Goal: Communication & Community: Answer question/provide support

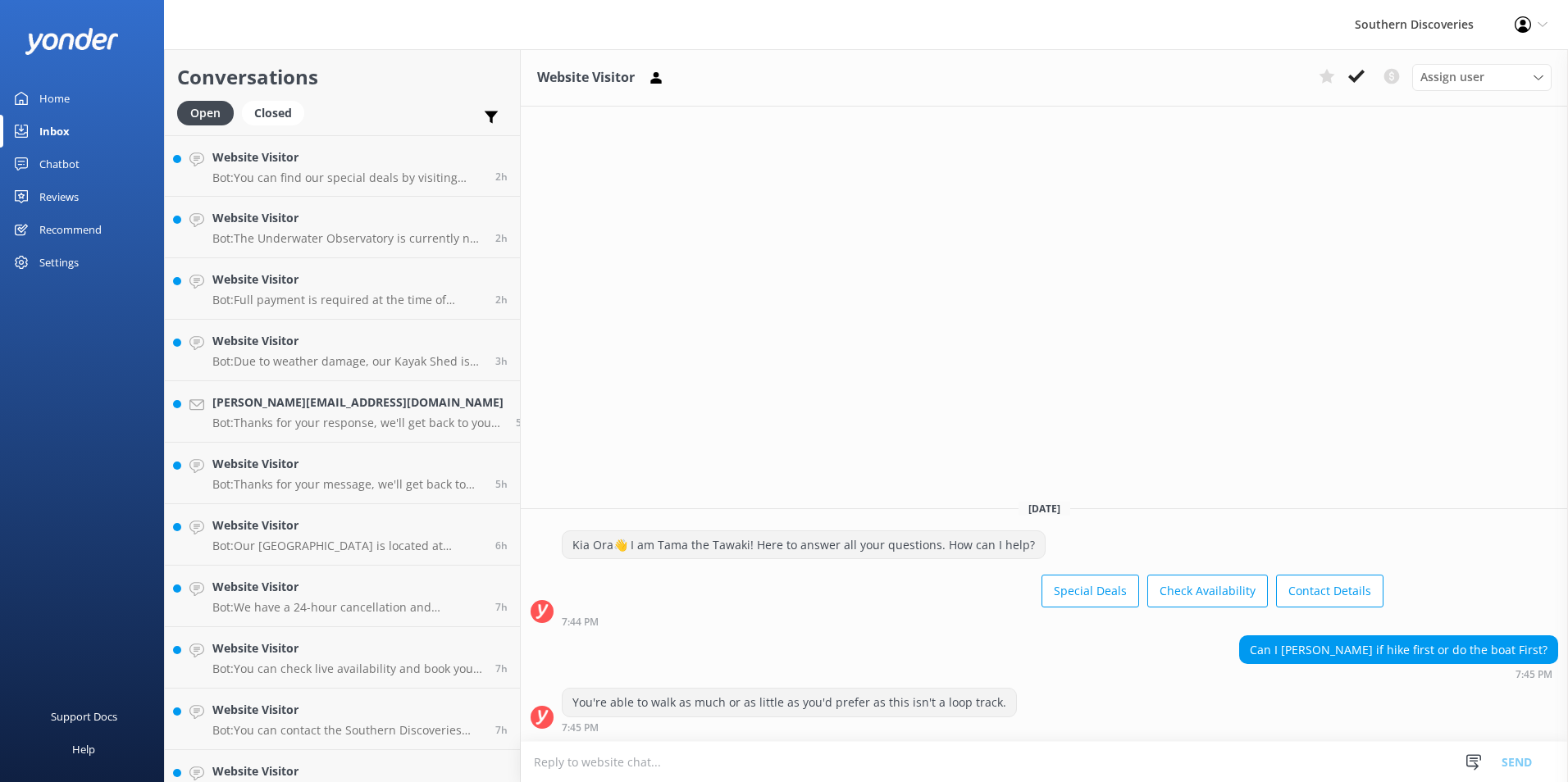
drag, startPoint x: 0, startPoint y: 0, endPoint x: 271, endPoint y: 608, distance: 665.7
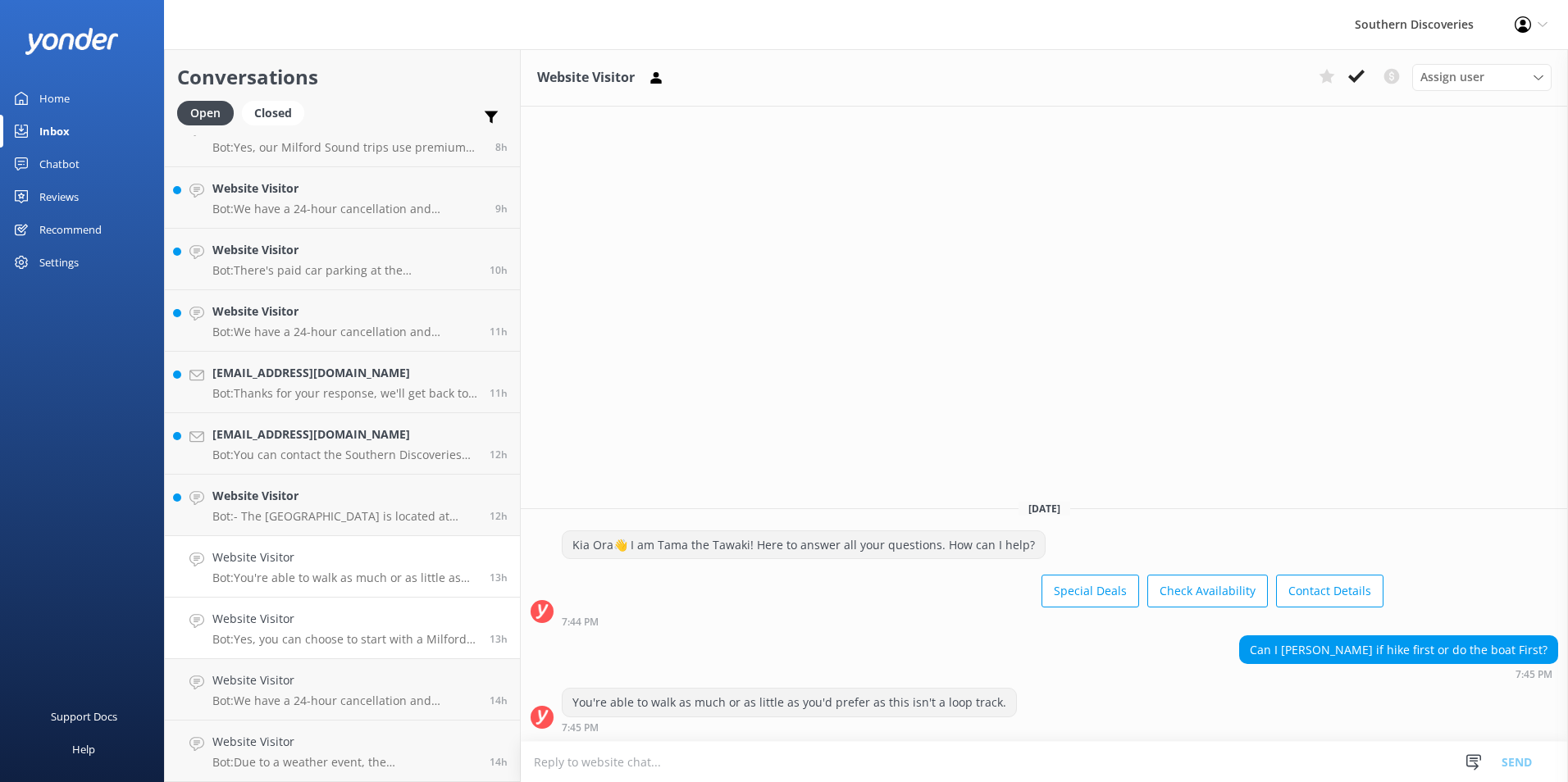
click at [265, 618] on h4 "Website Visitor" at bounding box center [345, 618] width 265 height 18
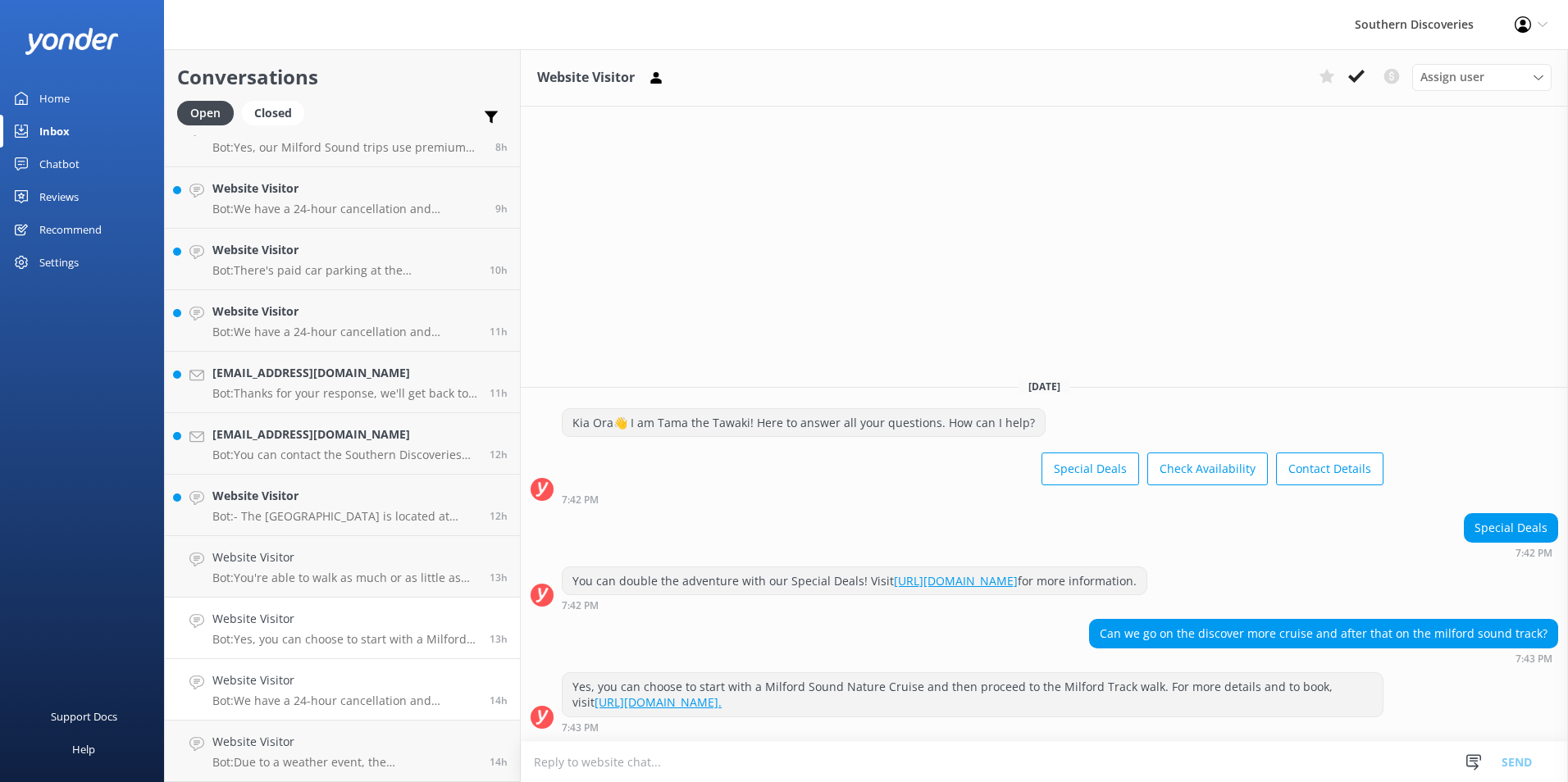
click at [280, 681] on h4 "Website Visitor" at bounding box center [345, 680] width 265 height 18
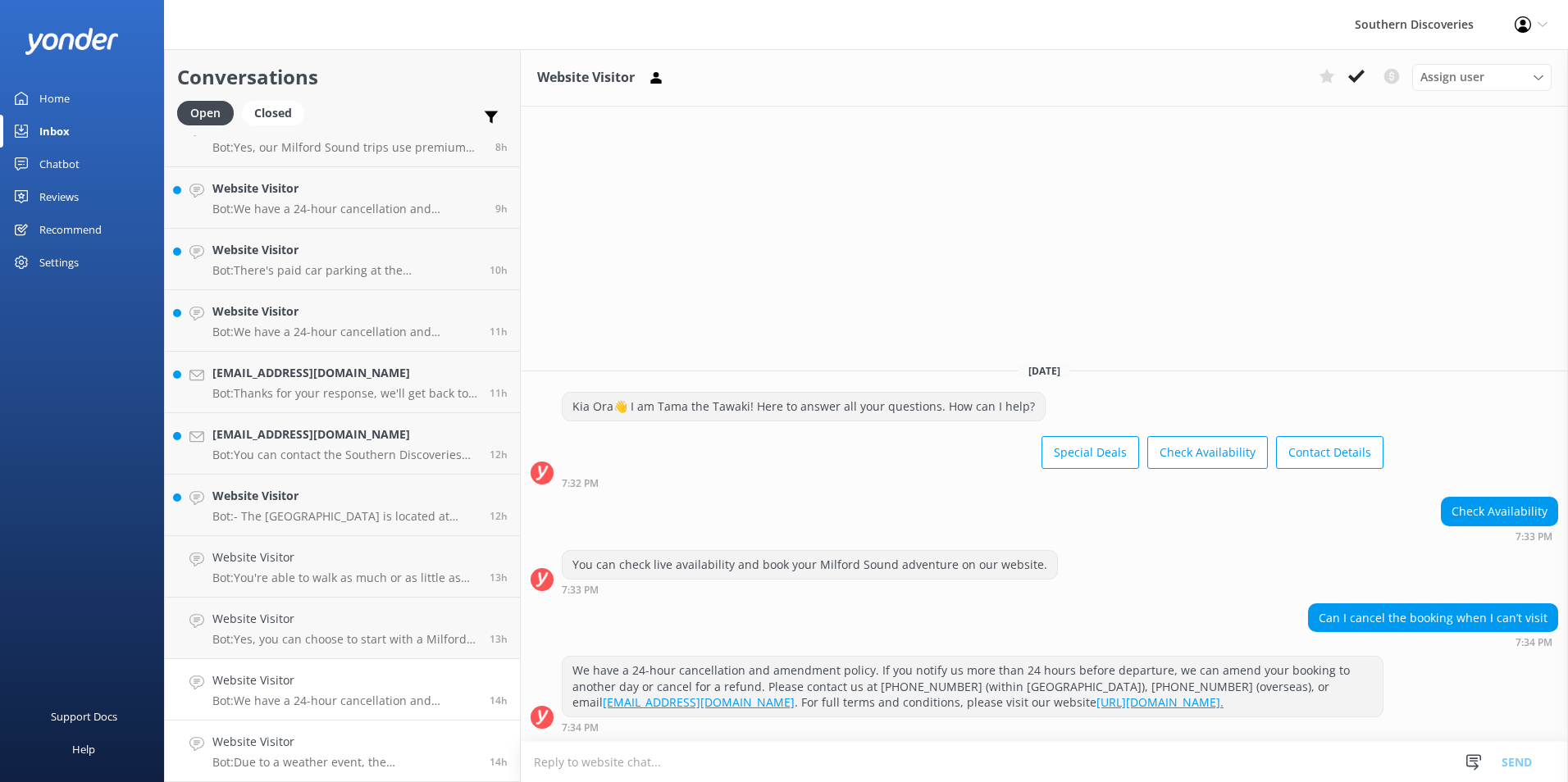
click at [297, 746] on h4 "Website Visitor" at bounding box center [345, 742] width 265 height 18
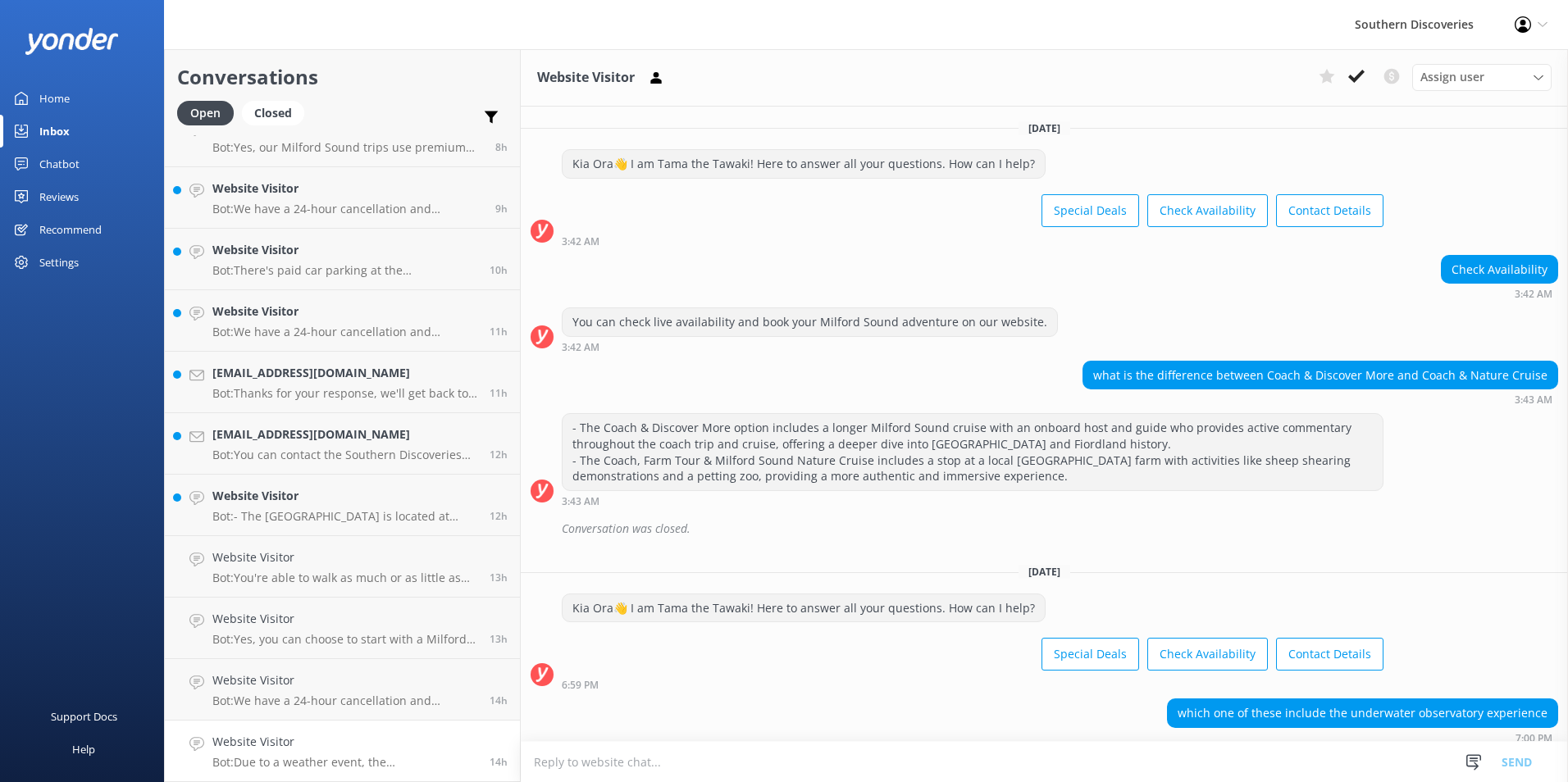
scroll to position [63, 0]
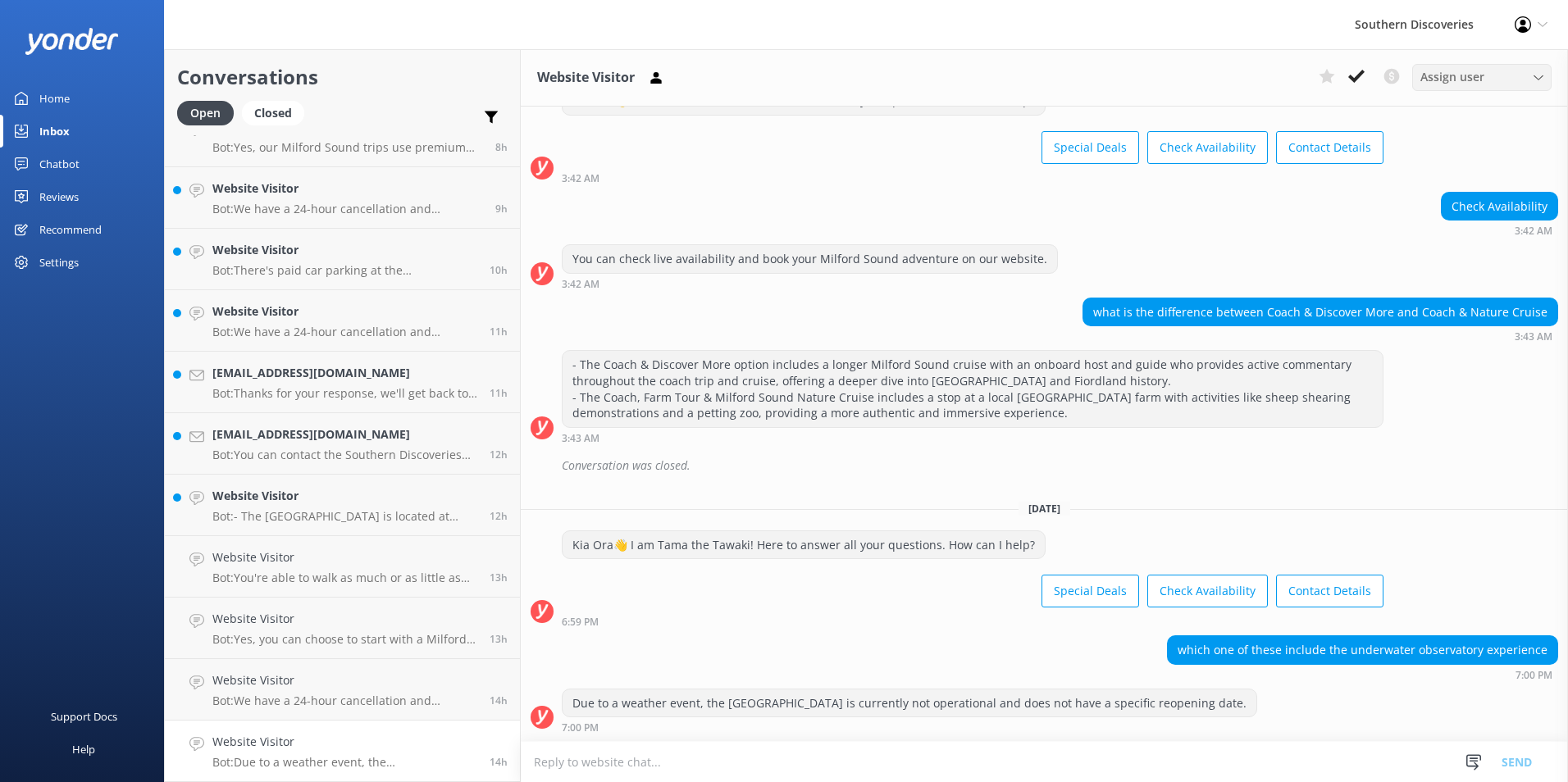
click at [1487, 82] on div "Assign user" at bounding box center [1482, 77] width 131 height 18
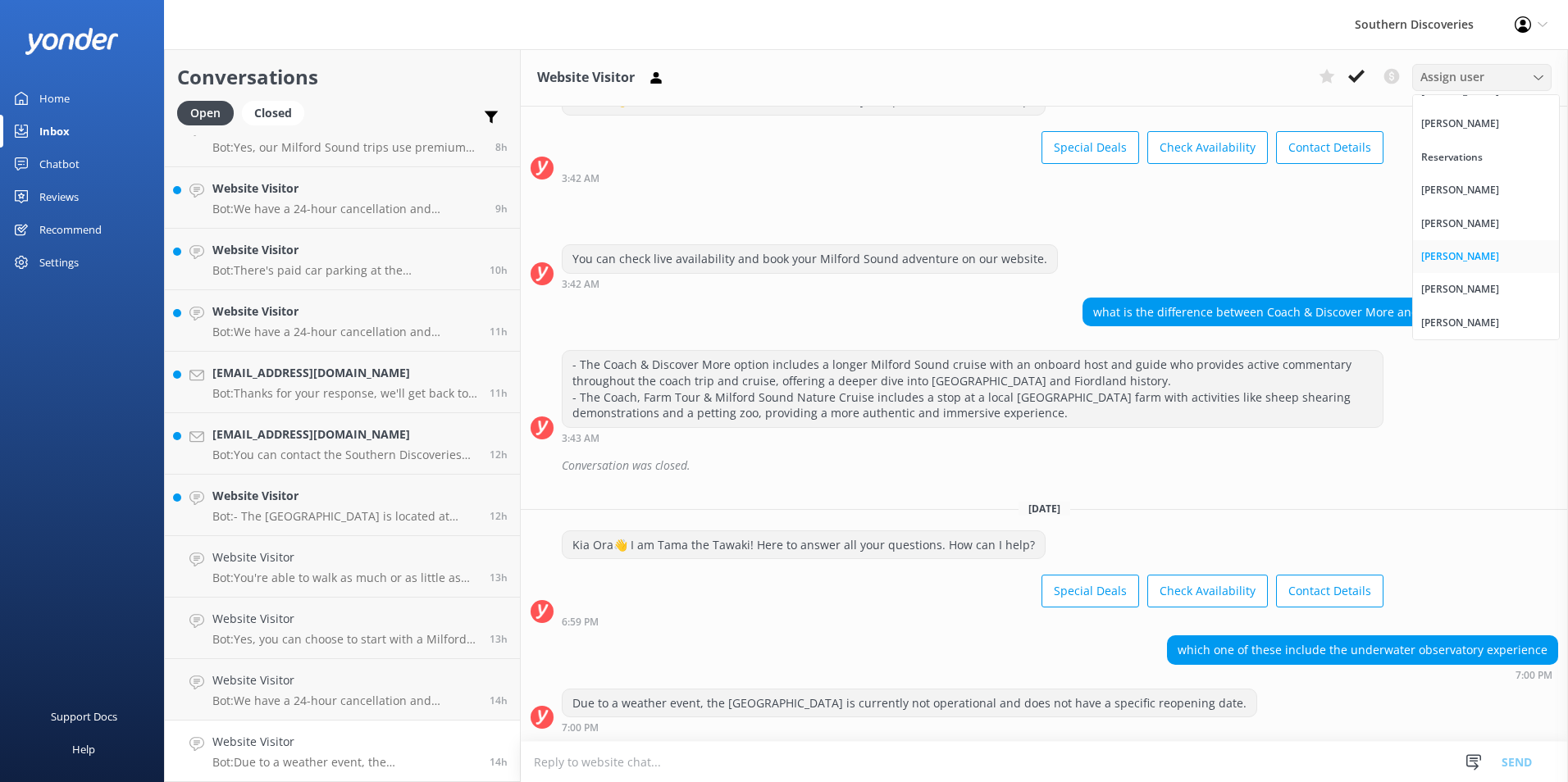
scroll to position [0, 0]
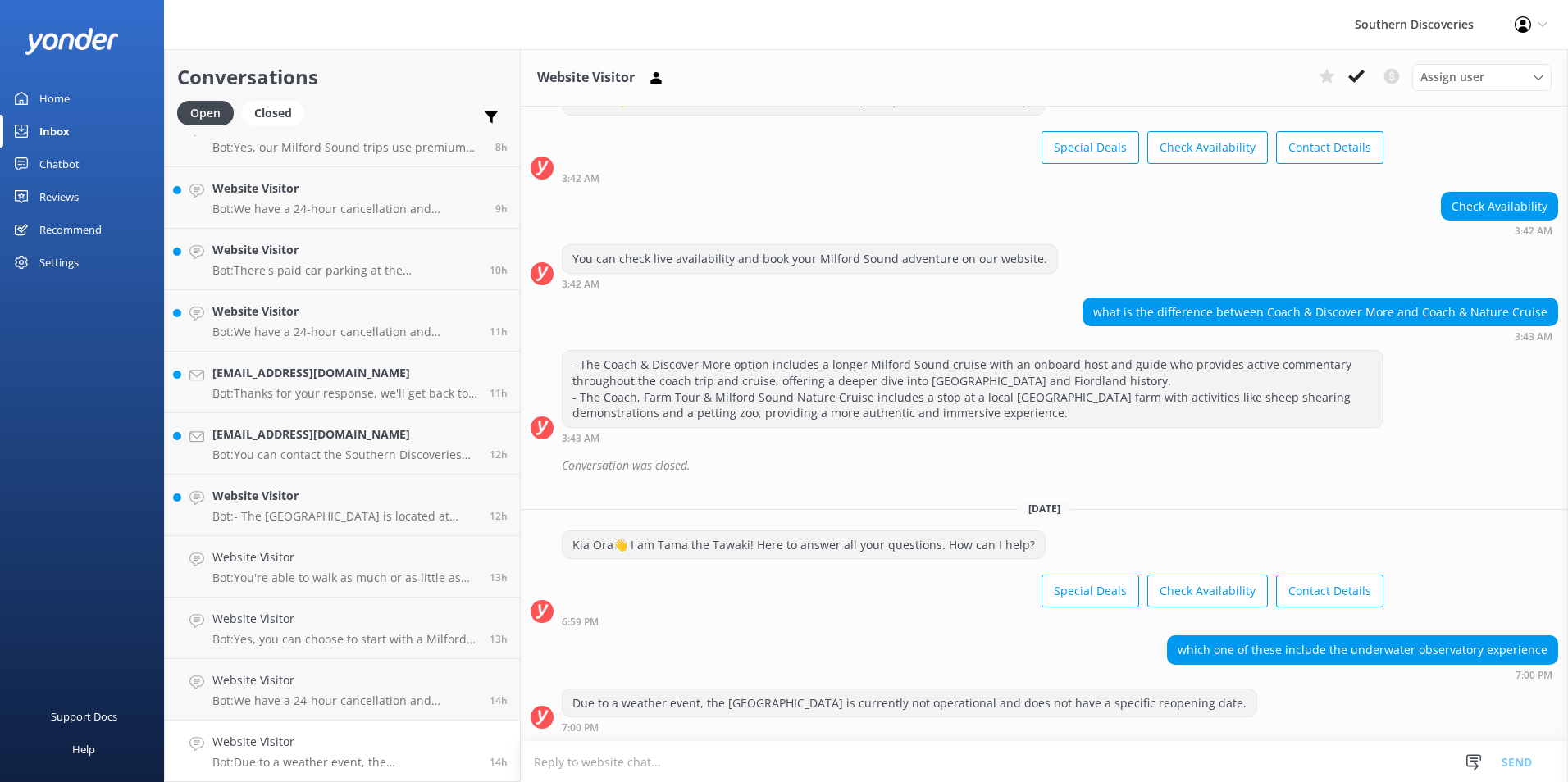
click at [1191, 21] on div "Southern Discoveries Profile Settings Logout" at bounding box center [784, 24] width 1568 height 50
click at [1357, 75] on icon at bounding box center [1356, 77] width 17 height 17
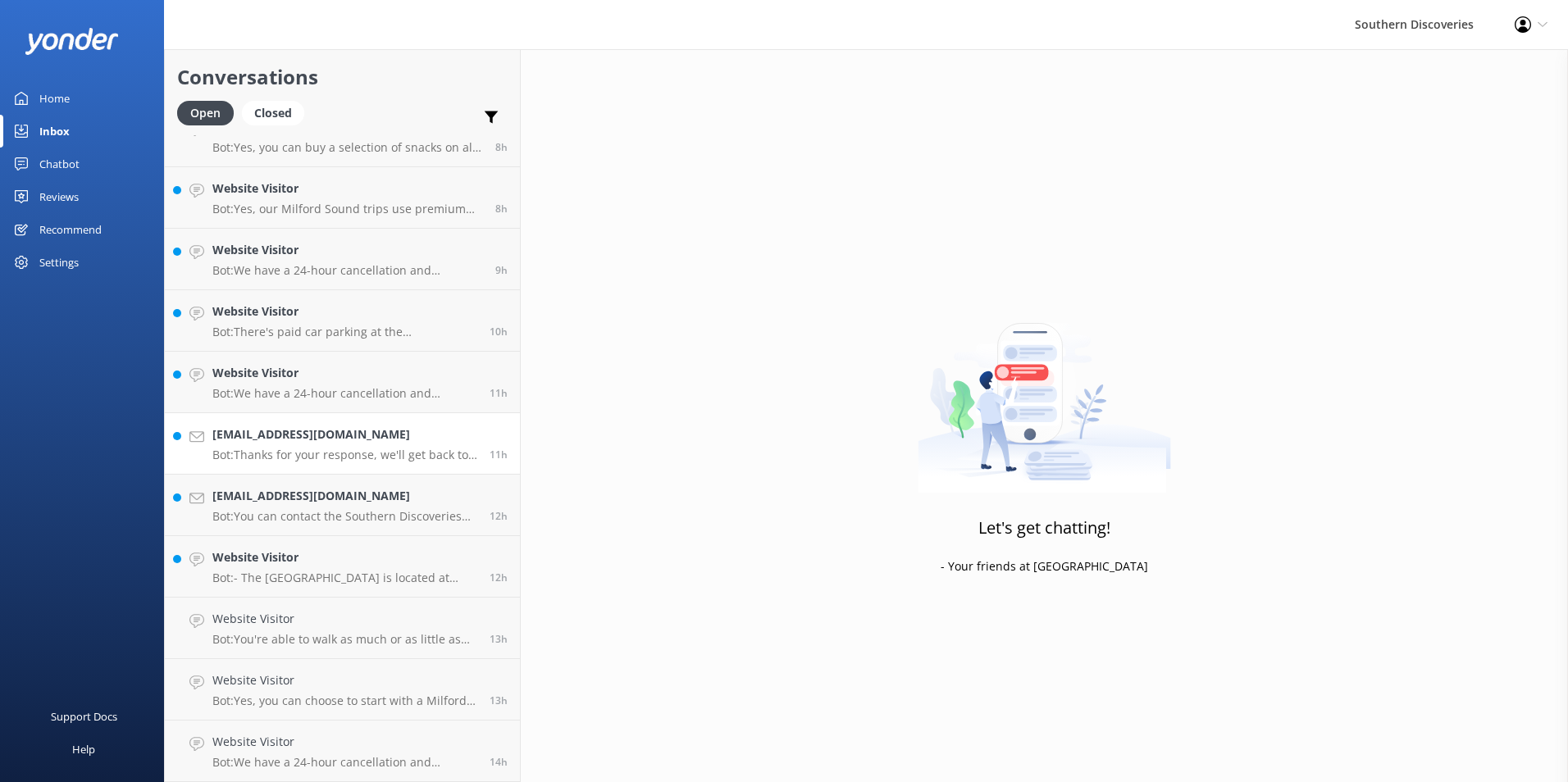
scroll to position [644, 0]
click at [326, 741] on h4 "Website Visitor" at bounding box center [345, 742] width 265 height 18
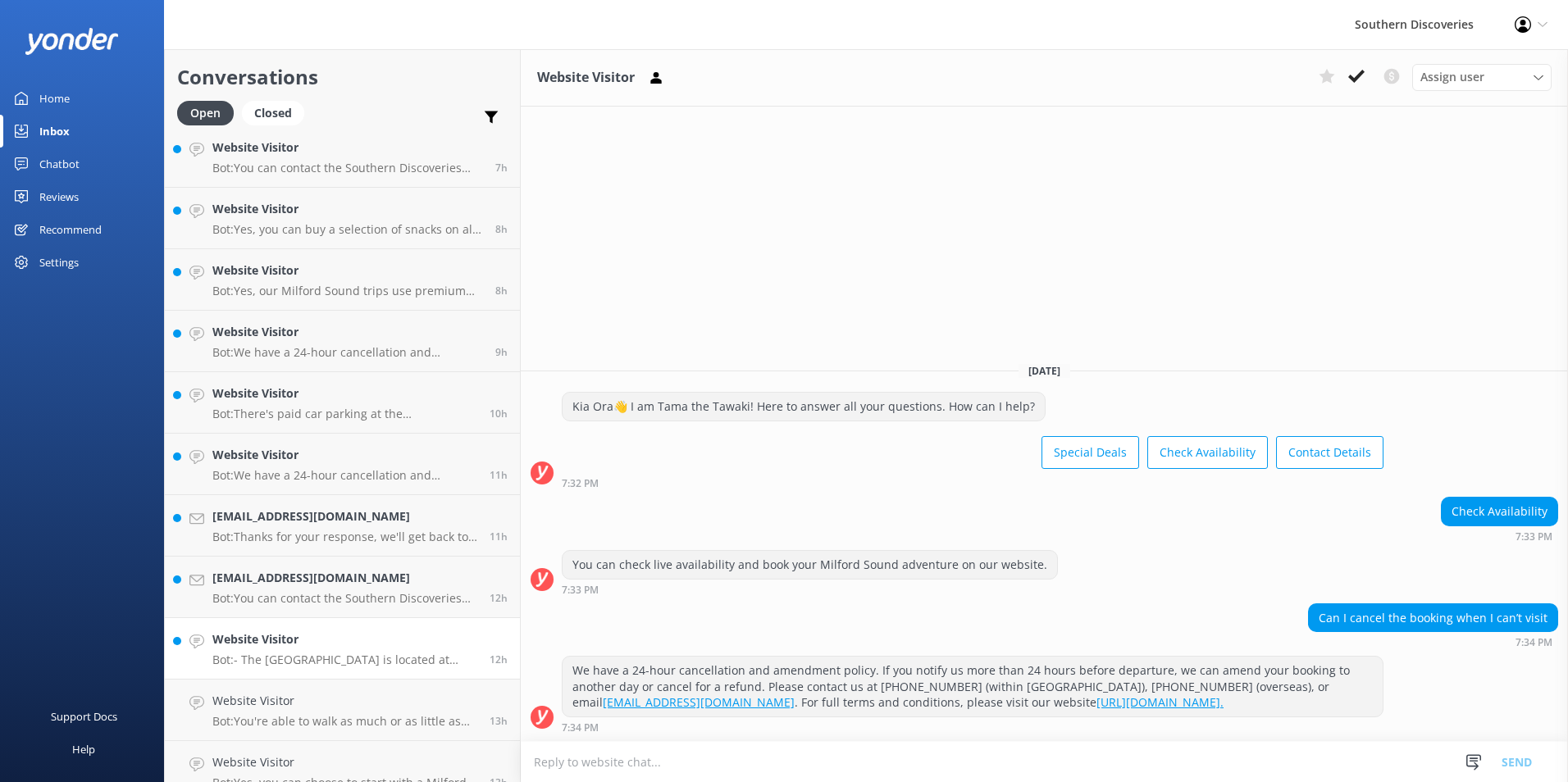
scroll to position [480, 0]
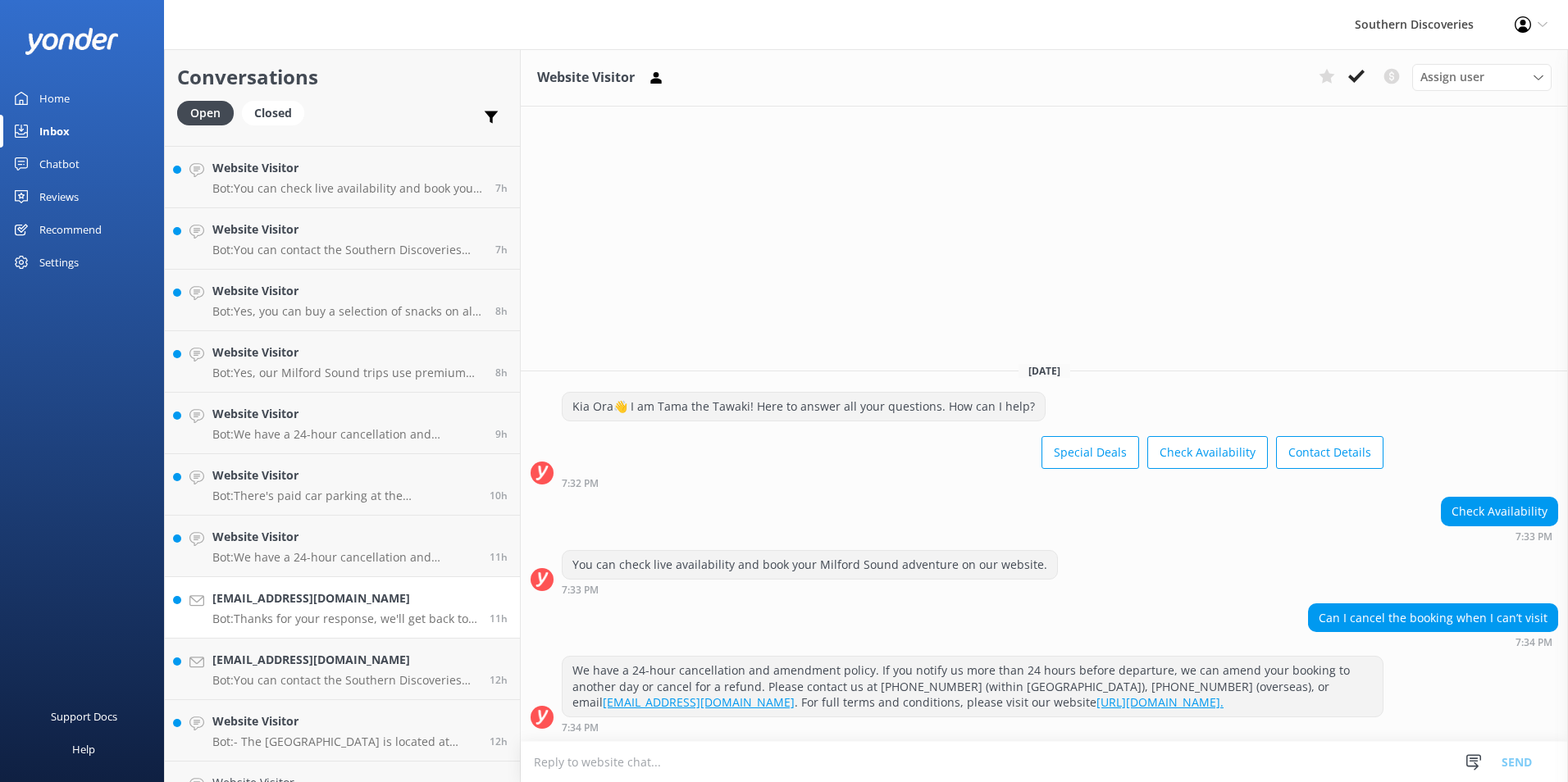
click at [359, 619] on p "Bot: Thanks for your response, we'll get back to you as soon as we can during o…" at bounding box center [345, 619] width 265 height 15
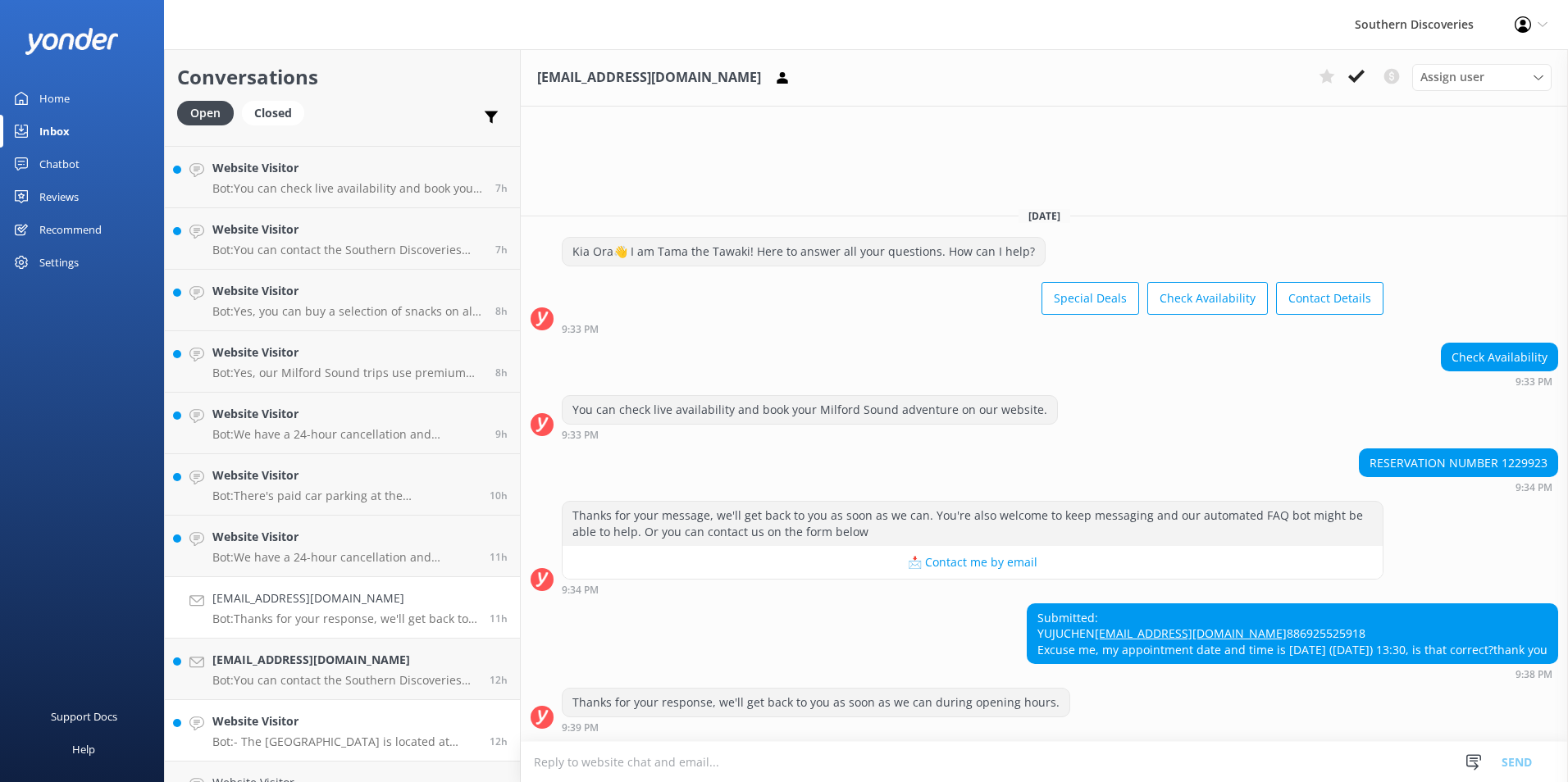
click at [291, 726] on h4 "Website Visitor" at bounding box center [345, 721] width 265 height 18
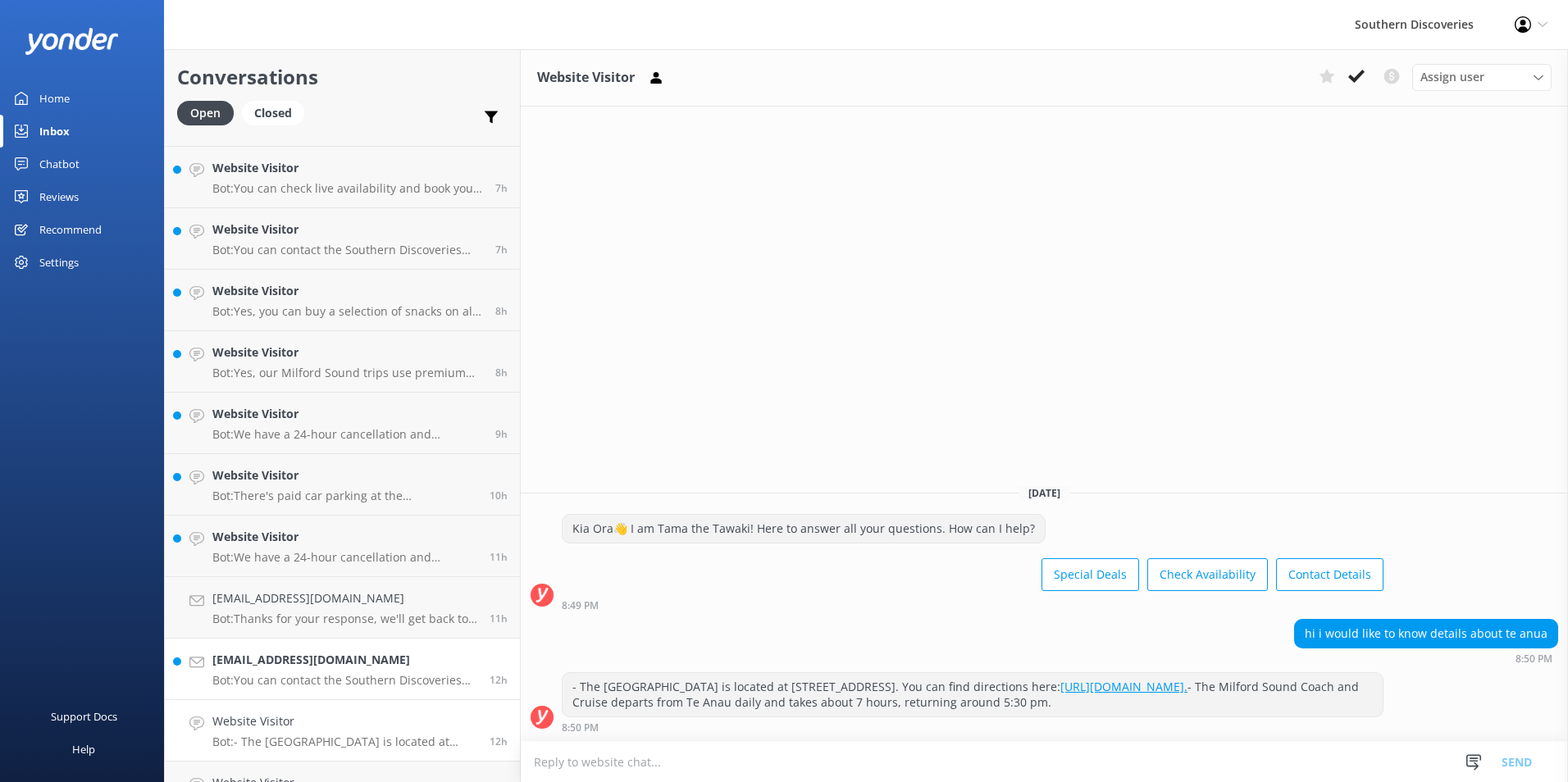
click at [277, 665] on h4 "[EMAIL_ADDRESS][DOMAIN_NAME]" at bounding box center [345, 659] width 265 height 18
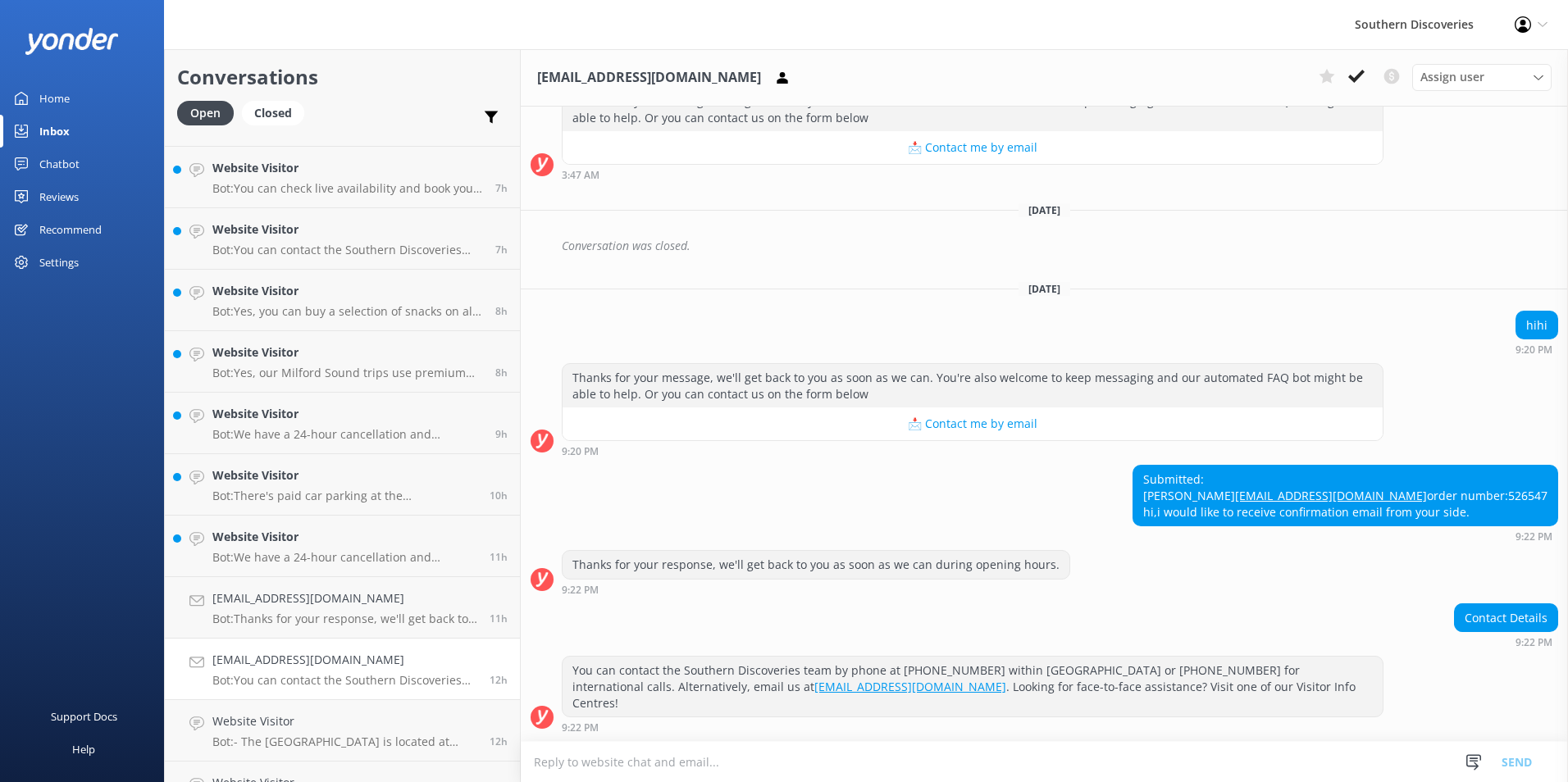
scroll to position [684, 0]
click at [1352, 73] on icon at bounding box center [1356, 77] width 17 height 17
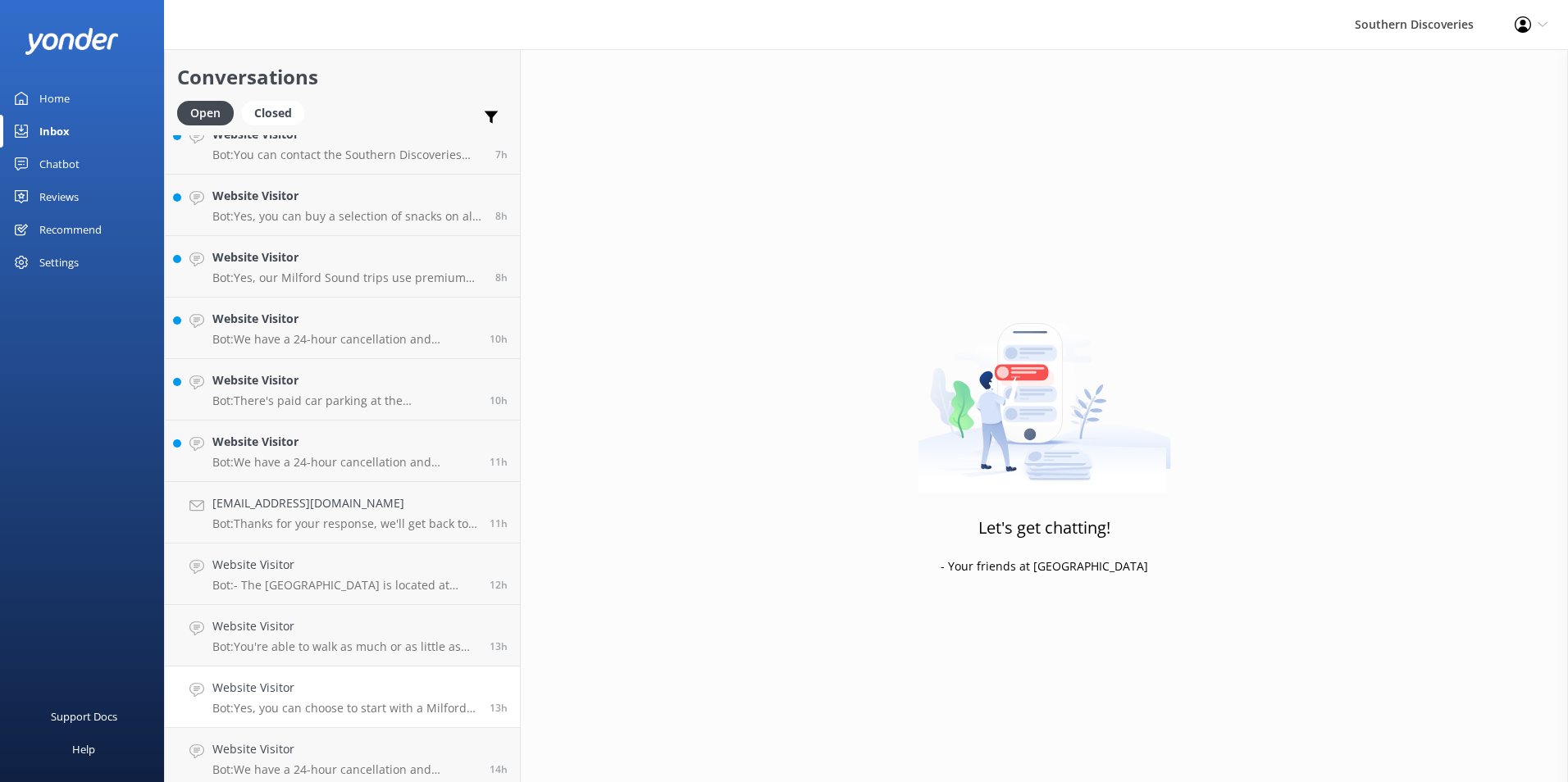
scroll to position [583, 0]
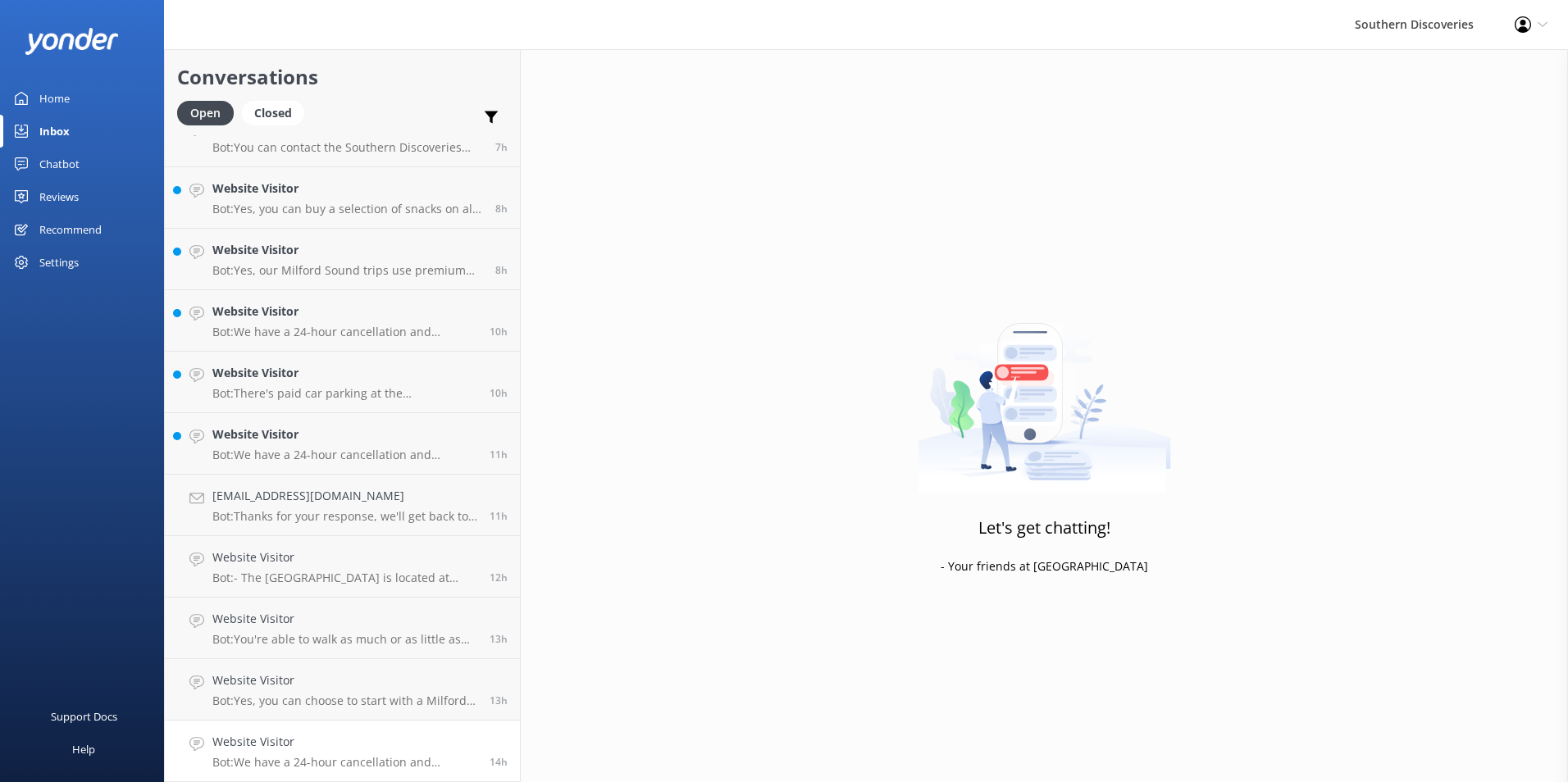
click at [316, 739] on h4 "Website Visitor" at bounding box center [345, 742] width 265 height 18
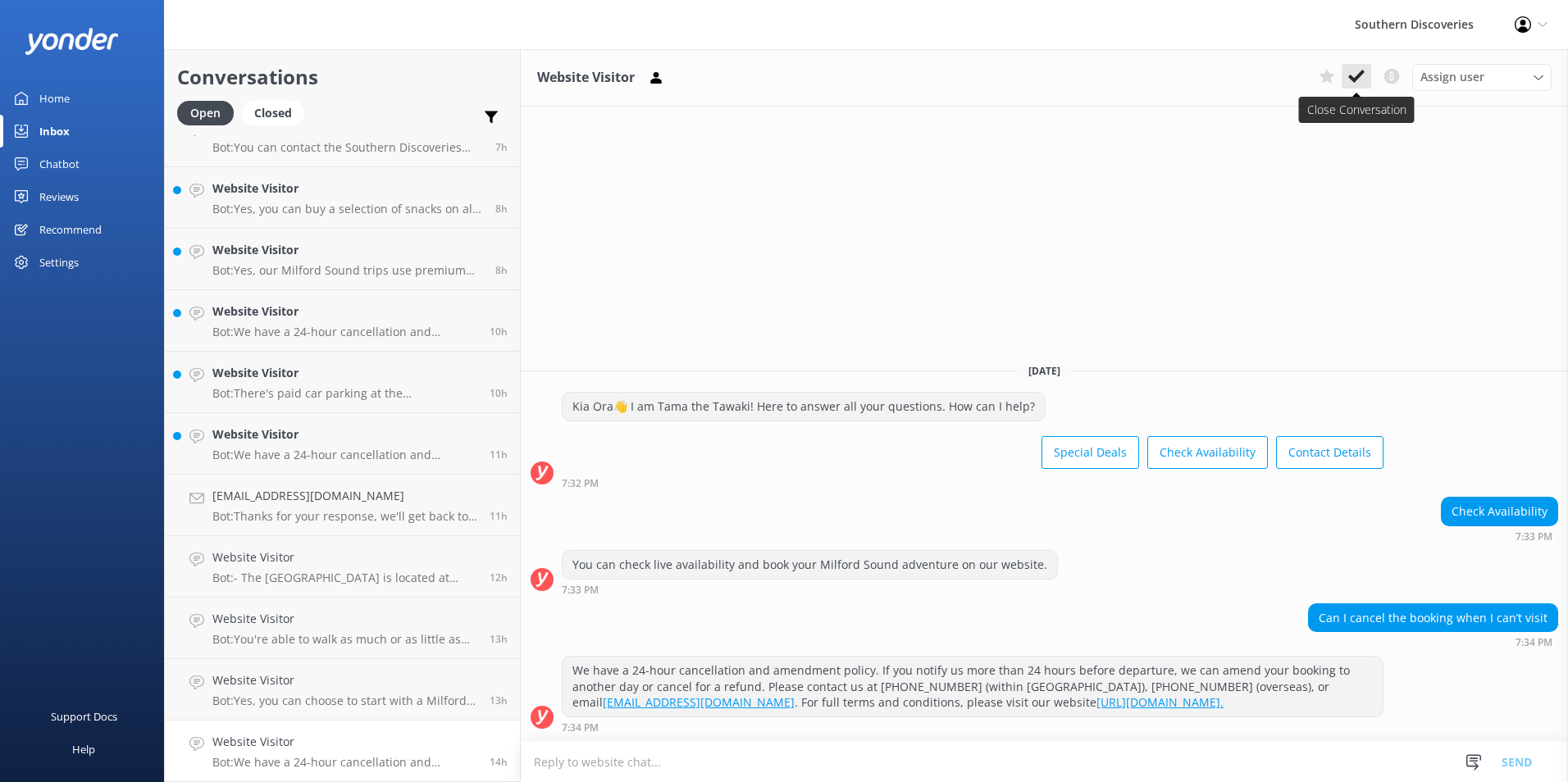
click at [1354, 76] on icon at bounding box center [1356, 77] width 17 height 17
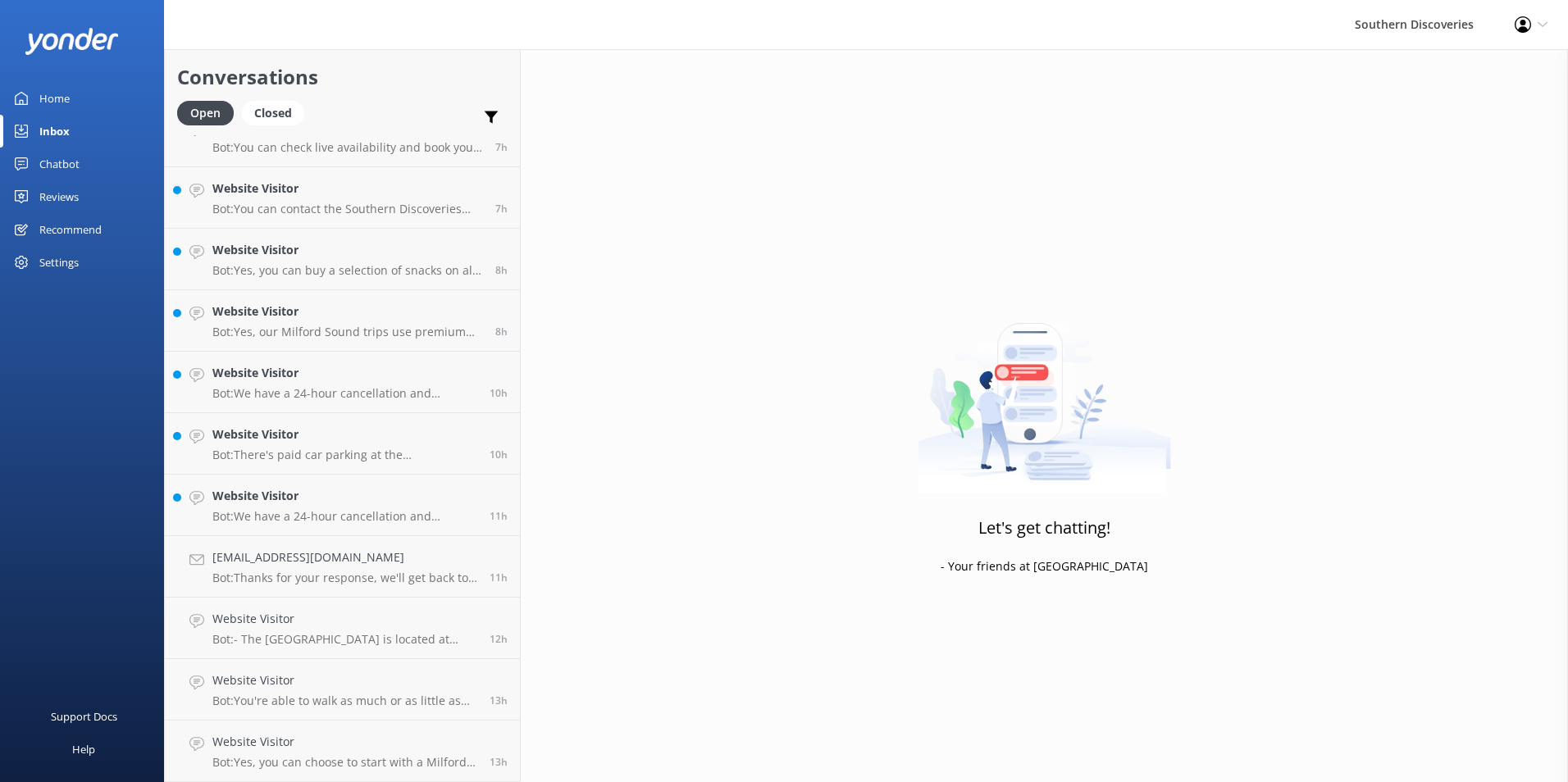
scroll to position [522, 0]
click at [319, 737] on h4 "Website Visitor" at bounding box center [345, 742] width 265 height 18
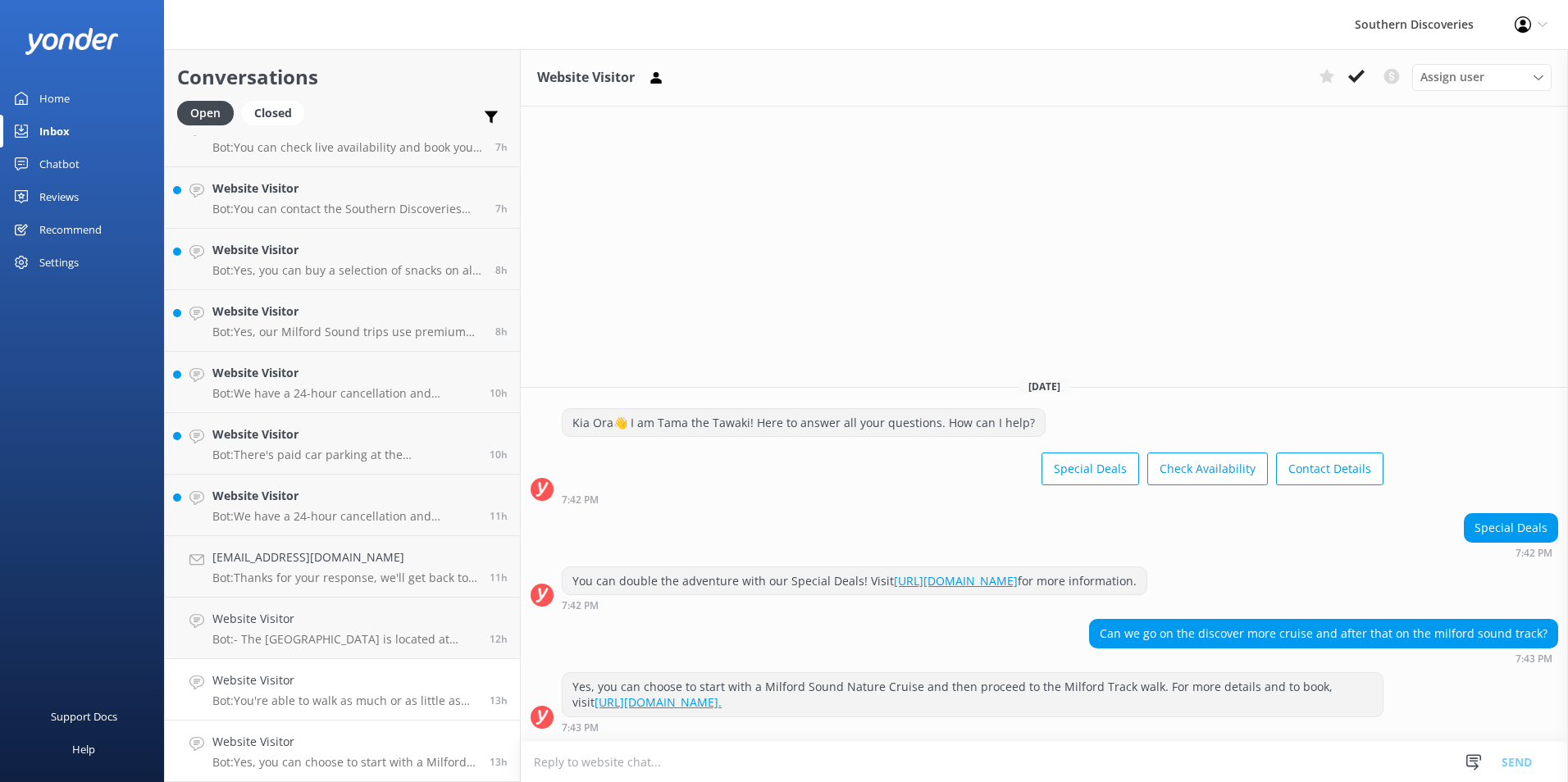
click at [256, 694] on p "Bot: You're able to walk as much or as little as you'd prefer as this isn't a l…" at bounding box center [345, 701] width 265 height 15
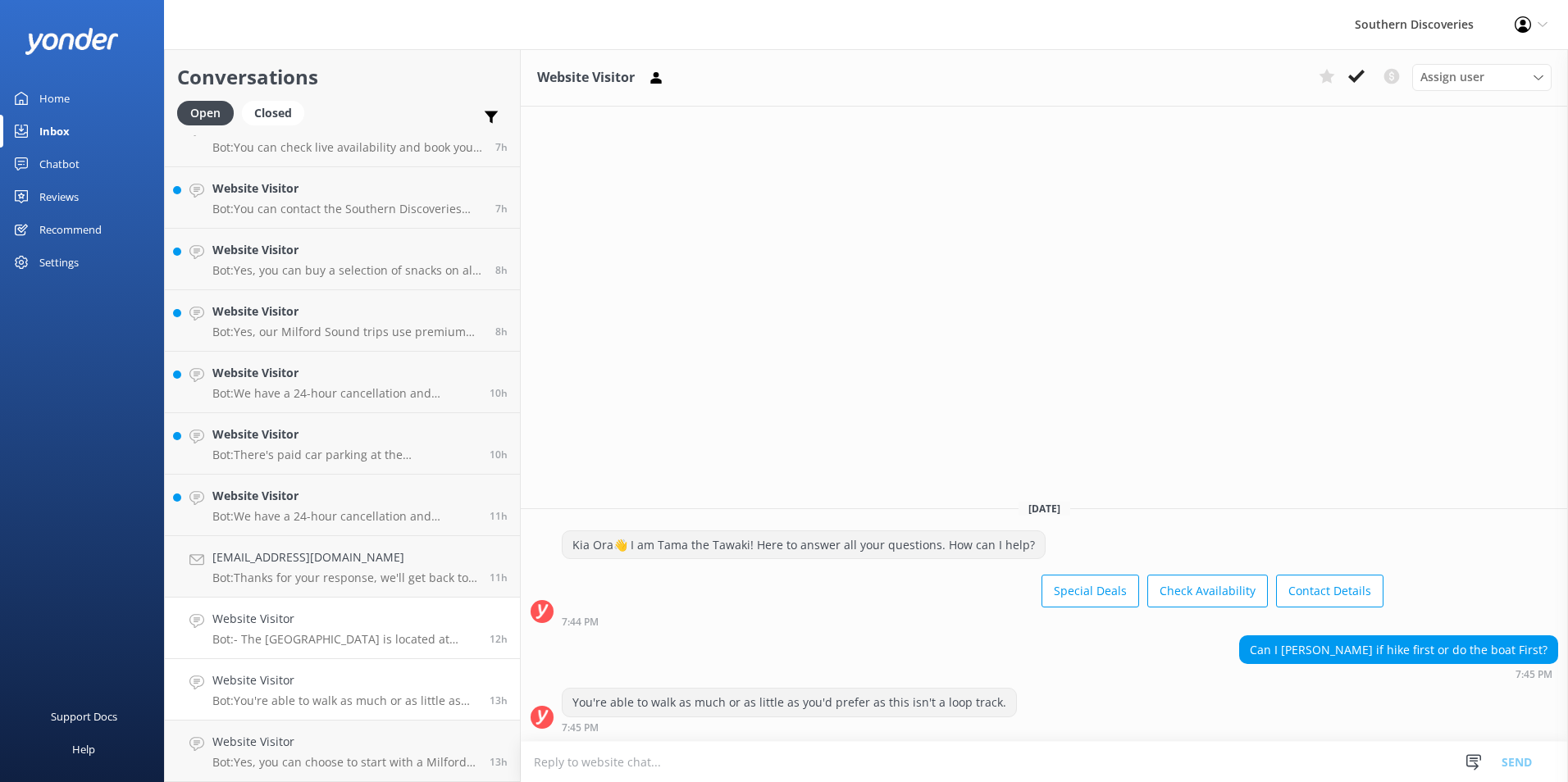
click at [321, 634] on p "Bot: - [GEOGRAPHIC_DATA] is located at [STREET_ADDRESS]. You can find direction…" at bounding box center [345, 640] width 265 height 15
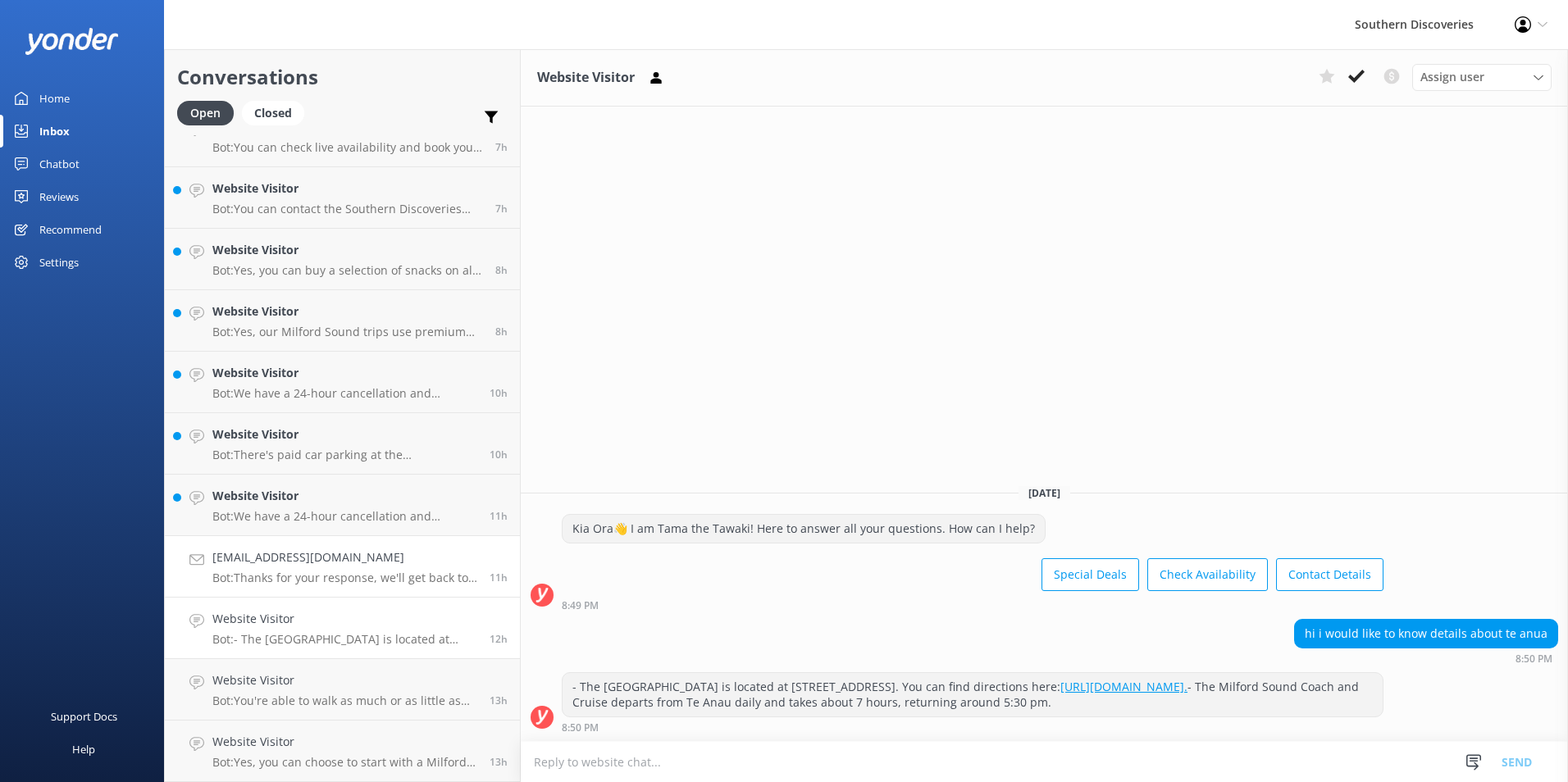
click at [313, 578] on p "Bot: Thanks for your response, we'll get back to you as soon as we can during o…" at bounding box center [345, 578] width 265 height 15
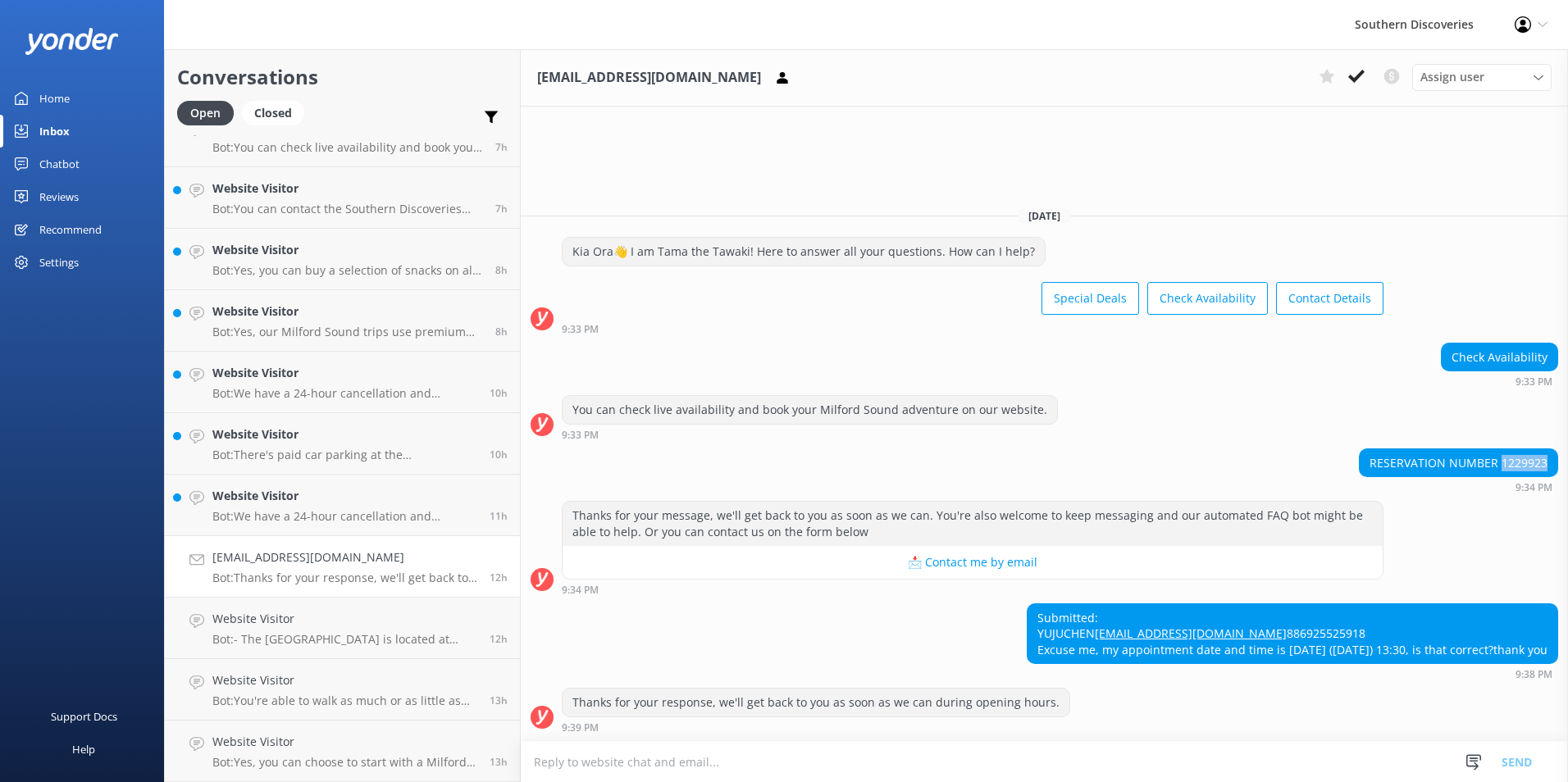
drag, startPoint x: 1553, startPoint y: 432, endPoint x: 1503, endPoint y: 436, distance: 50.2
click at [1503, 450] on div "RESERVATION NUMBER 1229923" at bounding box center [1458, 464] width 198 height 28
copy div "1229923"
click at [1482, 604] on div "Submitted: YUJUCHEN [EMAIL_ADDRESS][DOMAIN_NAME] 886925525918 Excuse me, my app…" at bounding box center [1293, 634] width 530 height 60
drag, startPoint x: 1123, startPoint y: 618, endPoint x: 1045, endPoint y: 615, distance: 78.1
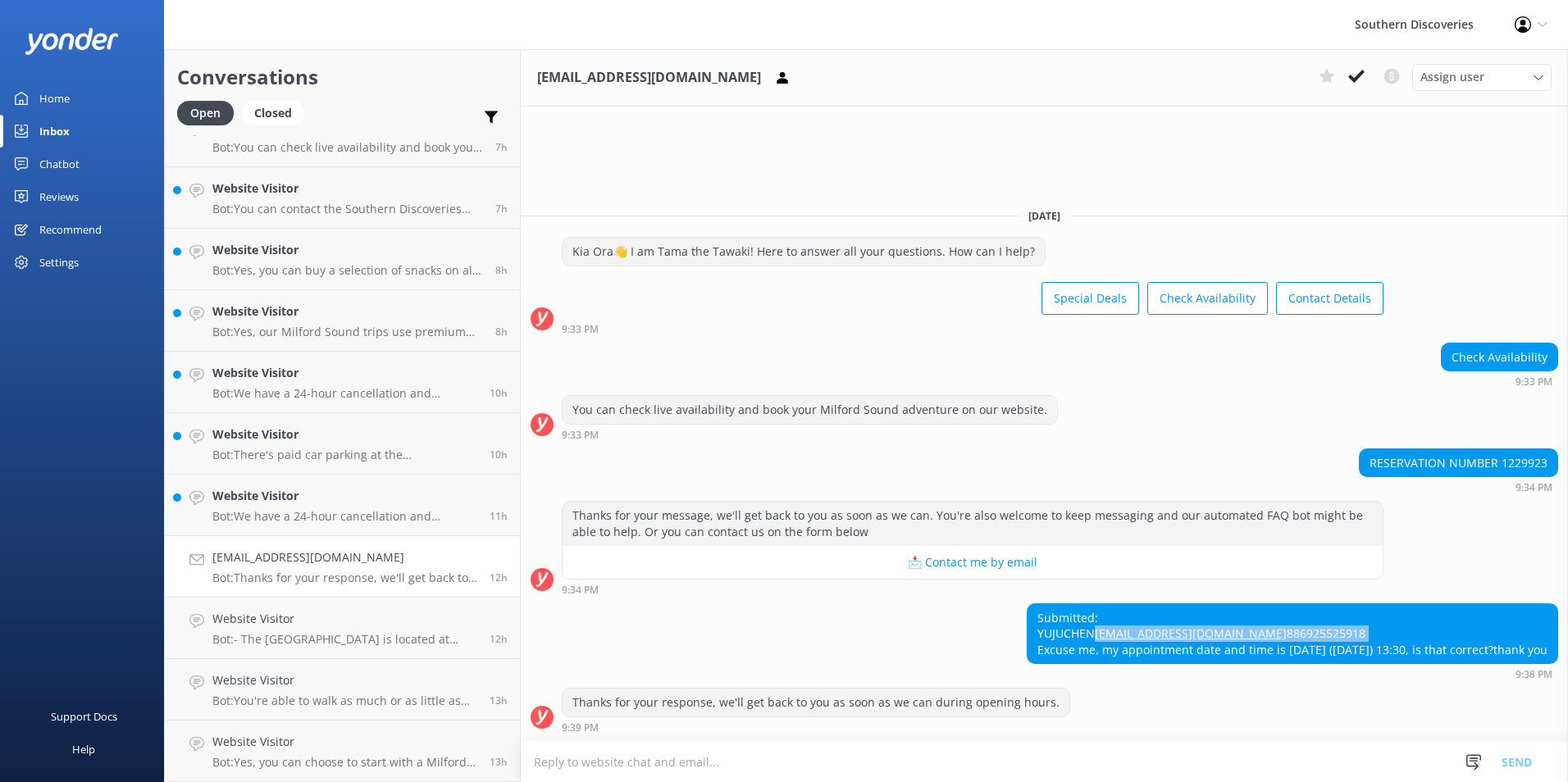
click at [1045, 615] on div "Submitted: YUJUCHEN [EMAIL_ADDRESS][DOMAIN_NAME] 886925525918 Excuse me, my app…" at bounding box center [1293, 634] width 530 height 60
drag, startPoint x: 1045, startPoint y: 615, endPoint x: 1215, endPoint y: 636, distance: 171.3
click at [1217, 637] on div "Submitted: YUJUCHEN [EMAIL_ADDRESS][DOMAIN_NAME] 886925525918 Excuse me, my app…" at bounding box center [1293, 634] width 530 height 60
click at [1159, 622] on div "Submitted: YUJUCHEN [EMAIL_ADDRESS][DOMAIN_NAME] 886925525918 Excuse me, my app…" at bounding box center [1293, 634] width 530 height 60
drag, startPoint x: 1151, startPoint y: 618, endPoint x: 1029, endPoint y: 620, distance: 122.0
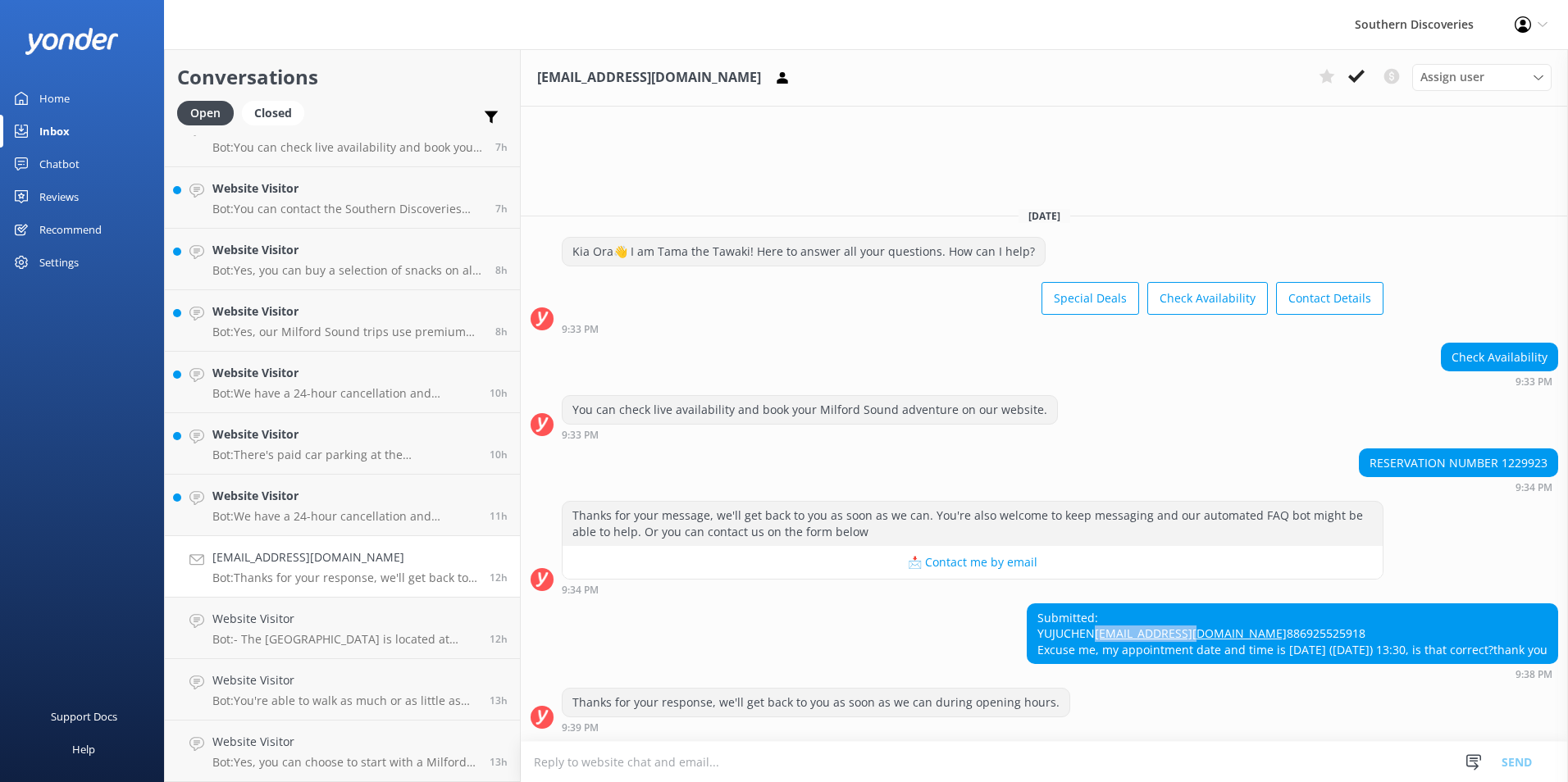
click at [1029, 620] on div "Submitted: YUJUCHEN [EMAIL_ADDRESS][DOMAIN_NAME] 886925525918 Excuse me, my app…" at bounding box center [1293, 634] width 530 height 60
copy link "[EMAIL_ADDRESS][DOMAIN_NAME]"
click at [926, 605] on div "Submitted: YUJUCHEN [EMAIL_ADDRESS][DOMAIN_NAME] 886925525918 Excuse me, my app…" at bounding box center [1044, 642] width 1047 height 77
click at [1359, 69] on icon at bounding box center [1356, 77] width 17 height 17
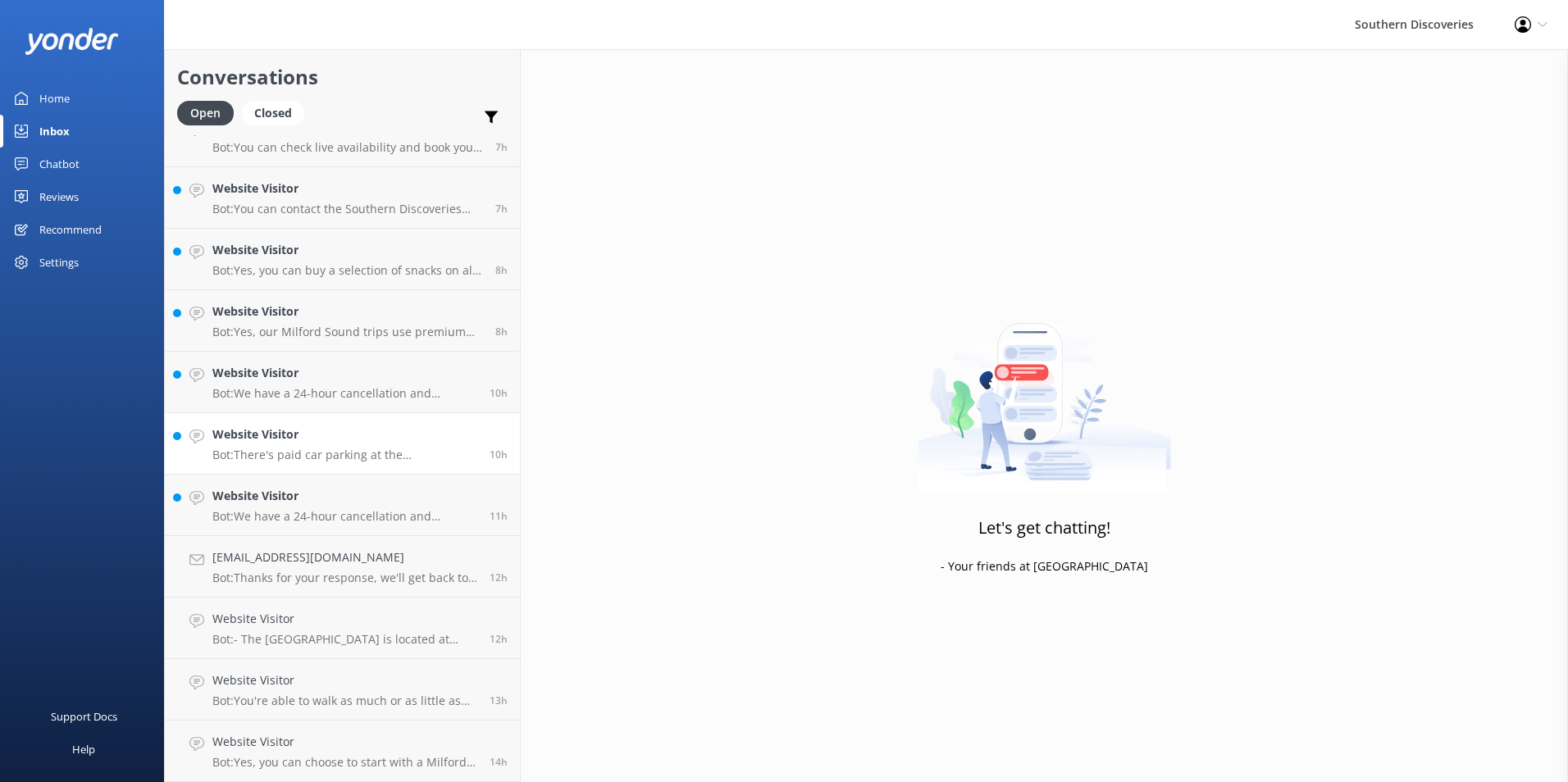
scroll to position [460, 0]
click at [346, 583] on p "Bot: We have a 24-hour cancellation and amendment policy. If you notify us more…" at bounding box center [345, 578] width 265 height 15
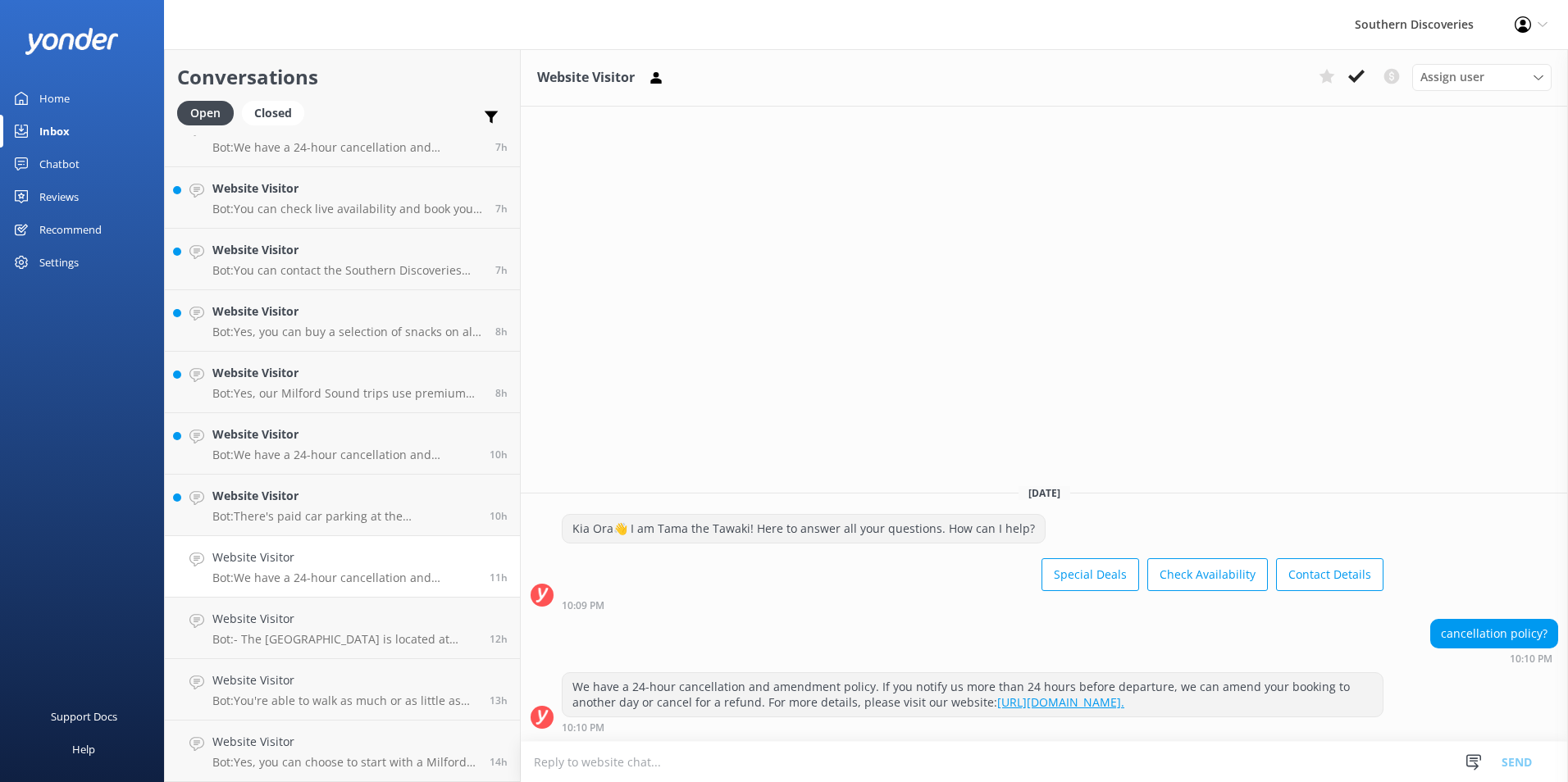
click at [1356, 67] on button at bounding box center [1356, 76] width 30 height 24
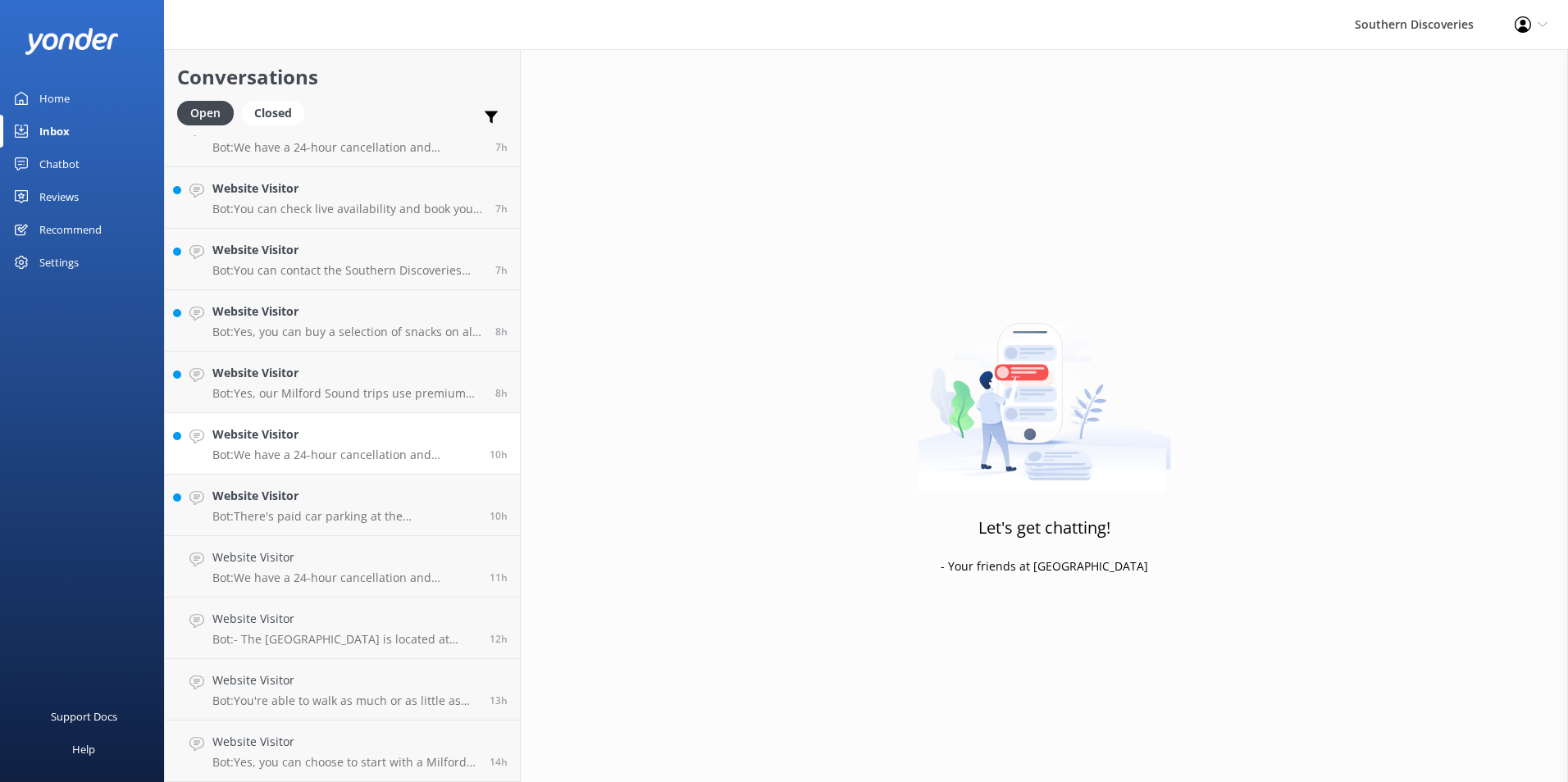
scroll to position [399, 0]
click at [318, 573] on p "Bot: There's paid car parking at the [GEOGRAPHIC_DATA]. More information can be…" at bounding box center [345, 578] width 265 height 15
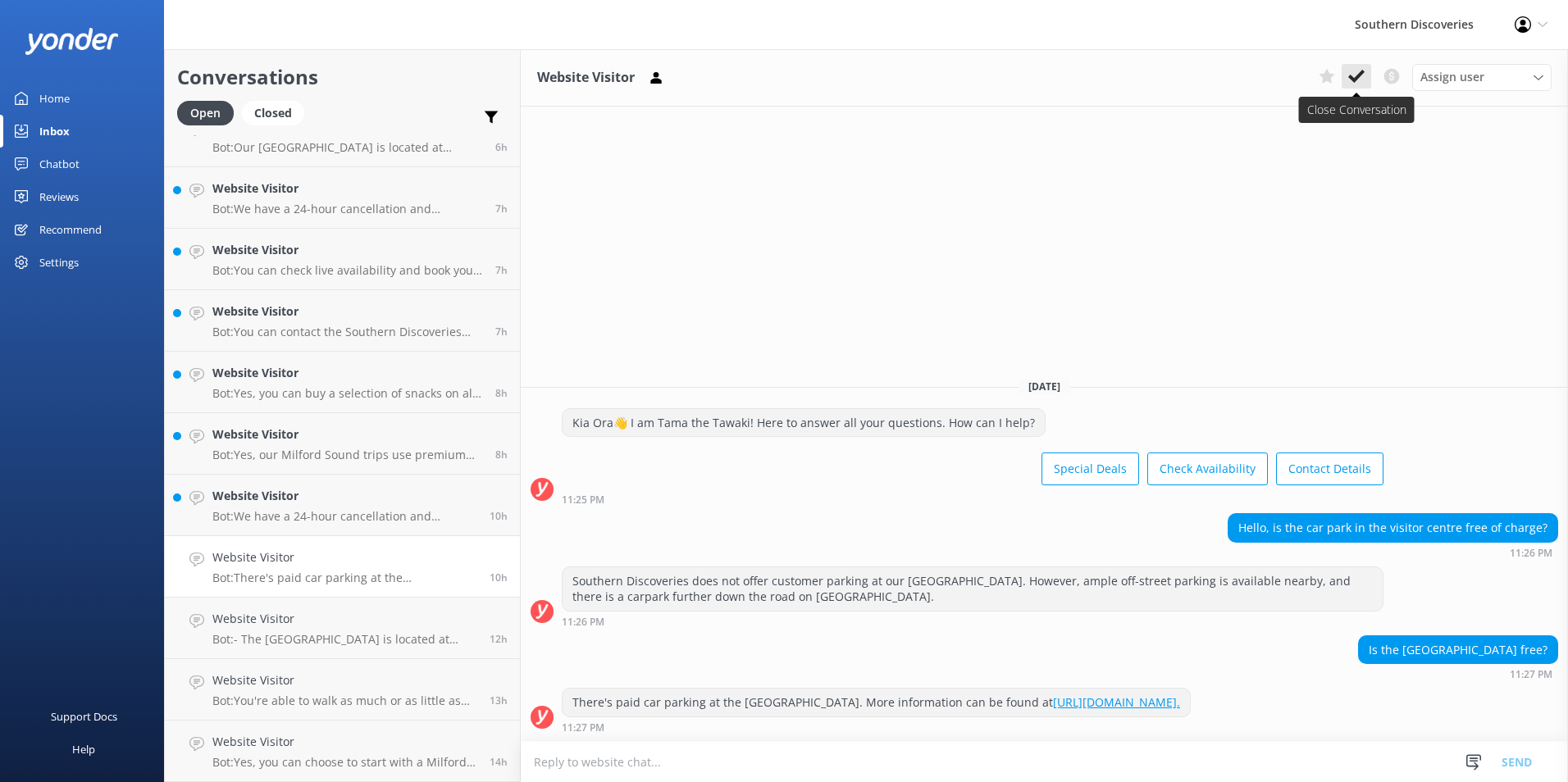
click at [1361, 69] on button at bounding box center [1356, 76] width 30 height 24
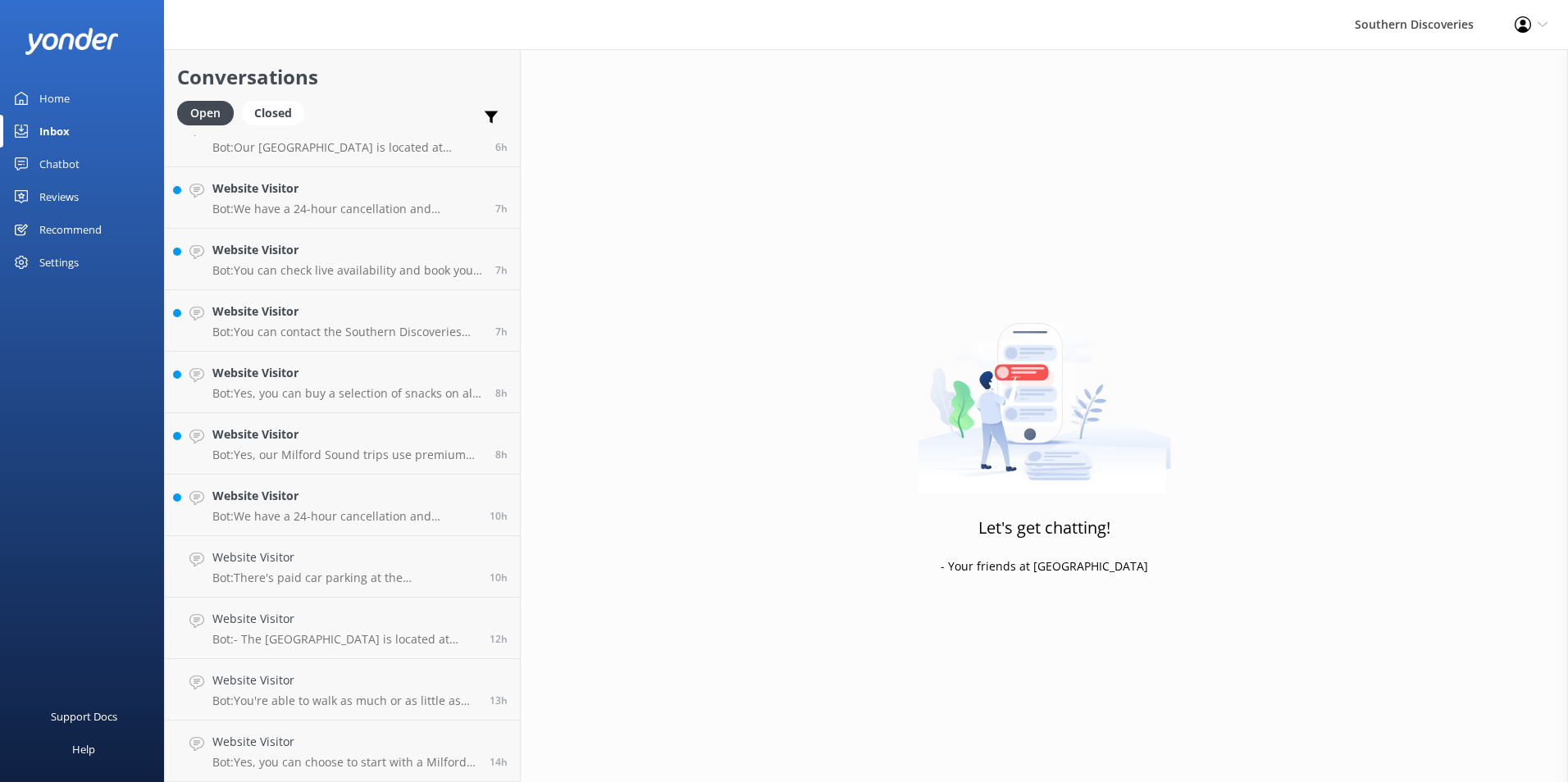
scroll to position [337, 0]
click at [347, 566] on h4 "Website Visitor" at bounding box center [345, 557] width 265 height 18
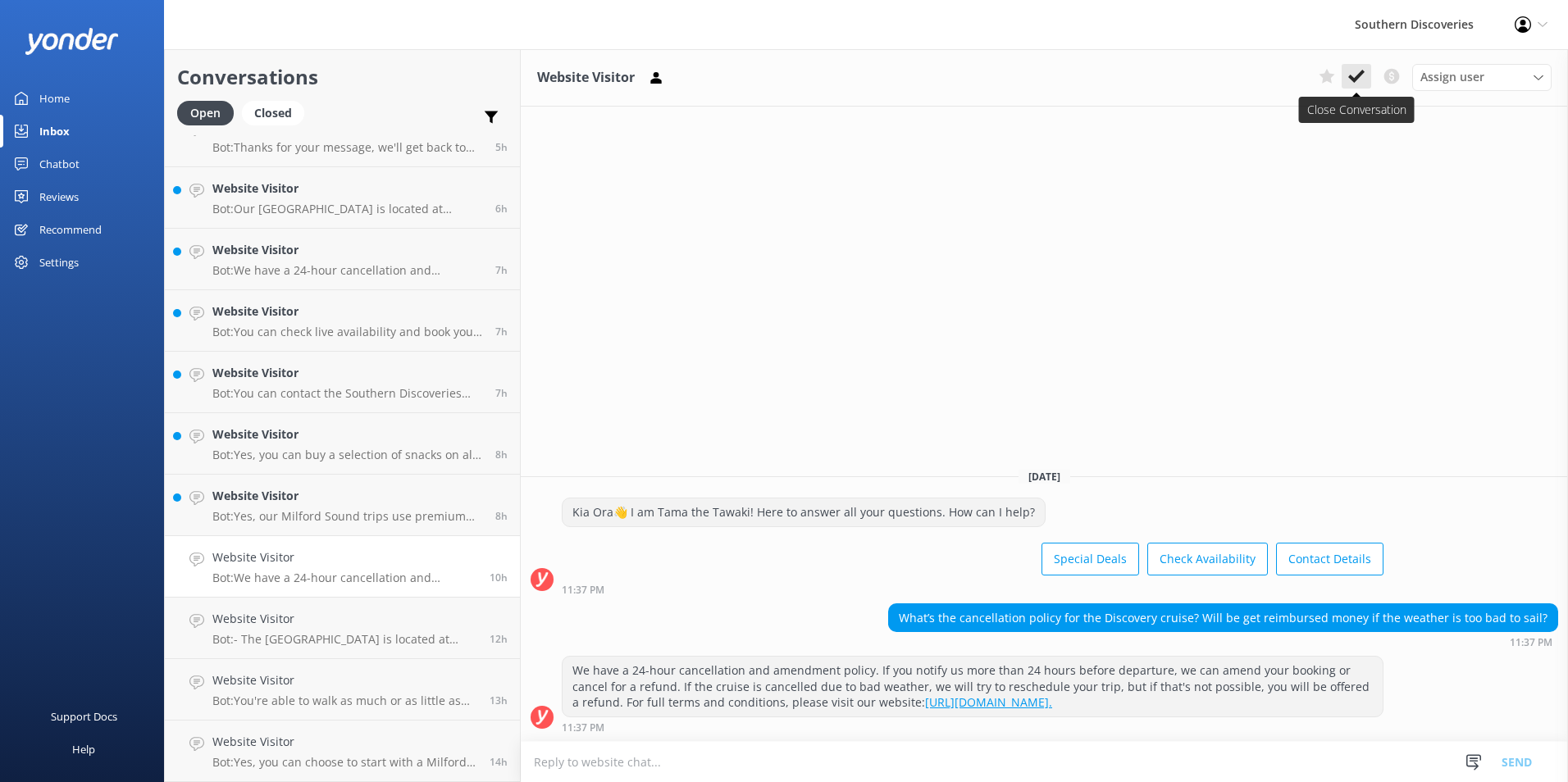
click at [1354, 76] on icon at bounding box center [1356, 77] width 17 height 17
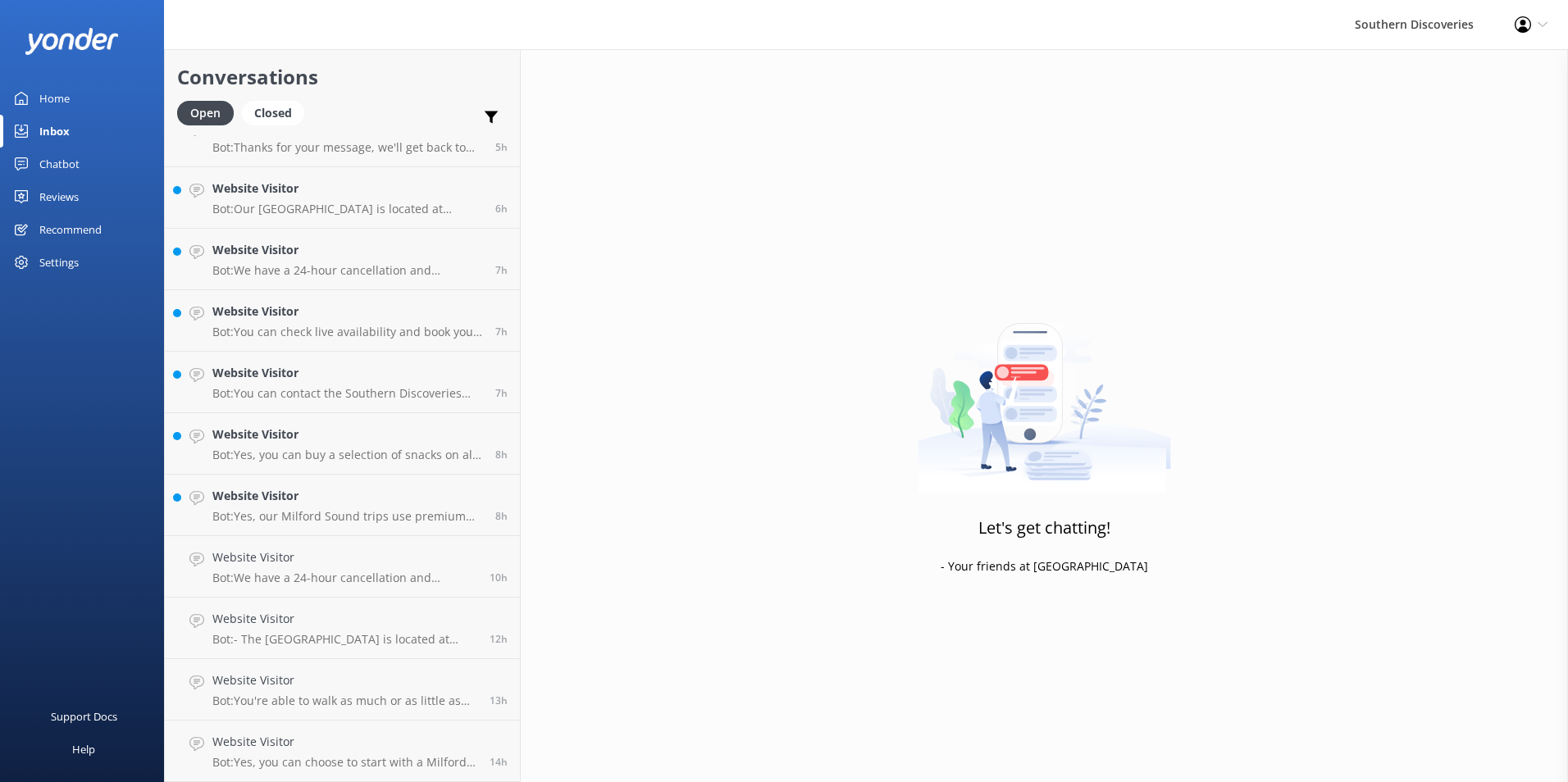
scroll to position [275, 0]
click at [306, 570] on div "Website Visitor Bot: Yes, our Milford Sound trips use premium glass-roof coache…" at bounding box center [348, 567] width 271 height 37
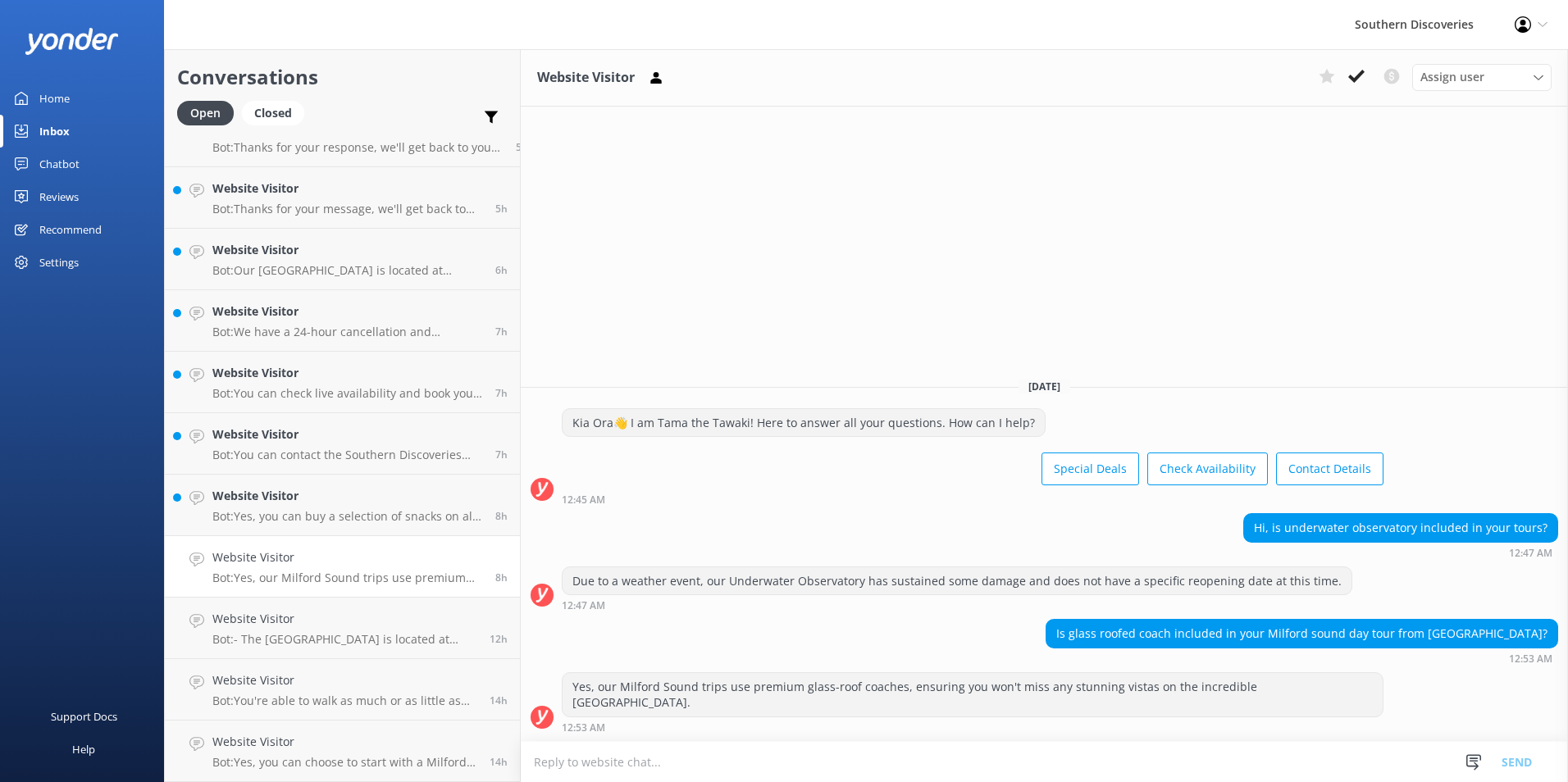
click at [1351, 76] on use at bounding box center [1356, 76] width 17 height 13
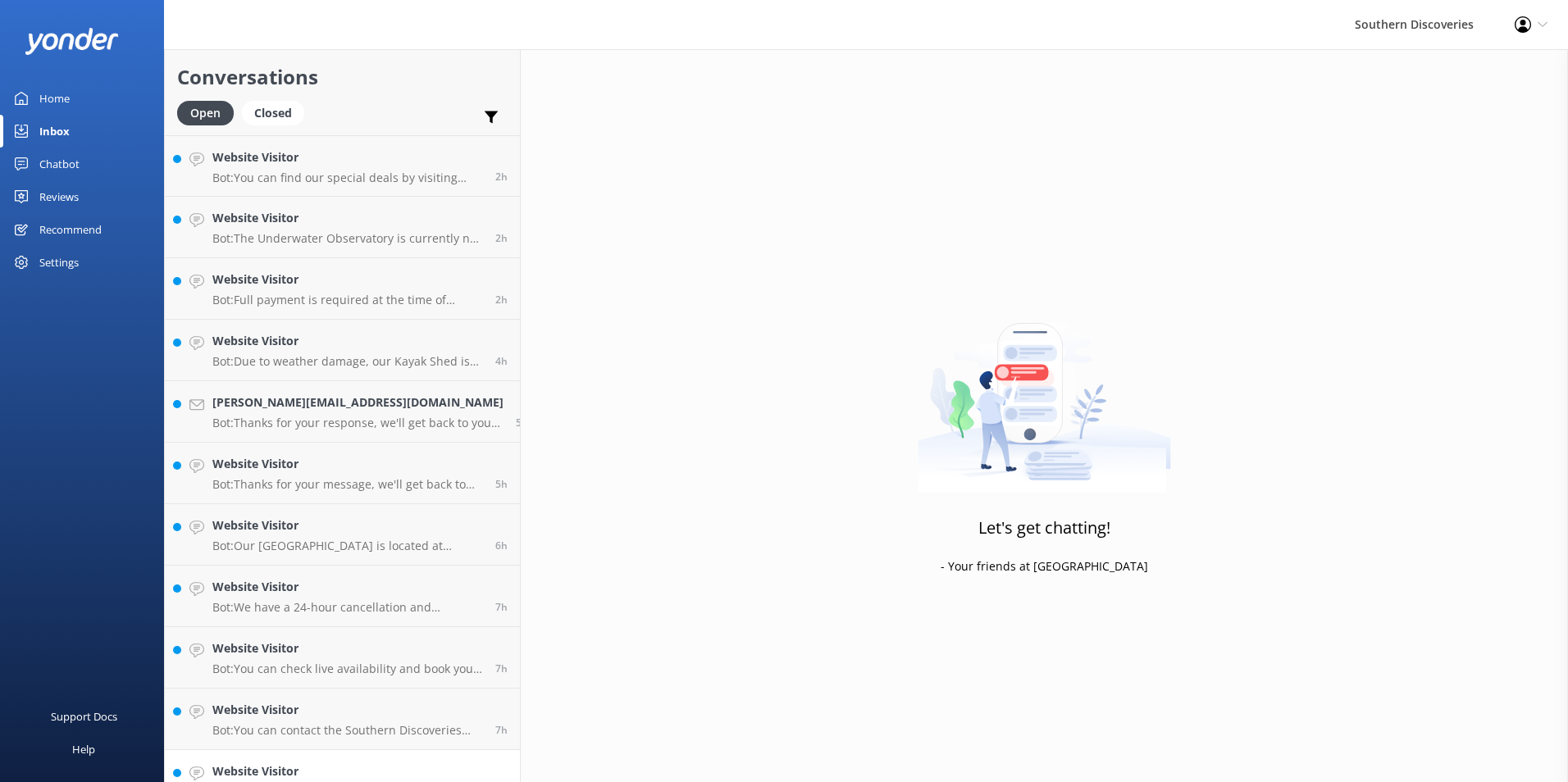
scroll to position [214, 0]
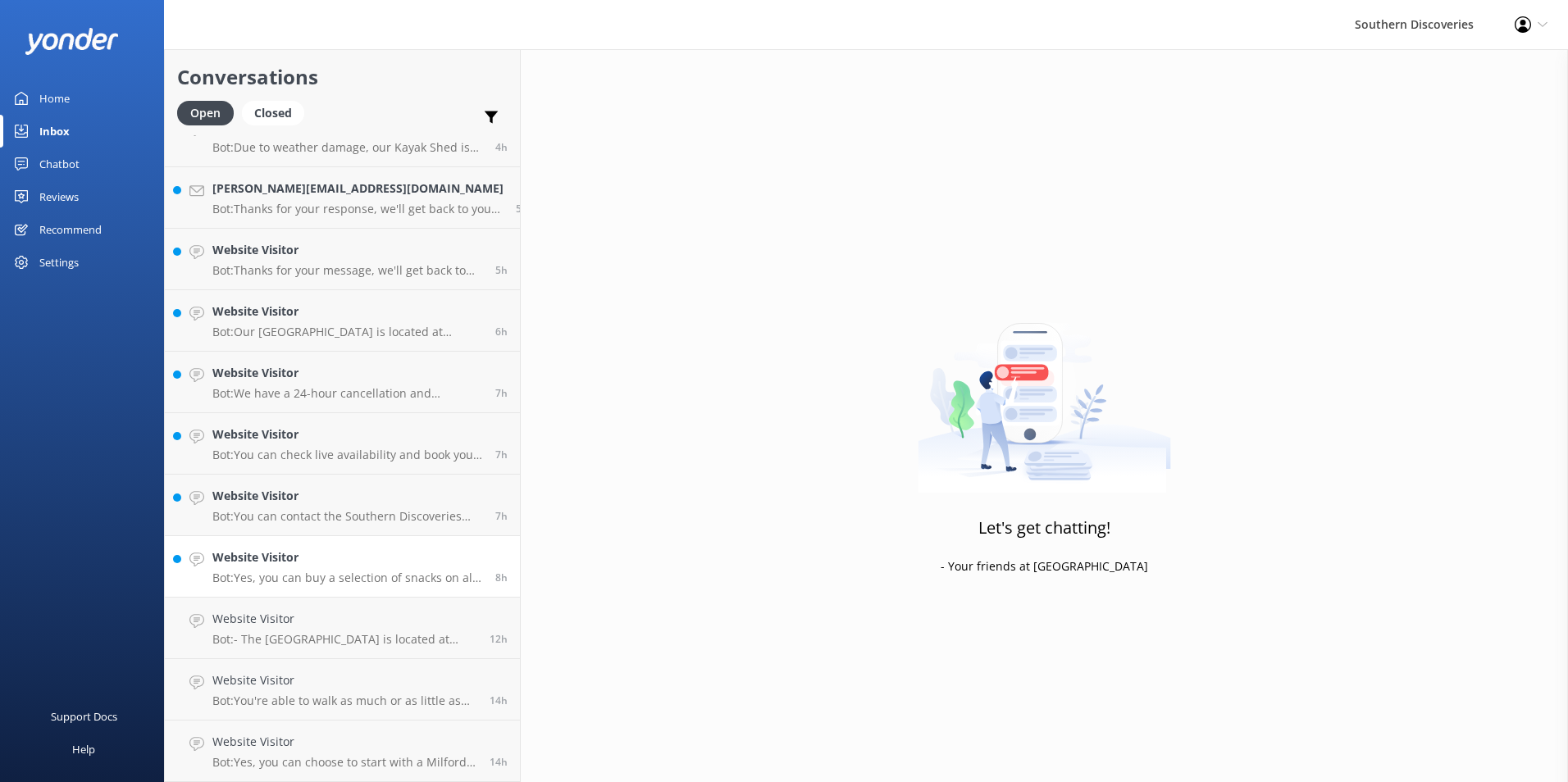
click at [328, 564] on h4 "Website Visitor" at bounding box center [348, 557] width 271 height 18
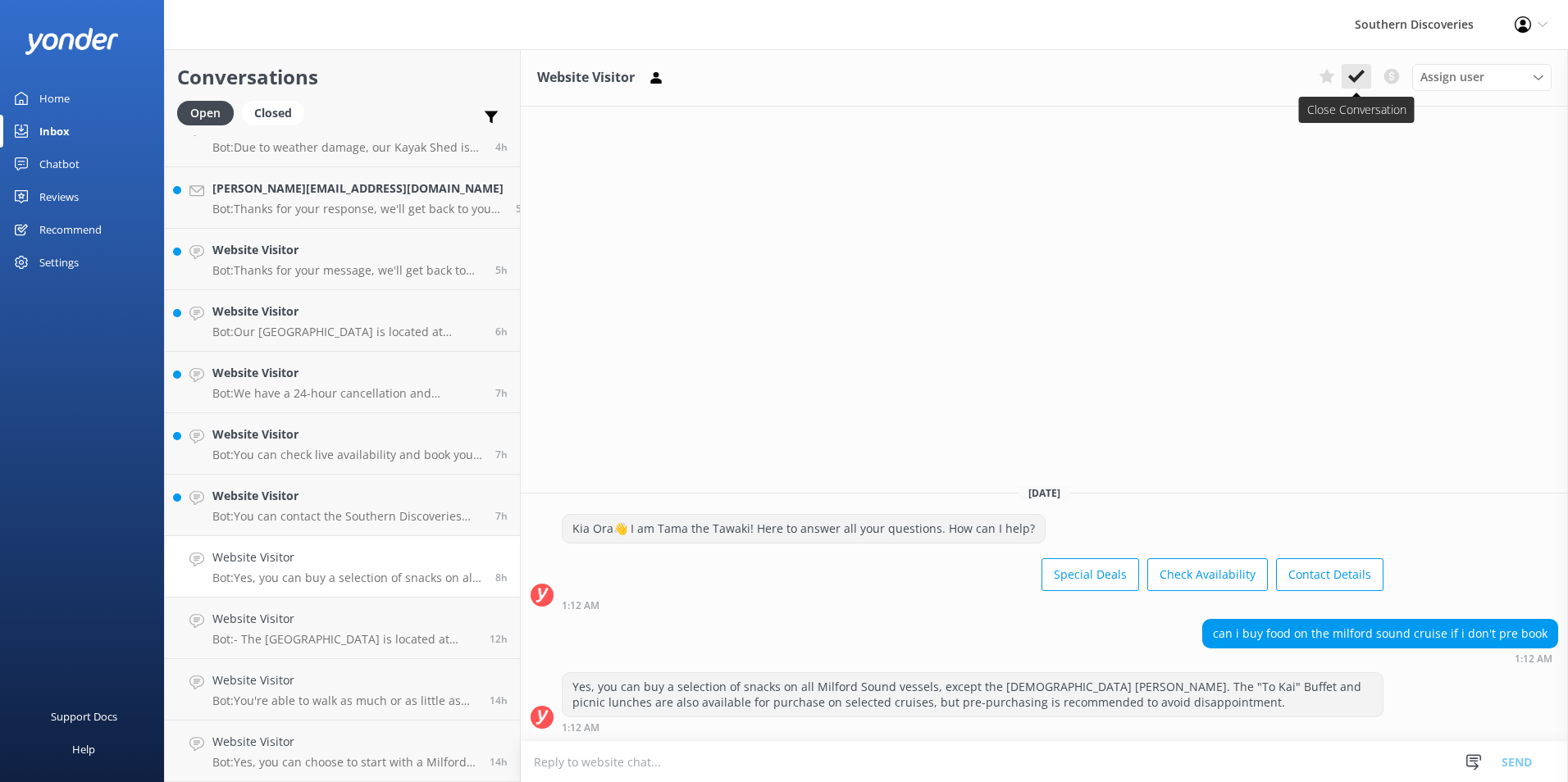
click at [1351, 84] on icon at bounding box center [1356, 77] width 17 height 17
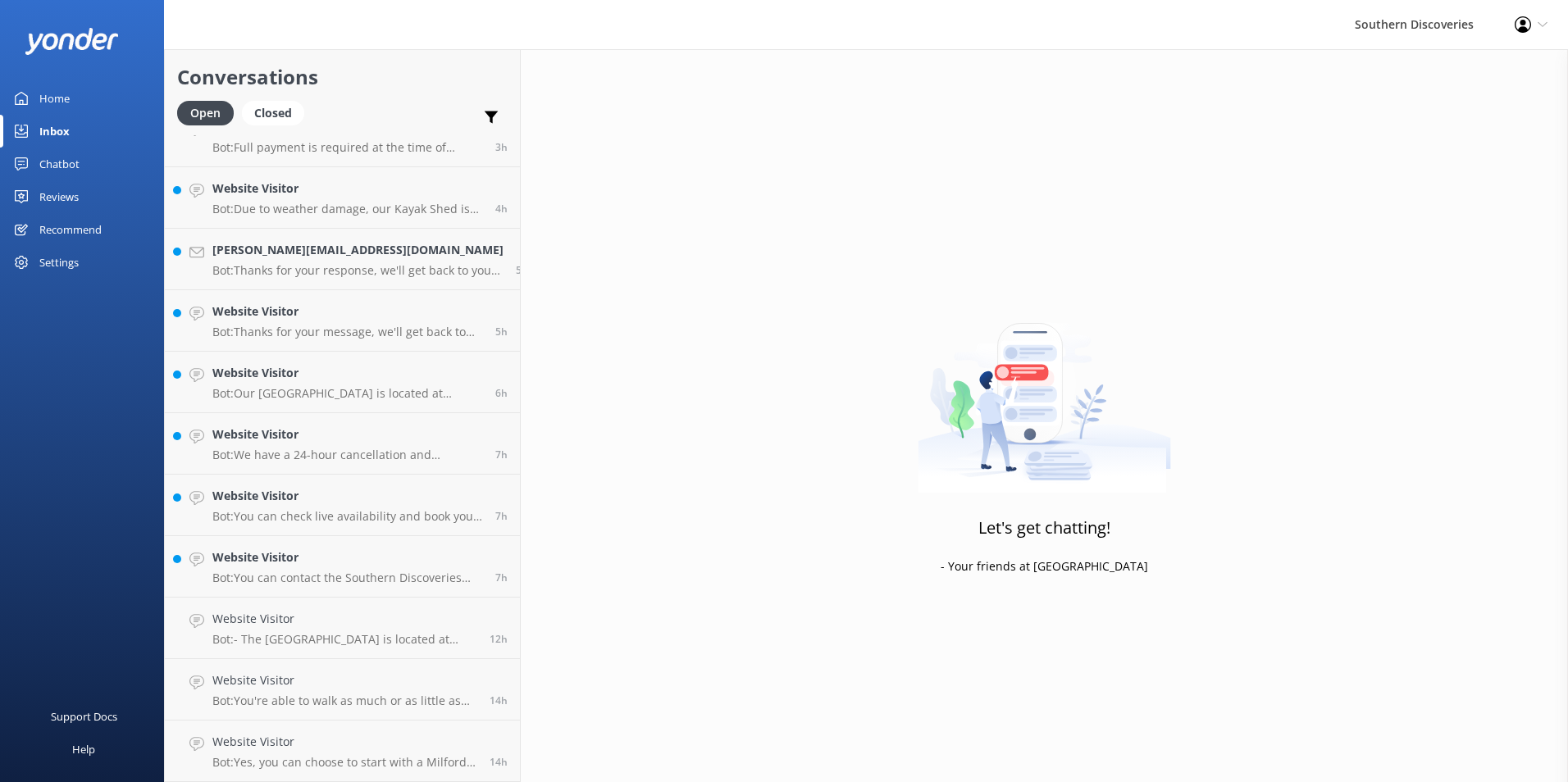
scroll to position [153, 0]
click at [301, 567] on h4 "Website Visitor" at bounding box center [348, 557] width 271 height 18
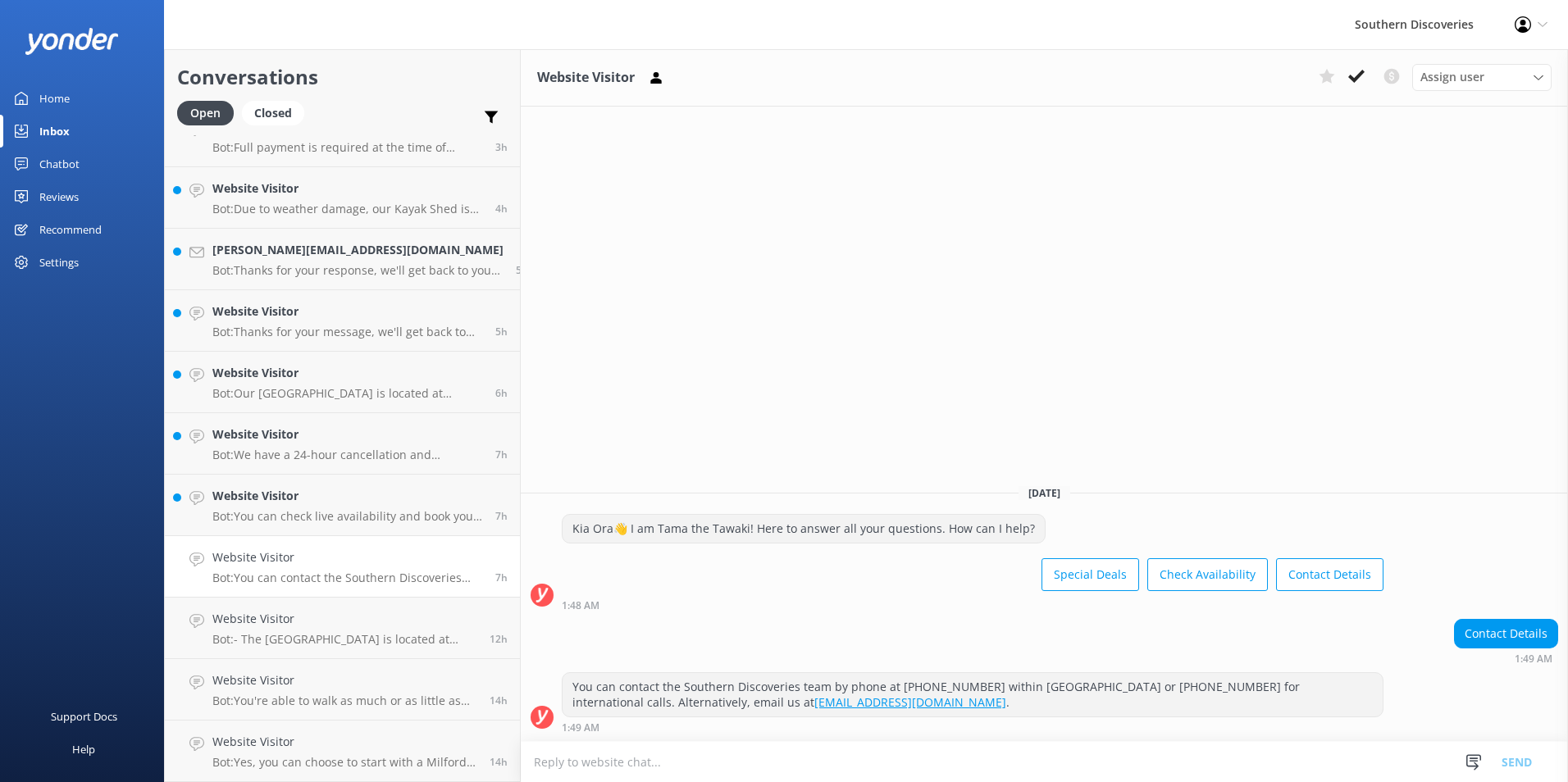
click at [1354, 73] on icon at bounding box center [1356, 77] width 17 height 17
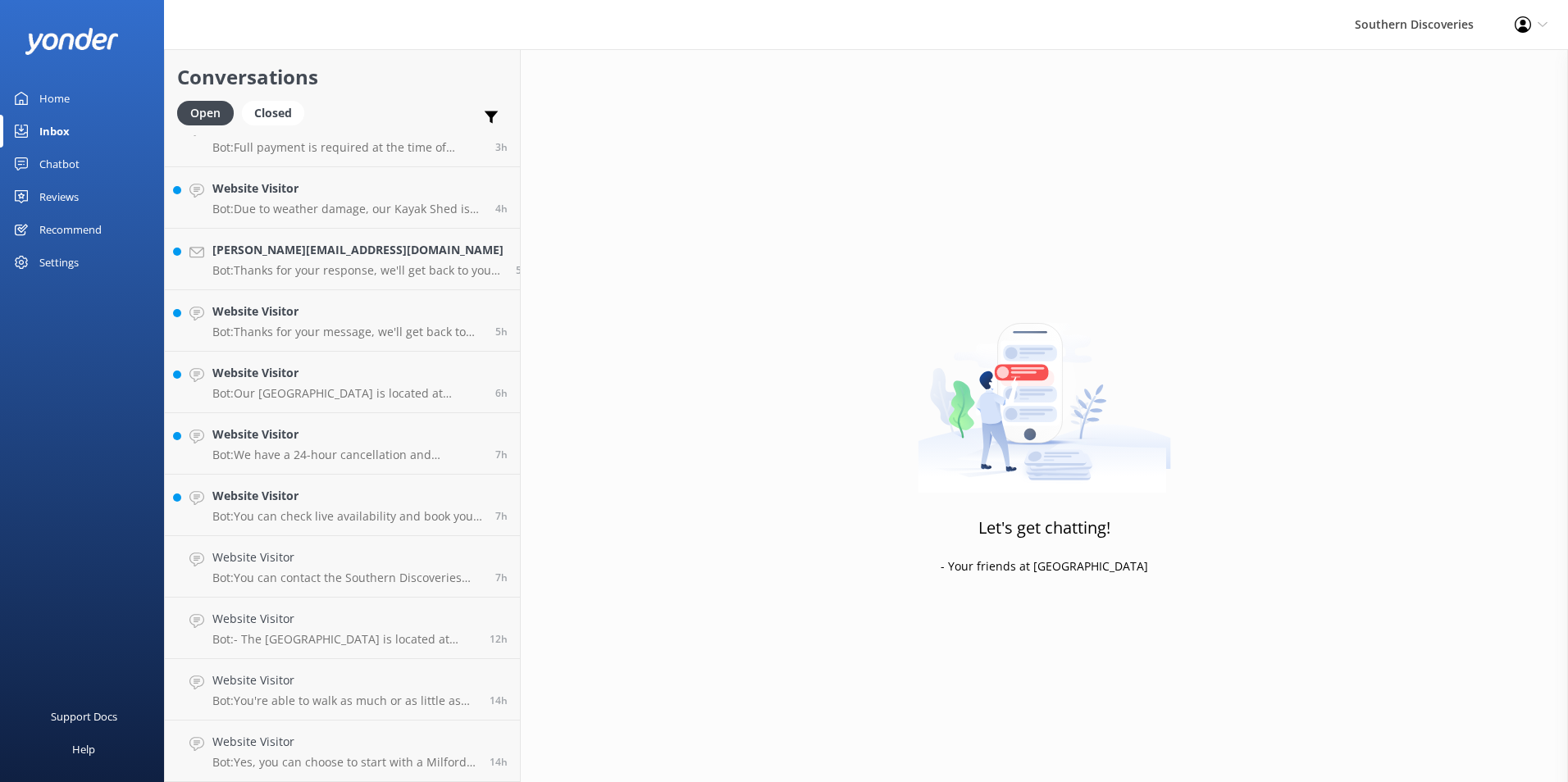
scroll to position [91, 0]
click at [346, 566] on h4 "Website Visitor" at bounding box center [348, 557] width 271 height 18
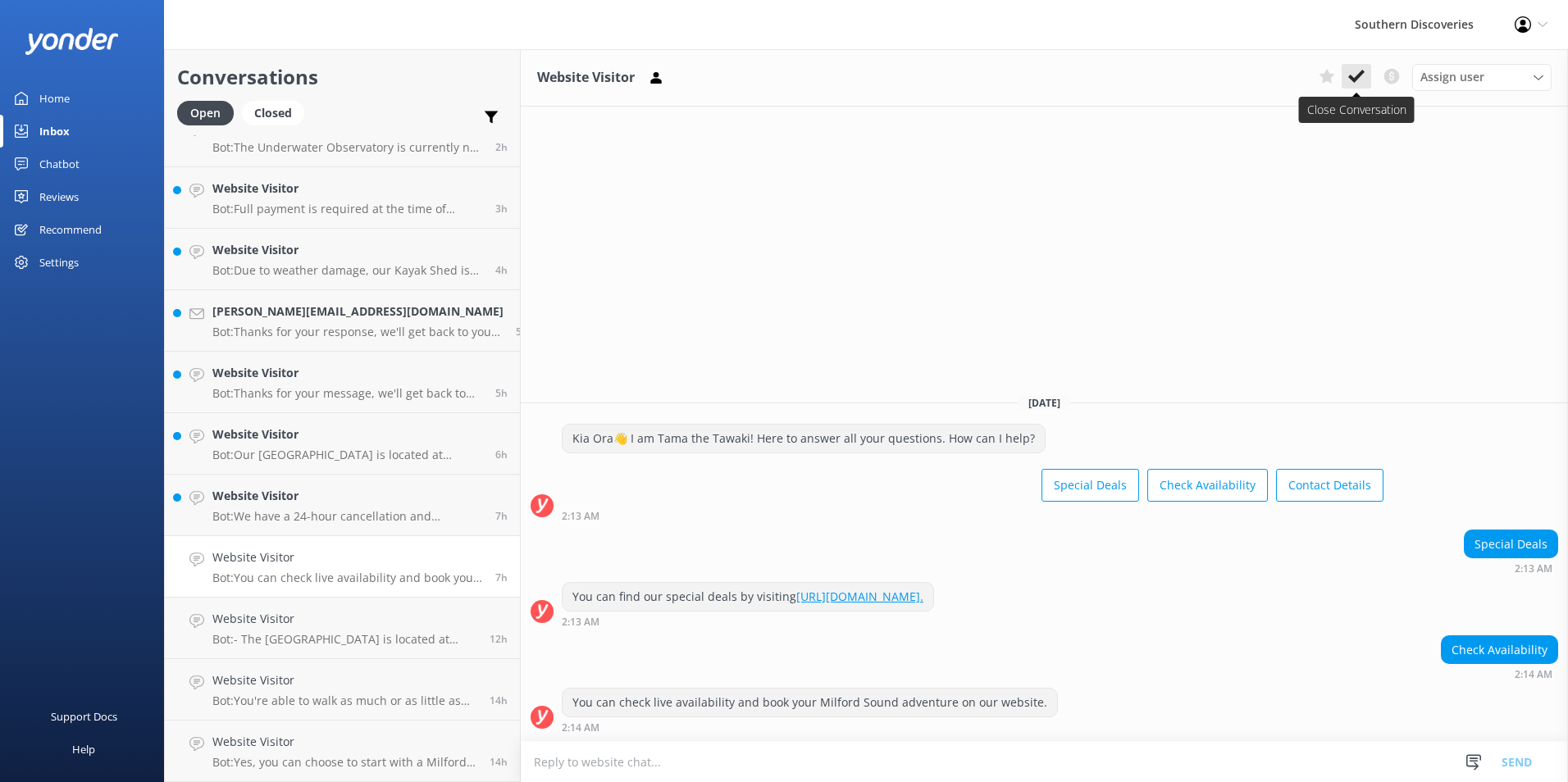
click at [1352, 74] on icon at bounding box center [1356, 77] width 17 height 17
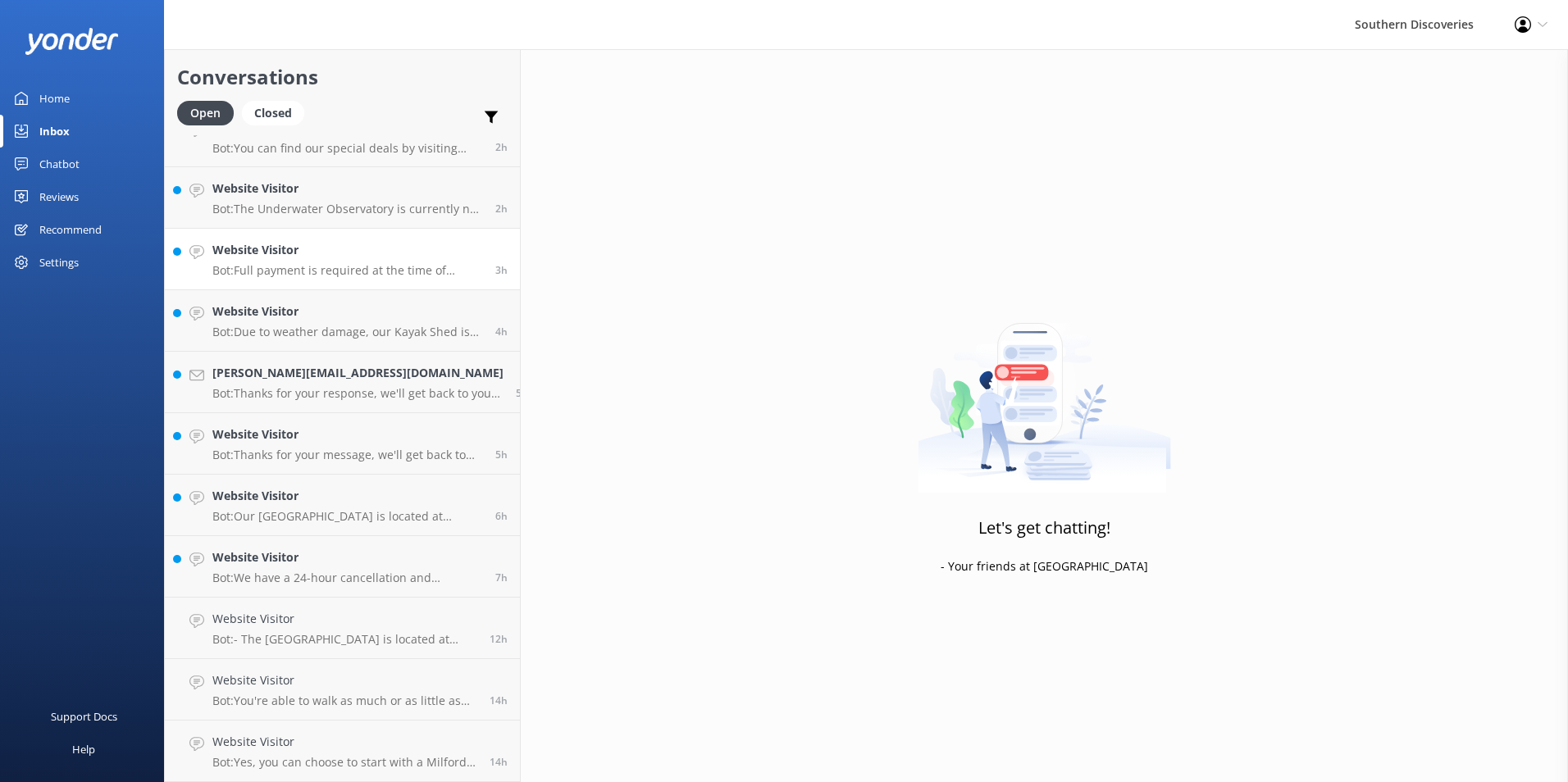
scroll to position [30, 0]
click at [331, 579] on p "Bot: We have a 24-hour cancellation and amendment policy. If you notify us more…" at bounding box center [348, 578] width 271 height 15
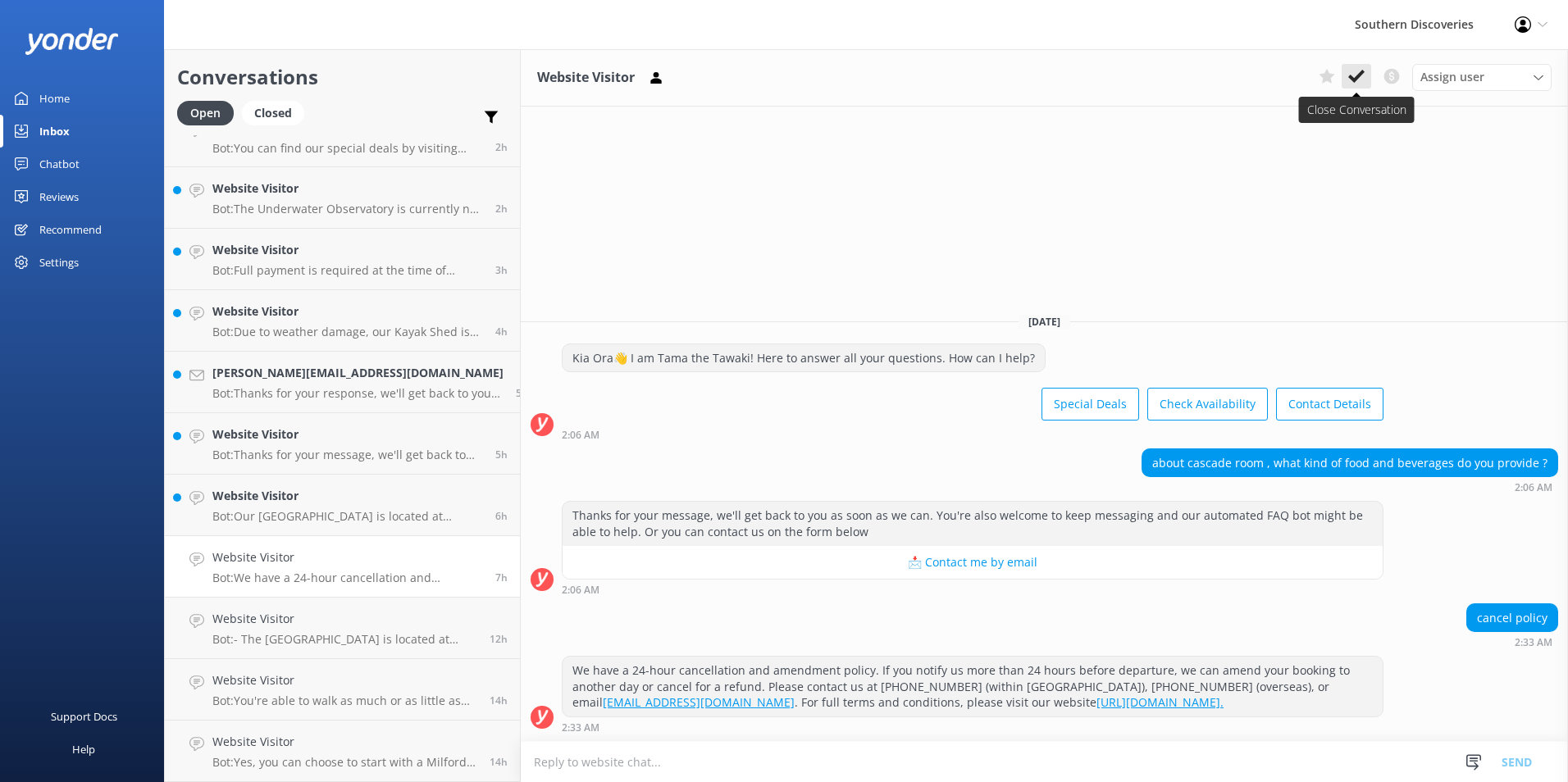
click at [1348, 79] on button at bounding box center [1356, 76] width 30 height 24
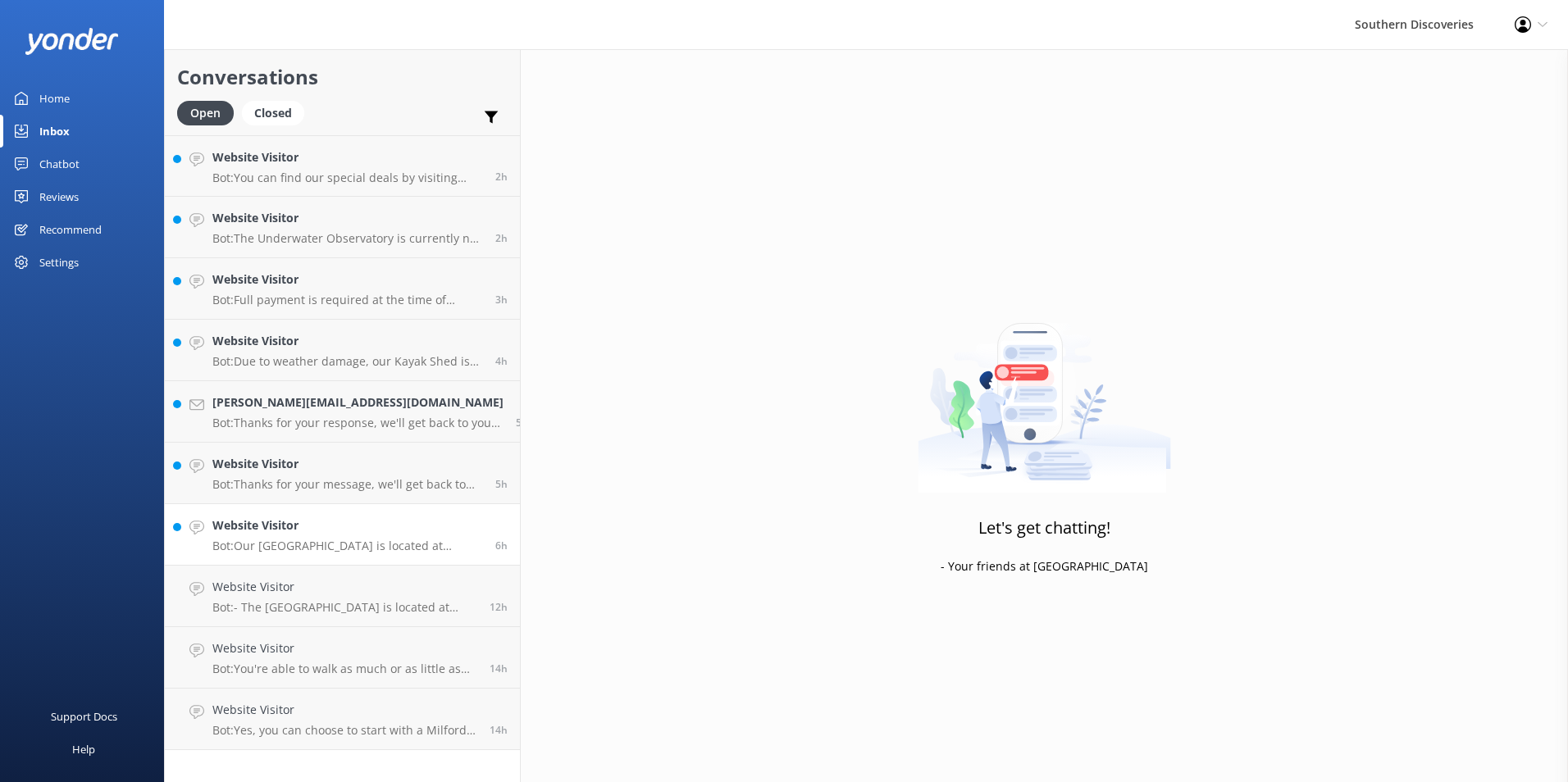
click at [313, 522] on h4 "Website Visitor" at bounding box center [348, 525] width 271 height 18
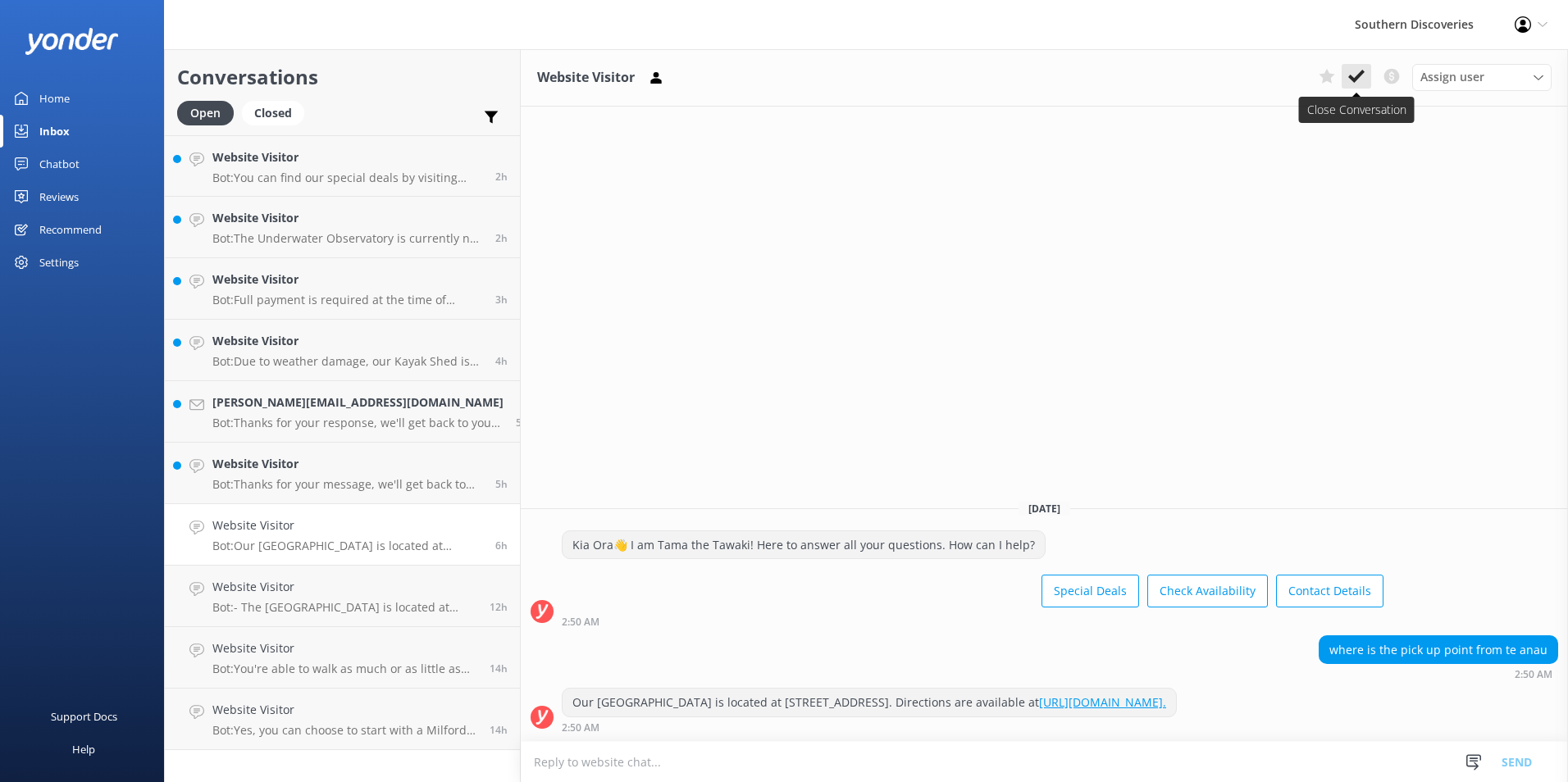
click at [1352, 71] on icon at bounding box center [1356, 77] width 17 height 17
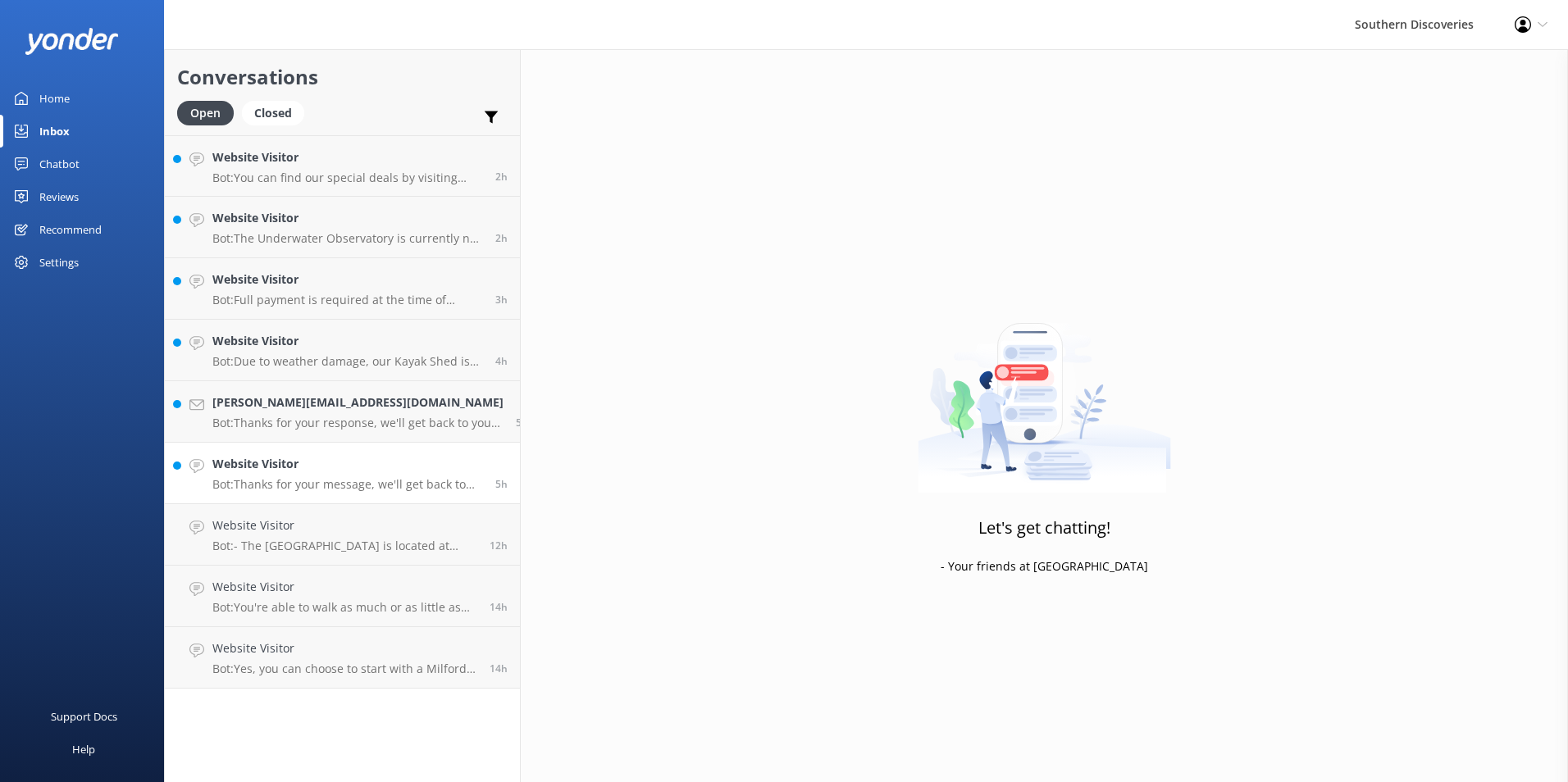
click at [303, 465] on h4 "Website Visitor" at bounding box center [348, 464] width 271 height 18
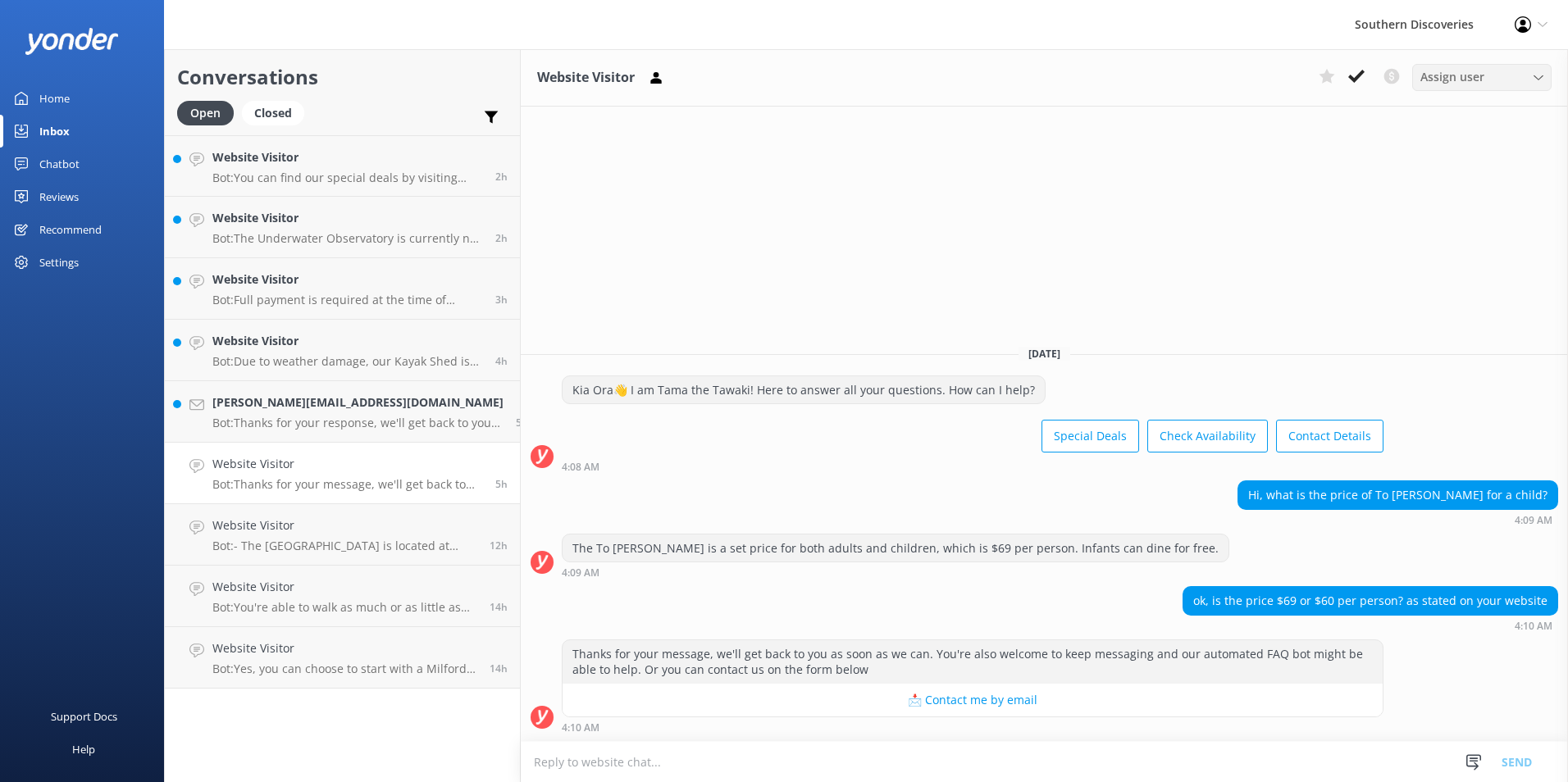
click at [1462, 81] on span "Assign user" at bounding box center [1452, 77] width 64 height 18
click at [1470, 146] on div "[PERSON_NAME]" at bounding box center [1459, 144] width 78 height 17
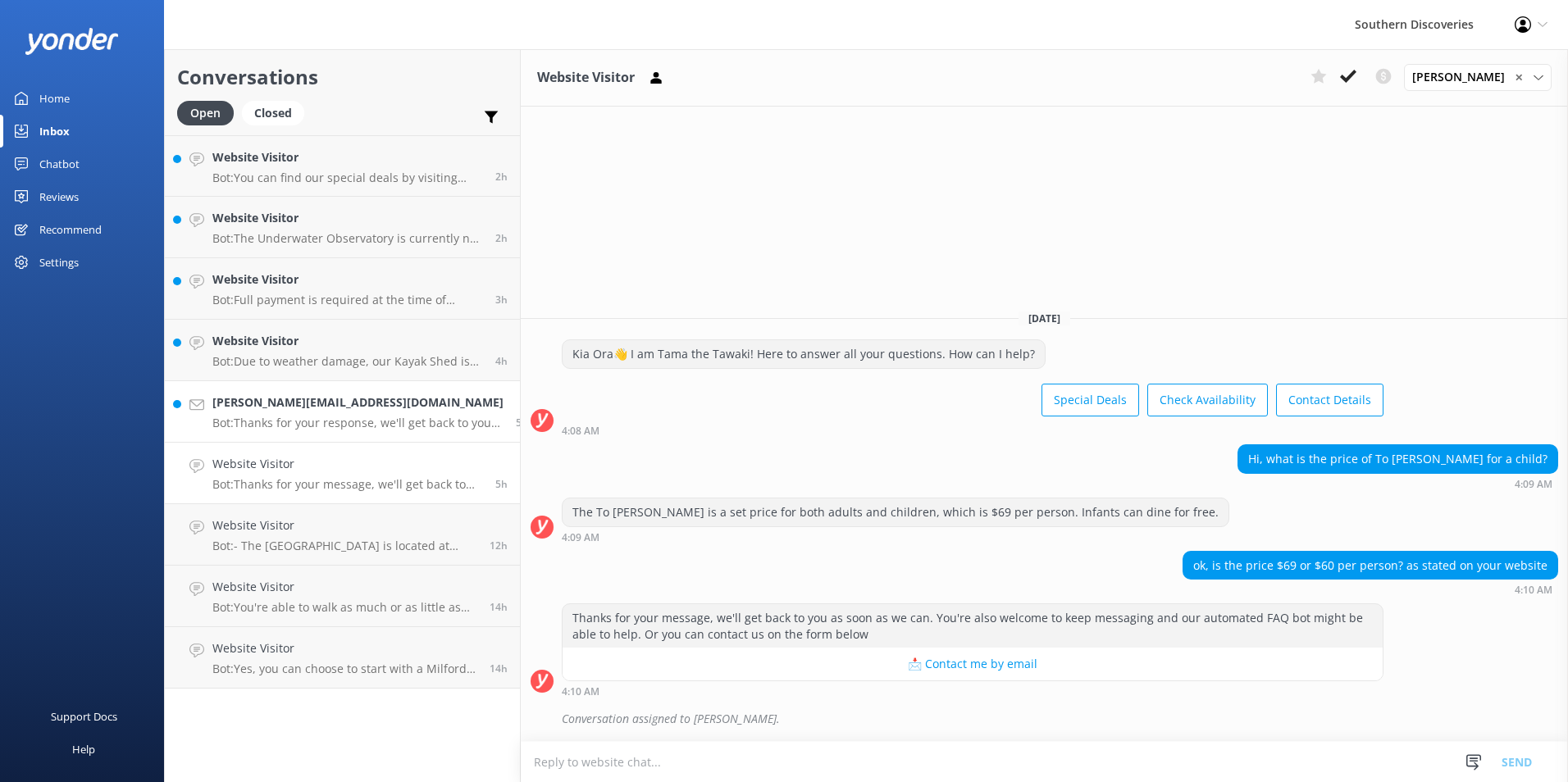
click at [355, 419] on p "Bot: Thanks for your response, we'll get back to you as soon as we can during o…" at bounding box center [358, 423] width 291 height 15
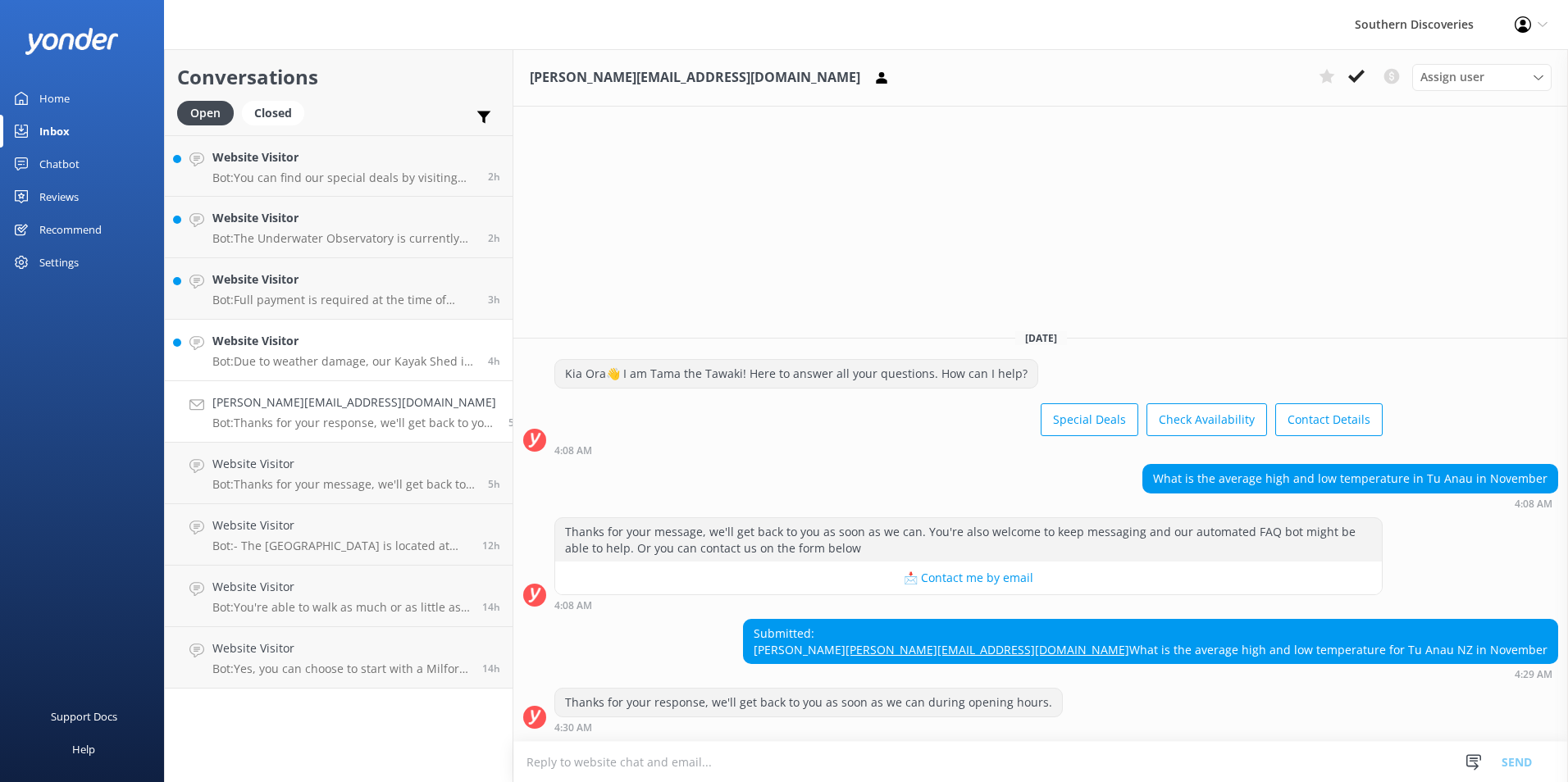
click at [284, 354] on p "Bot: Due to weather damage, our Kayak Shed is temporarily closed, and we don’t …" at bounding box center [344, 361] width 263 height 15
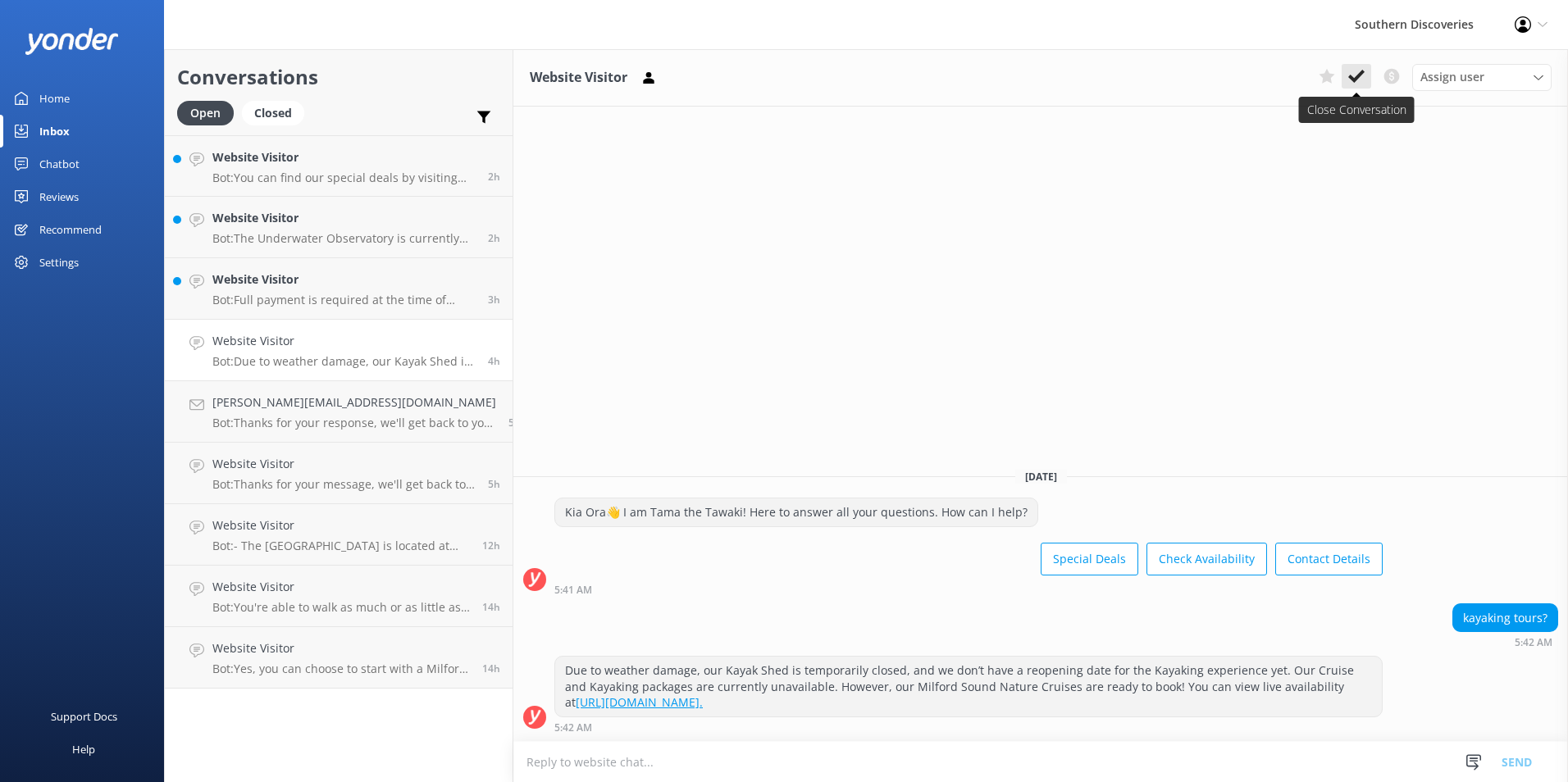
click at [1350, 76] on use at bounding box center [1356, 76] width 17 height 13
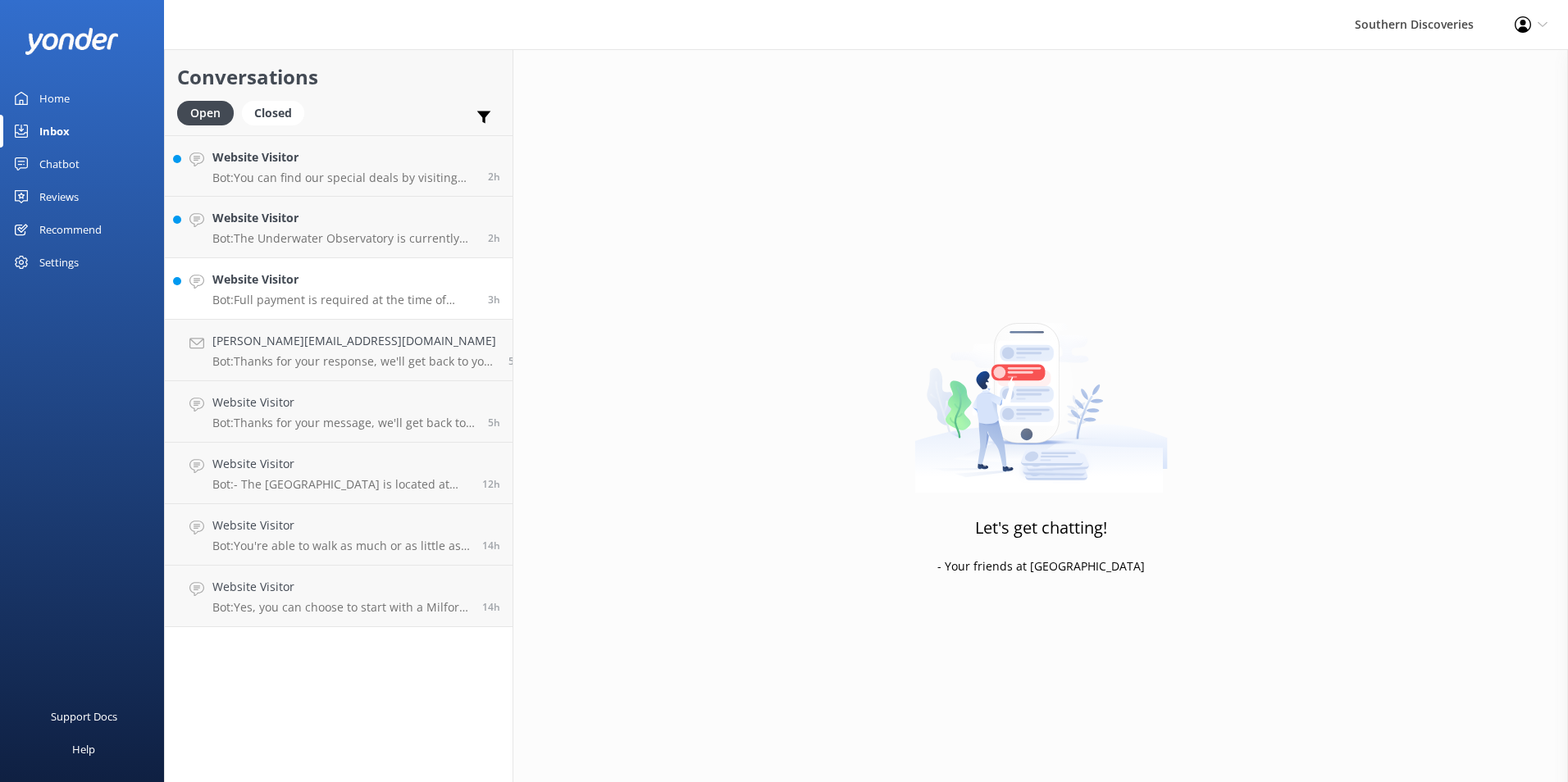
click at [307, 293] on p "Bot: Full payment is required at the time of booking. Additionally, there is a …" at bounding box center [344, 301] width 263 height 15
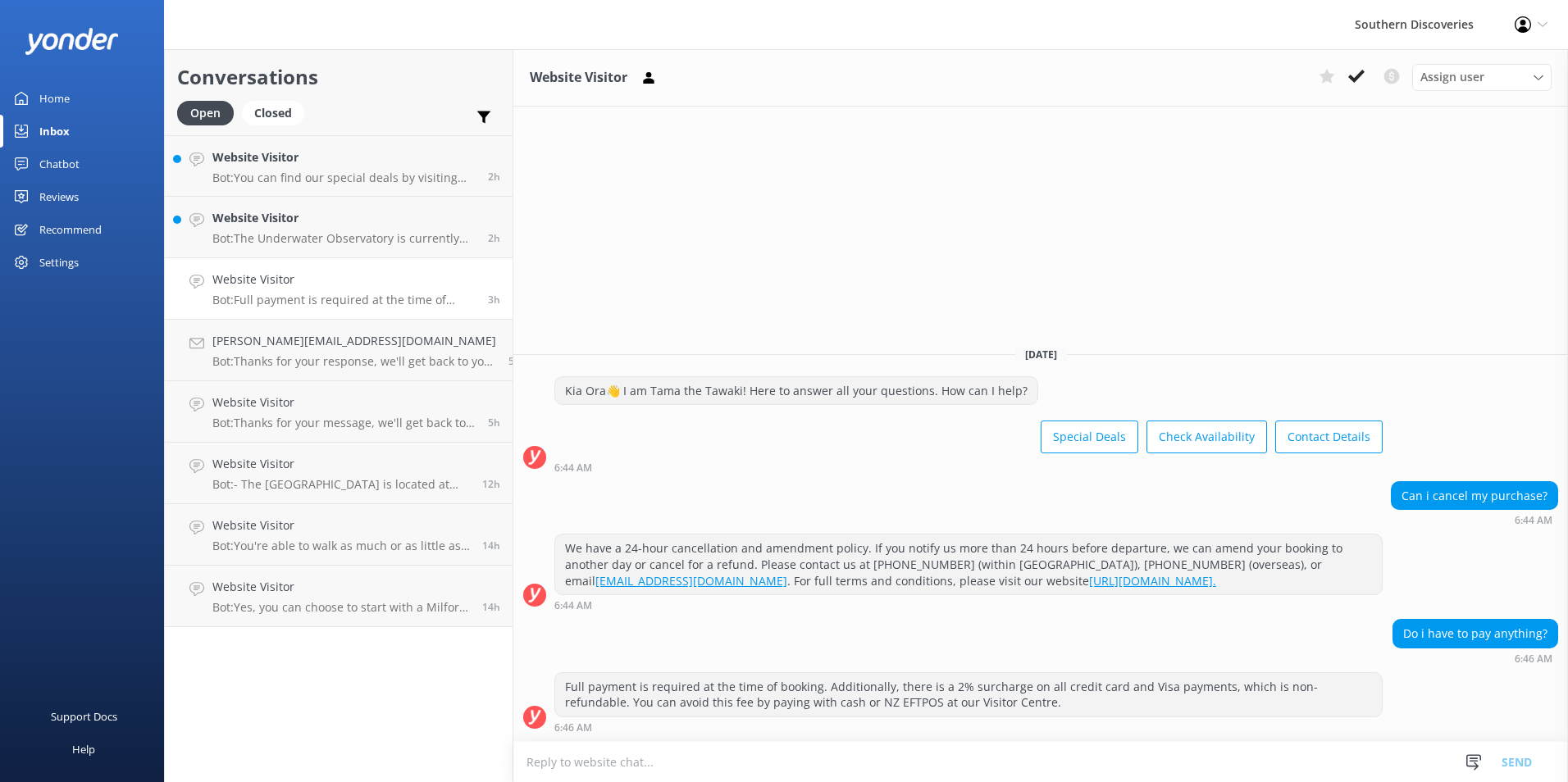
click at [1355, 74] on icon at bounding box center [1356, 77] width 17 height 17
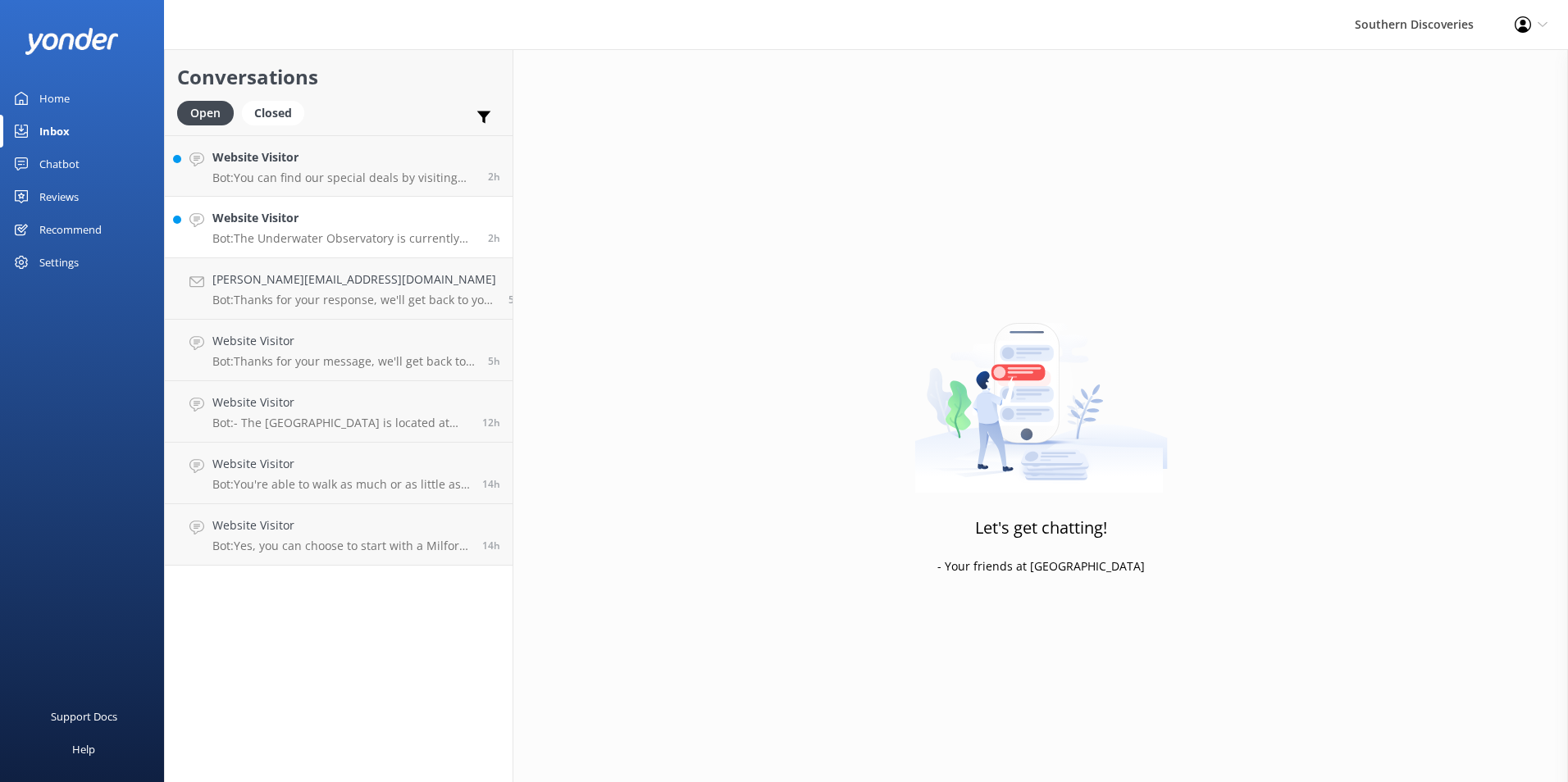
click at [308, 221] on h4 "Website Visitor" at bounding box center [344, 217] width 263 height 18
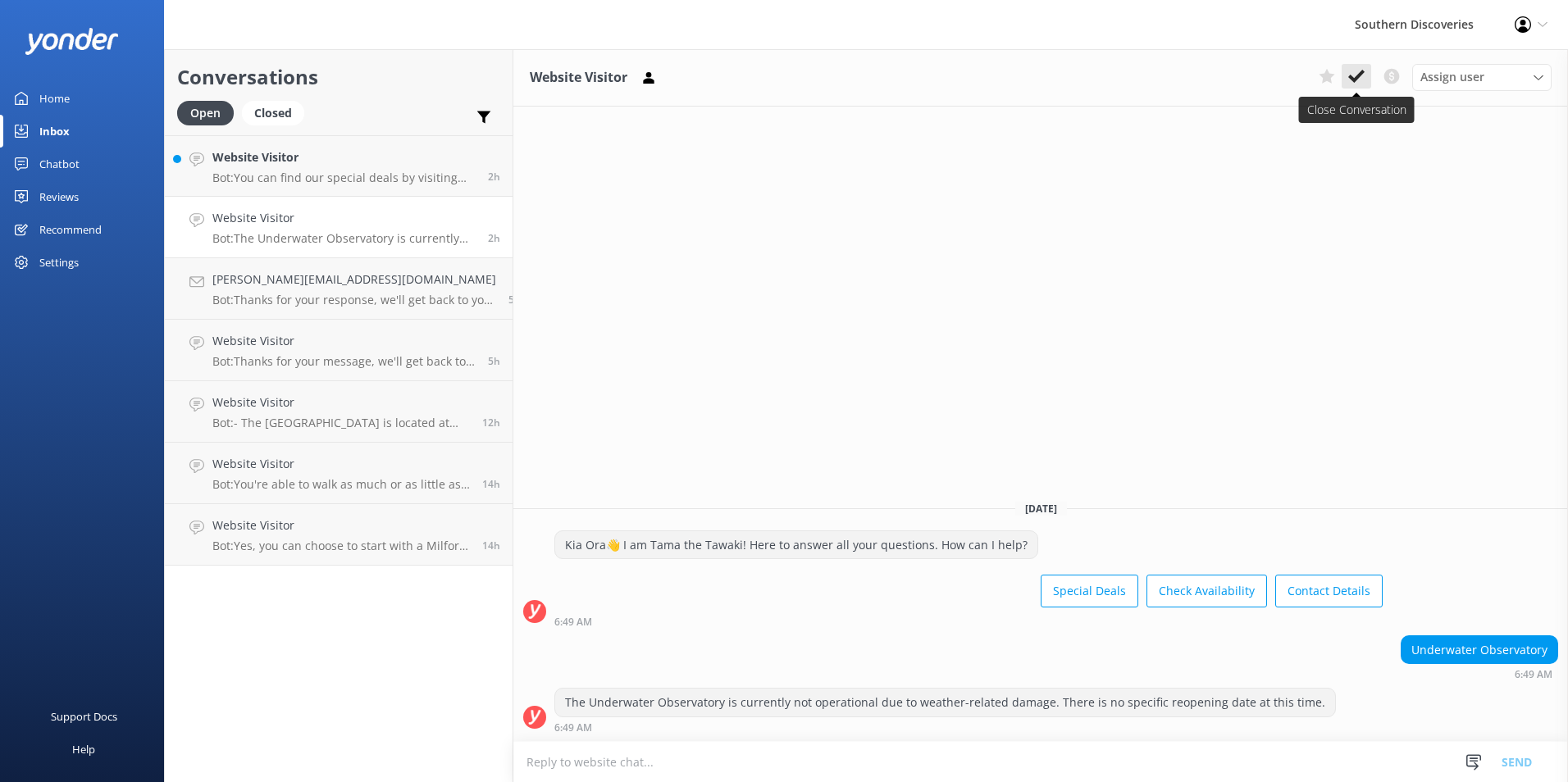
click at [1352, 75] on icon at bounding box center [1356, 77] width 17 height 17
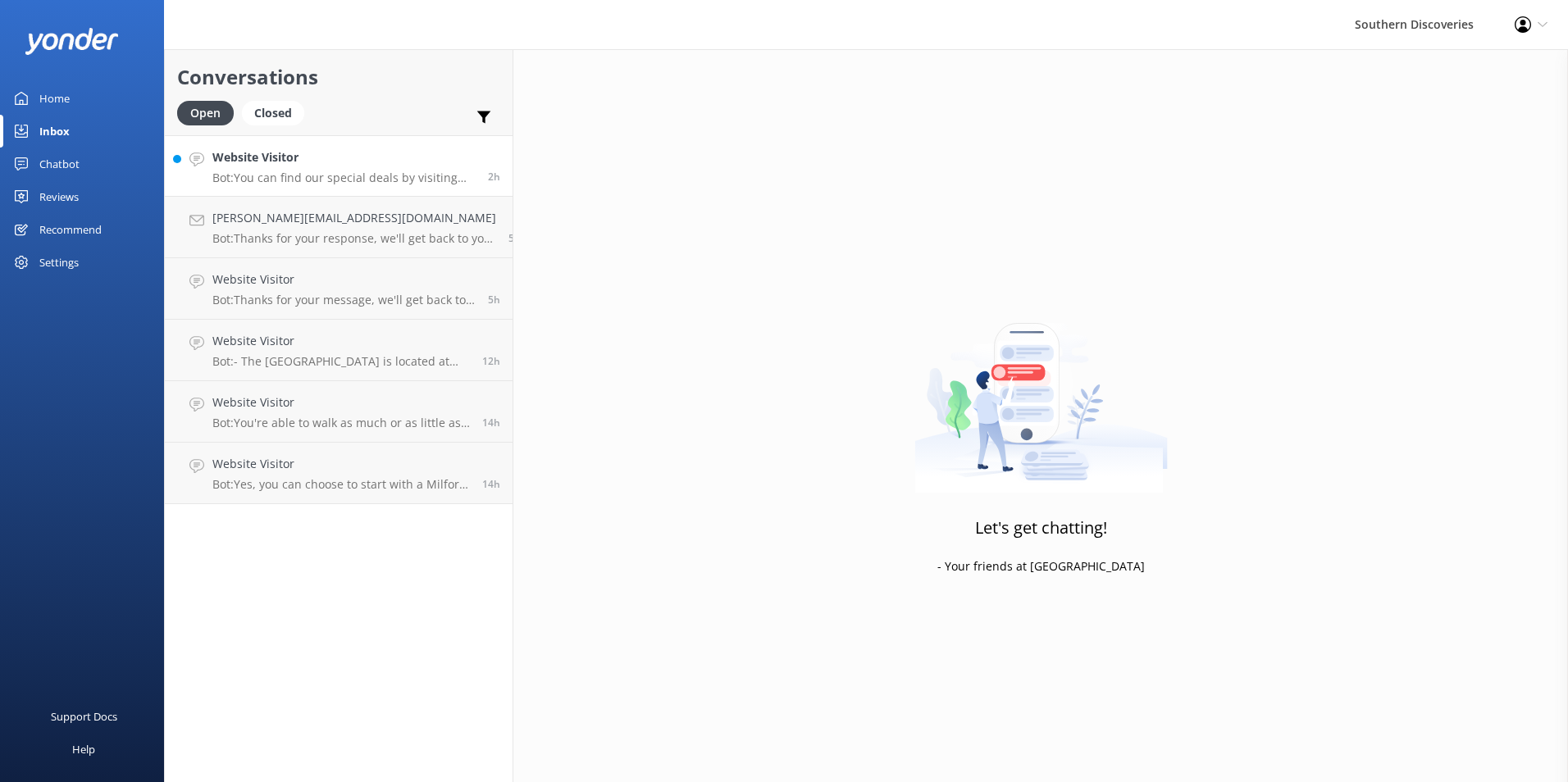
click at [339, 155] on h4 "Website Visitor" at bounding box center [344, 156] width 263 height 18
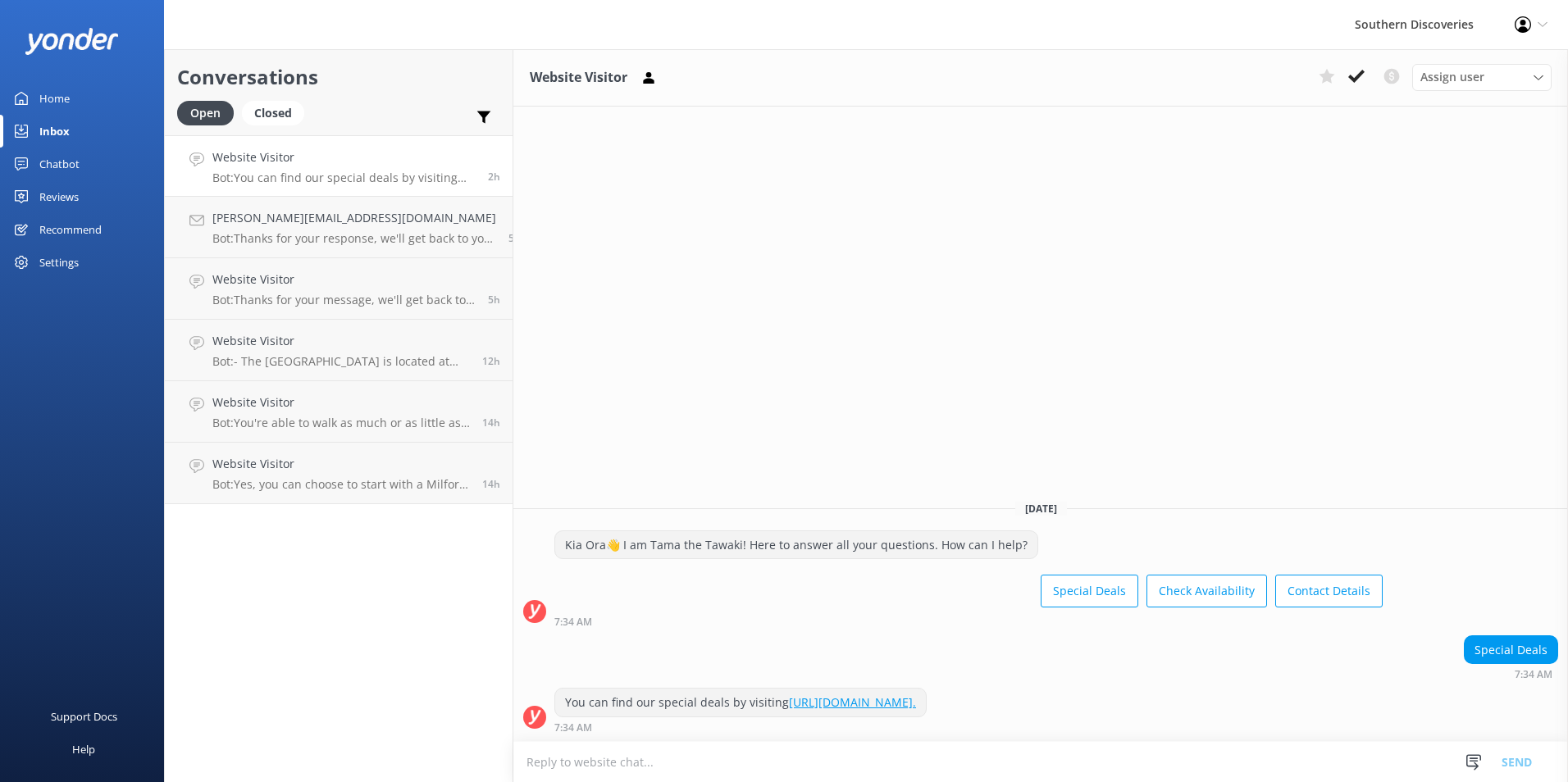
click at [1348, 78] on button at bounding box center [1356, 76] width 30 height 24
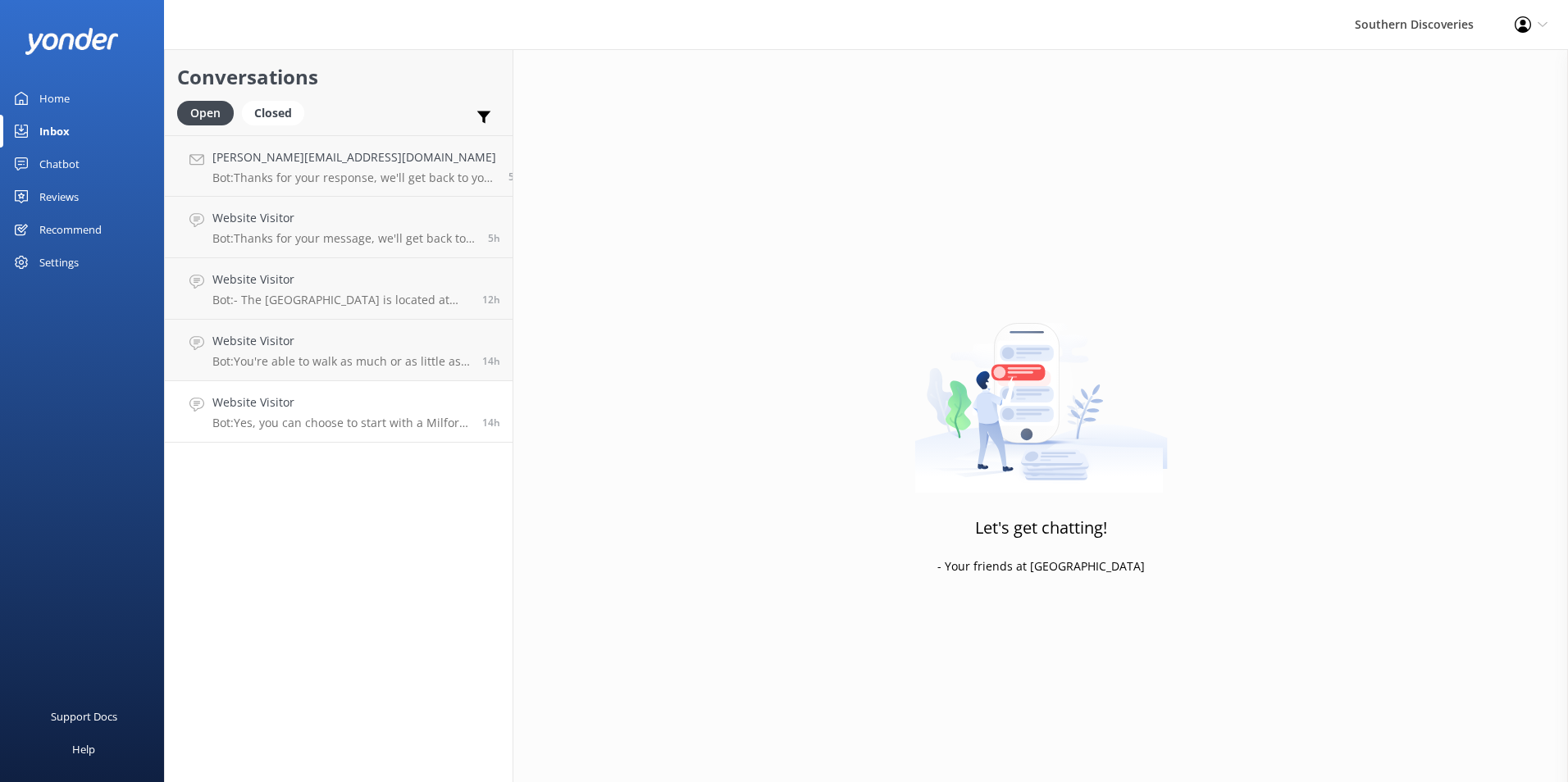
click at [348, 406] on h4 "Website Visitor" at bounding box center [341, 402] width 258 height 18
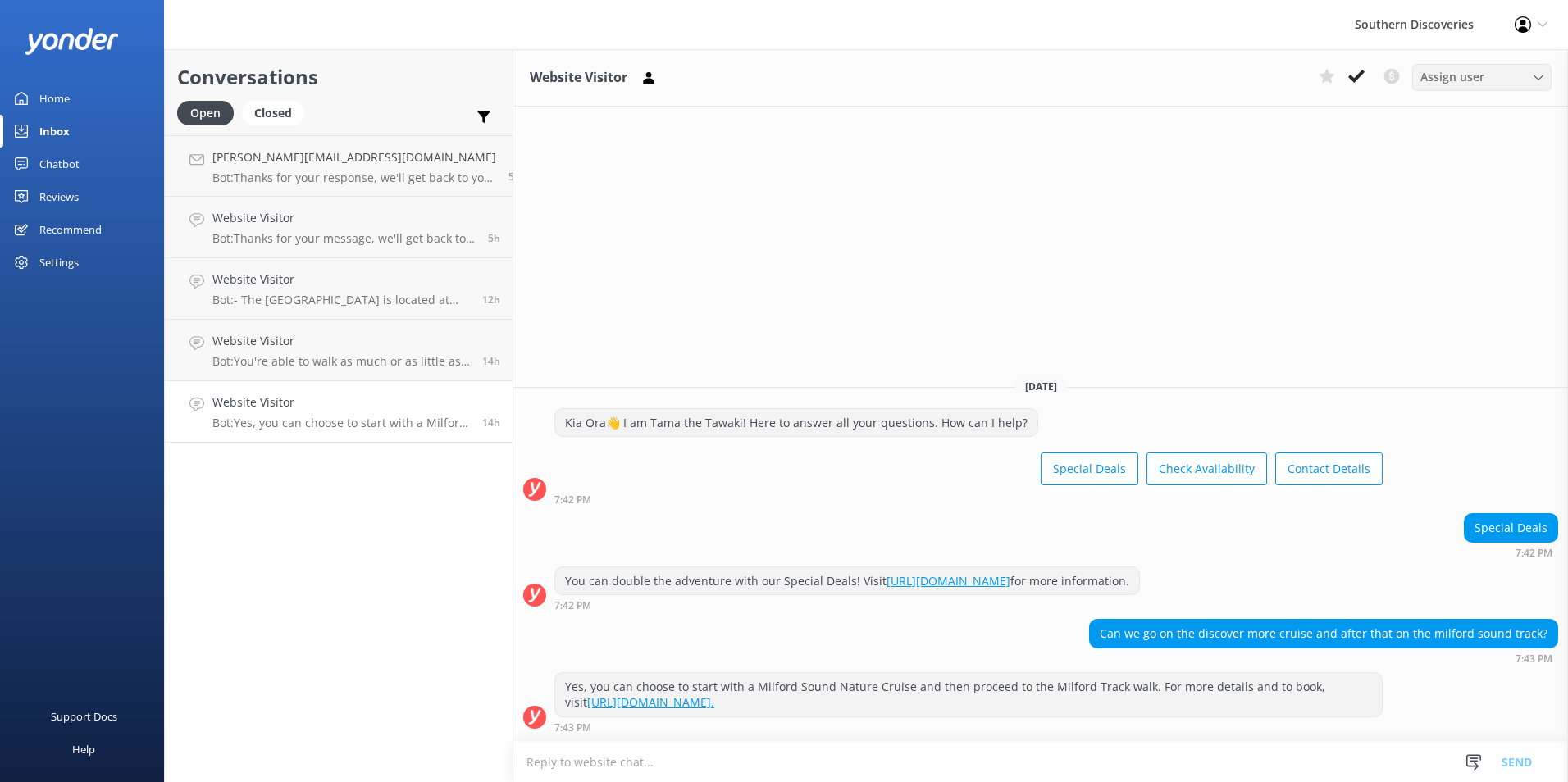
click at [1479, 75] on span "Assign user" at bounding box center [1452, 77] width 64 height 18
click at [1464, 138] on div "[PERSON_NAME]" at bounding box center [1459, 144] width 78 height 17
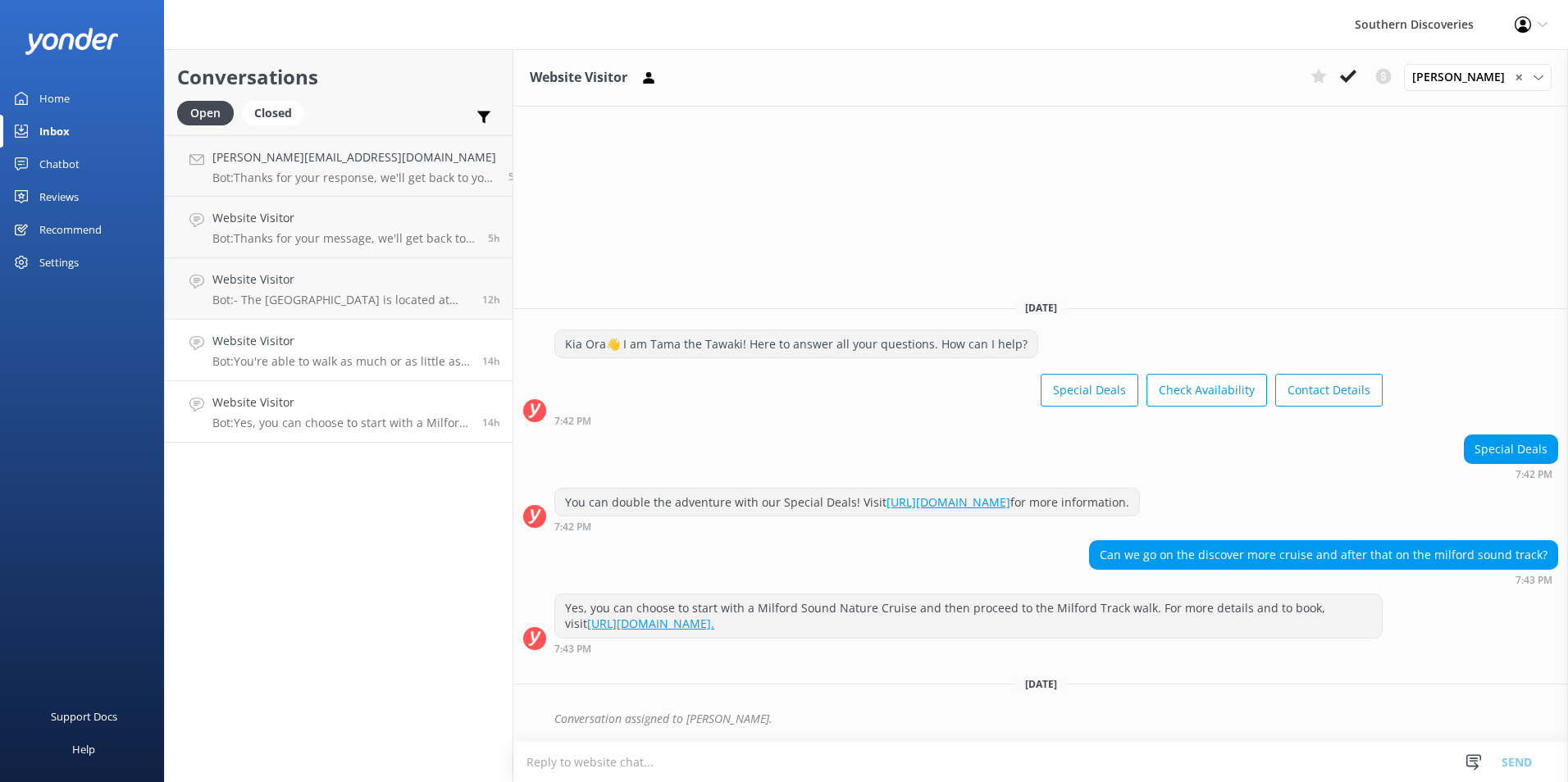
click at [268, 368] on p "Bot: You're able to walk as much or as little as you'd prefer as this isn't a l…" at bounding box center [341, 361] width 258 height 15
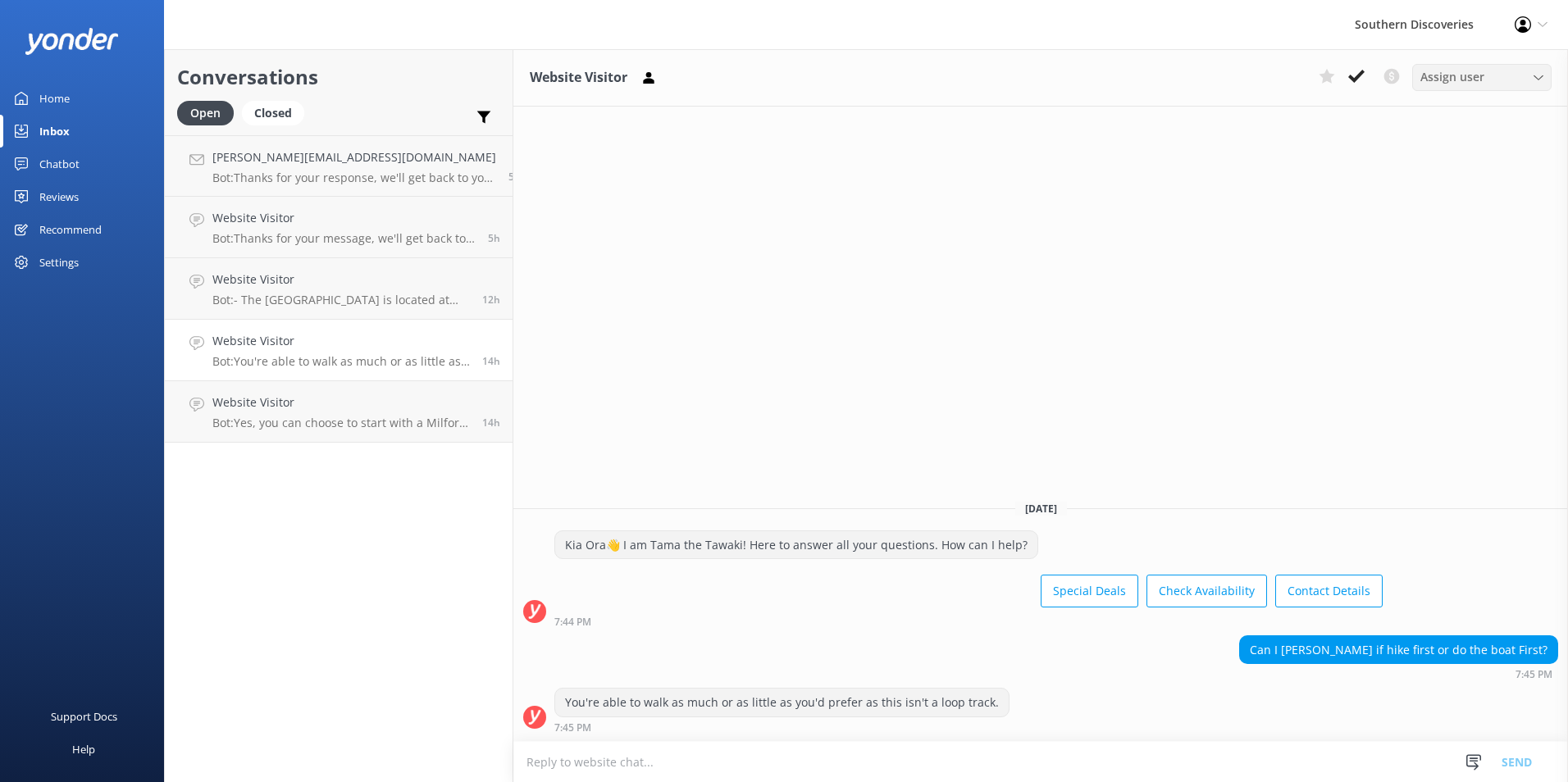
click at [1442, 81] on span "Assign user" at bounding box center [1452, 77] width 64 height 18
click at [1466, 142] on div "[PERSON_NAME]" at bounding box center [1459, 144] width 78 height 17
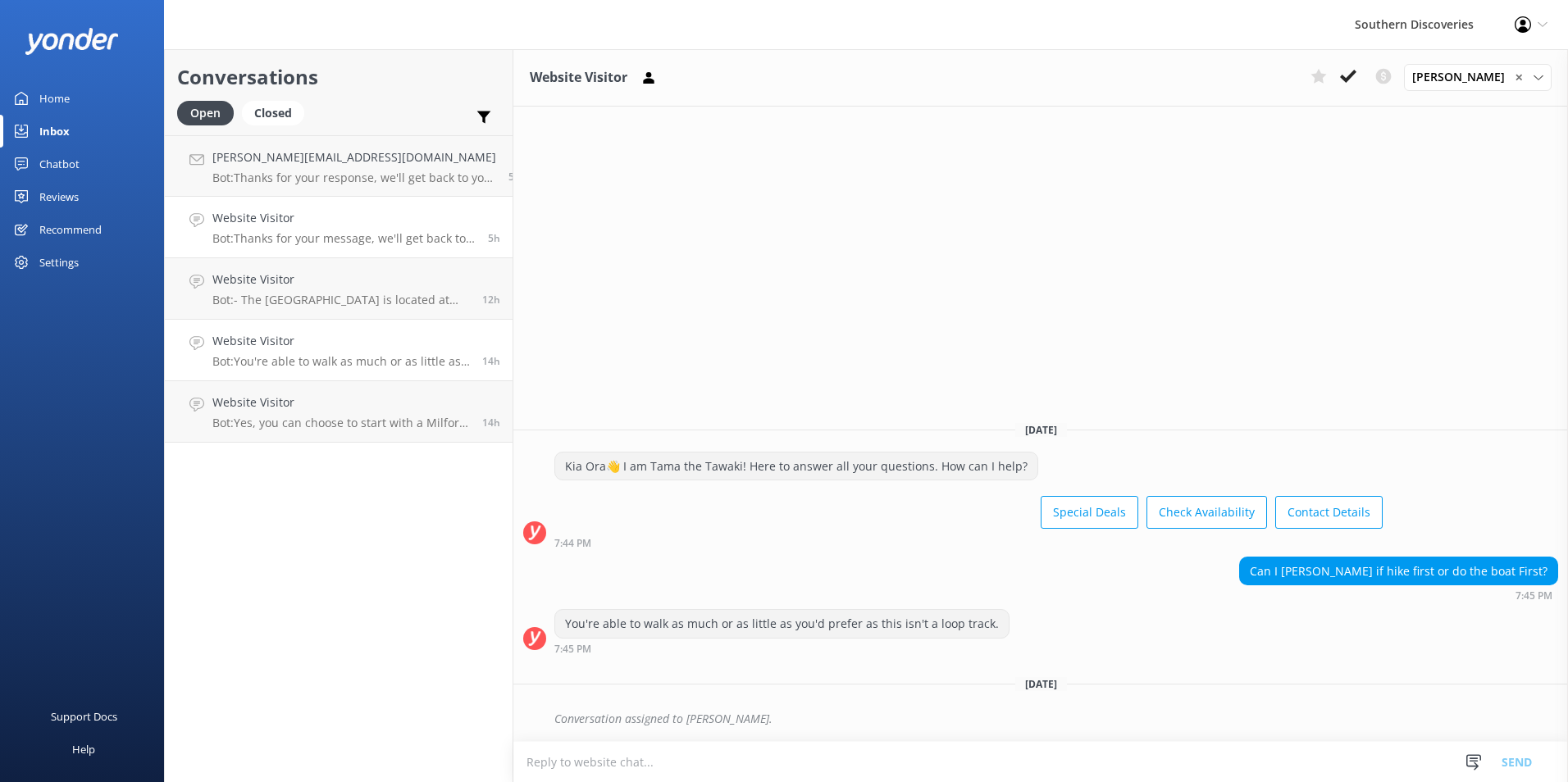
click at [311, 241] on p "Bot: Thanks for your message, we'll get back to you as soon as we can. You're a…" at bounding box center [344, 239] width 263 height 15
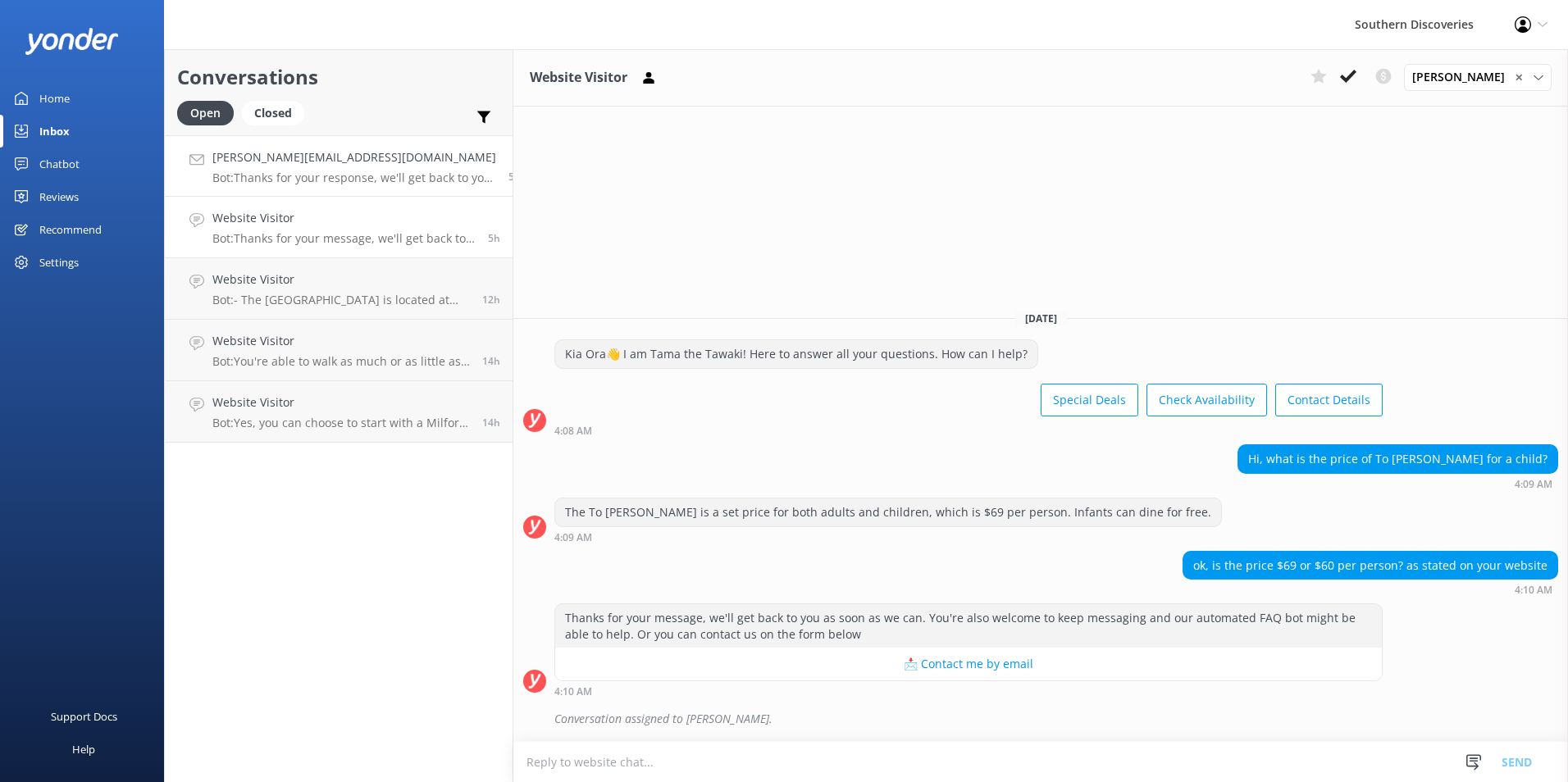
click at [348, 148] on link "[PERSON_NAME][EMAIL_ADDRESS][DOMAIN_NAME] Bot: Thanks for your response, we'll …" at bounding box center [338, 166] width 348 height 62
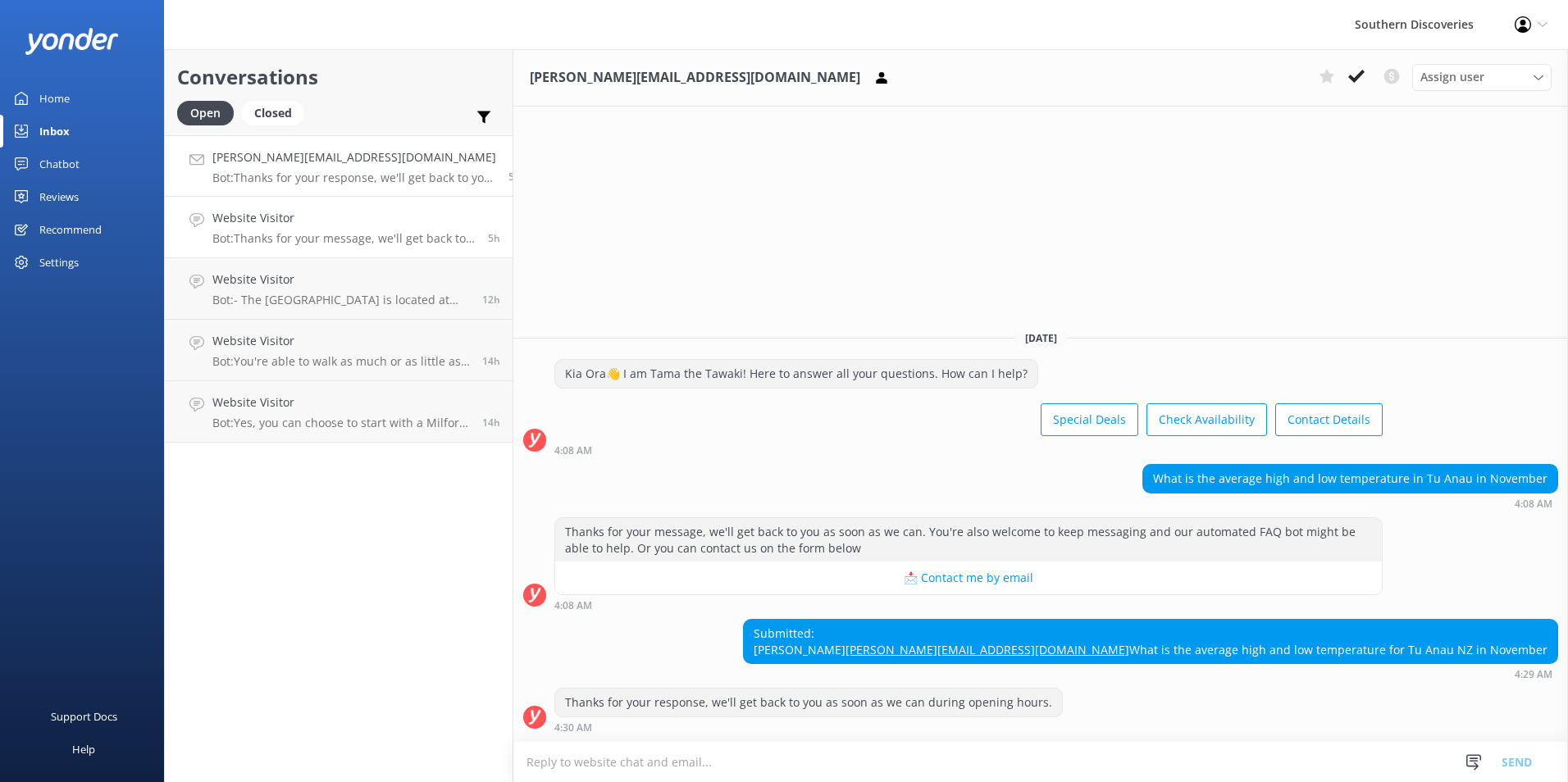
click at [333, 239] on p "Bot: Thanks for your message, we'll get back to you as soon as we can. You're a…" at bounding box center [344, 239] width 263 height 15
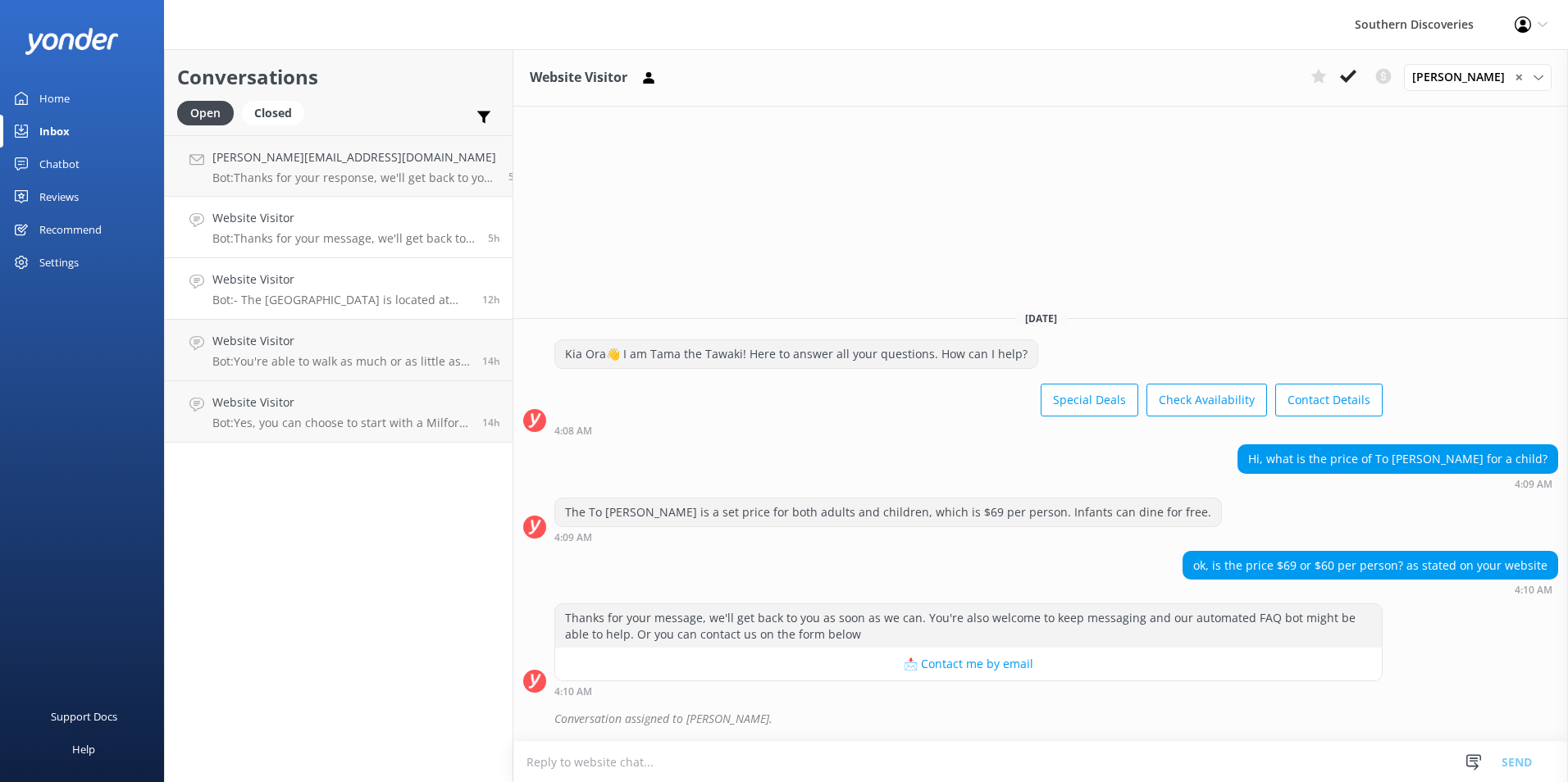
click at [357, 287] on h4 "Website Visitor" at bounding box center [341, 279] width 258 height 18
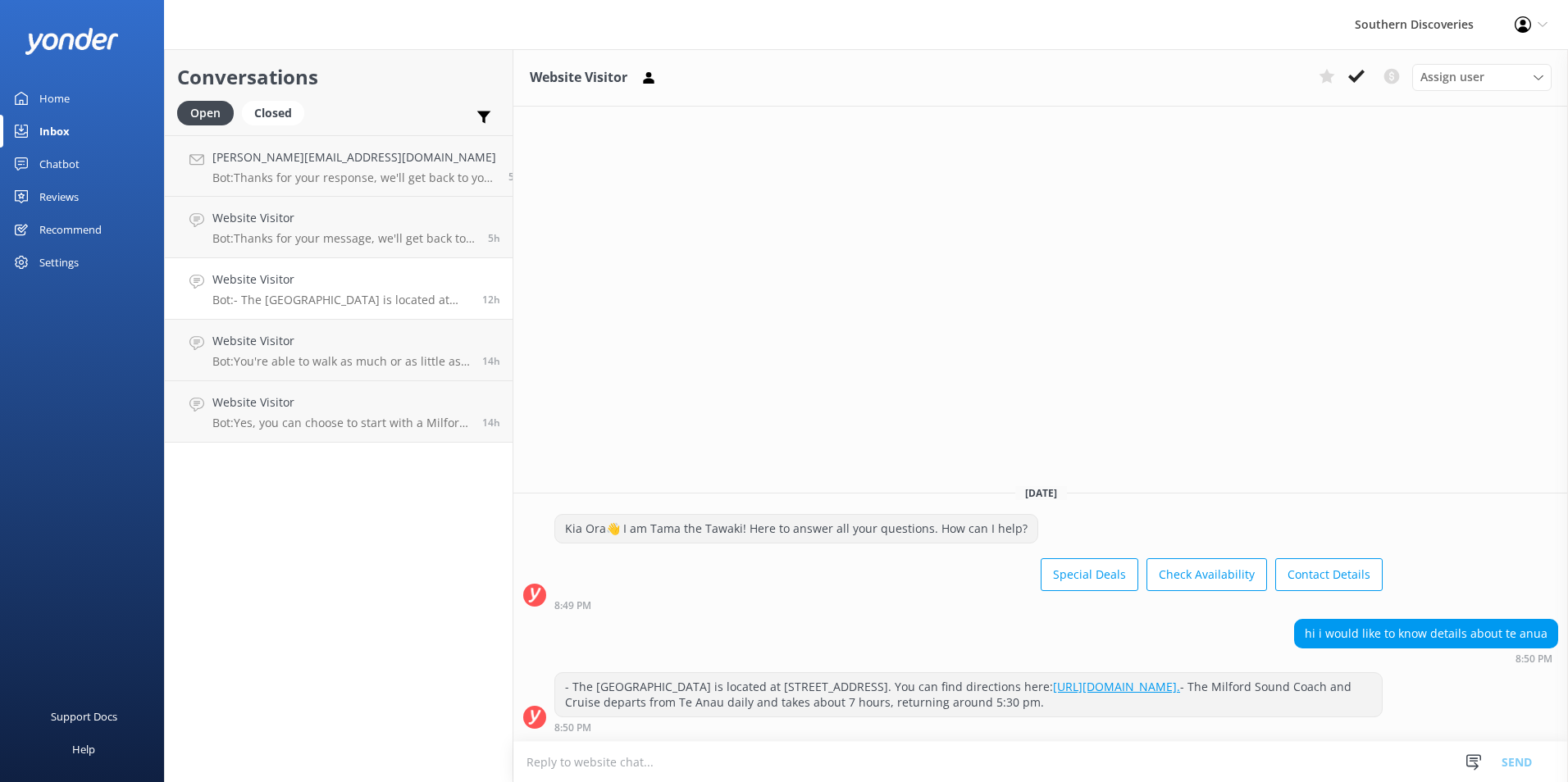
click at [345, 290] on div "Website Visitor Bot: - [GEOGRAPHIC_DATA] is located at [STREET_ADDRESS]. You ca…" at bounding box center [341, 288] width 258 height 37
click at [312, 350] on h4 "Website Visitor" at bounding box center [341, 341] width 258 height 18
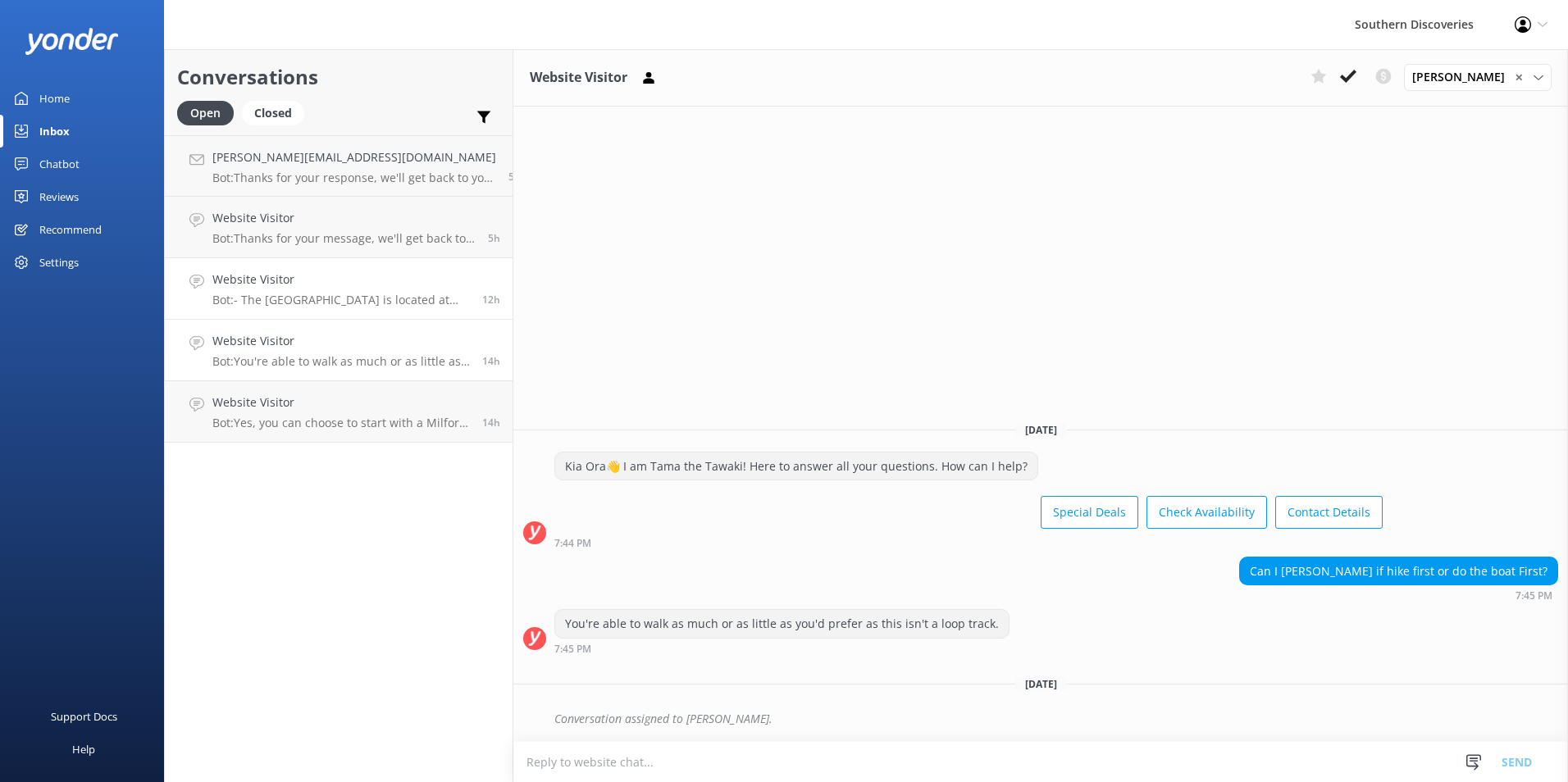
click at [367, 288] on h4 "Website Visitor" at bounding box center [341, 279] width 258 height 18
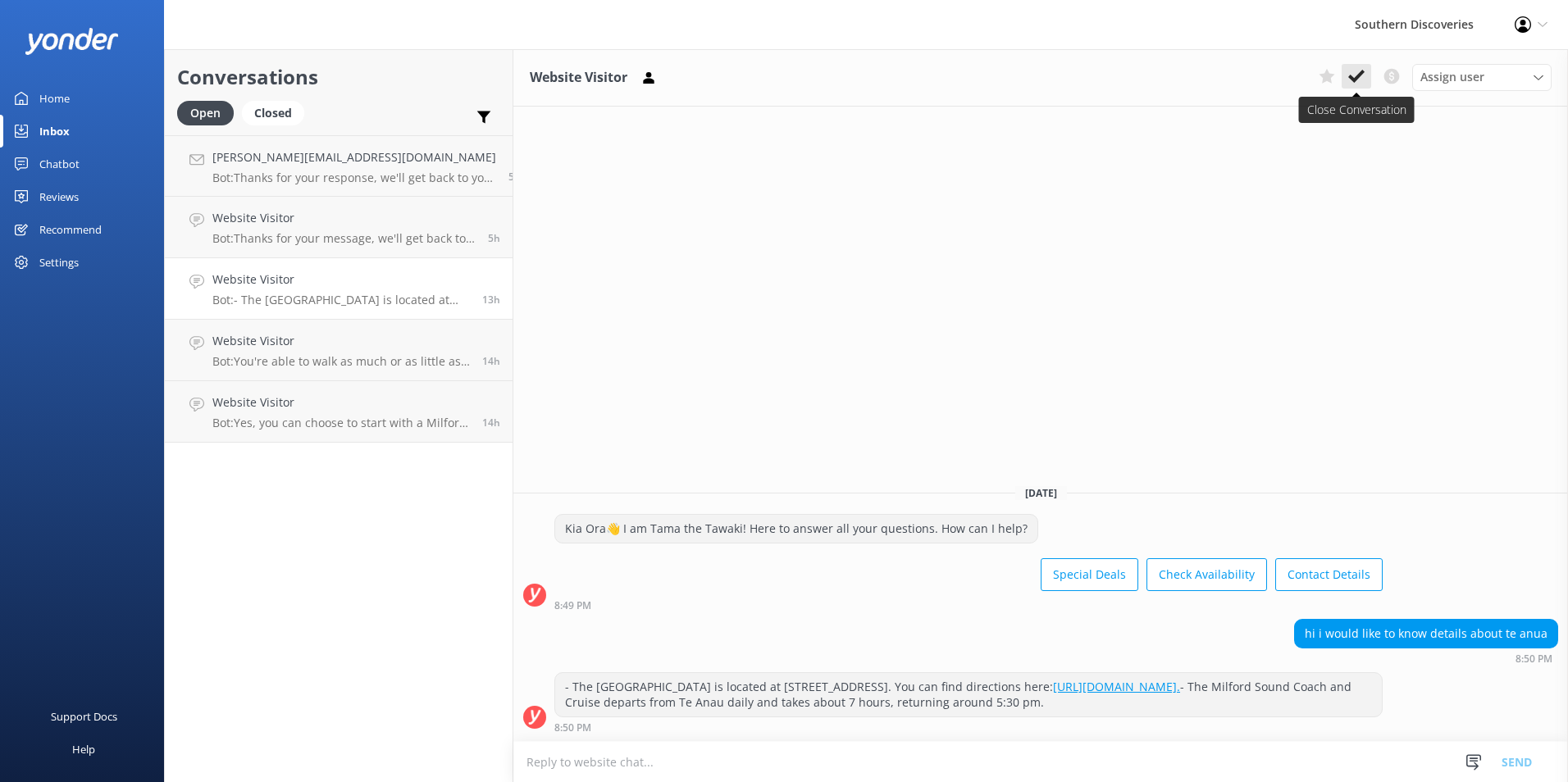
click at [1350, 81] on icon at bounding box center [1356, 77] width 17 height 17
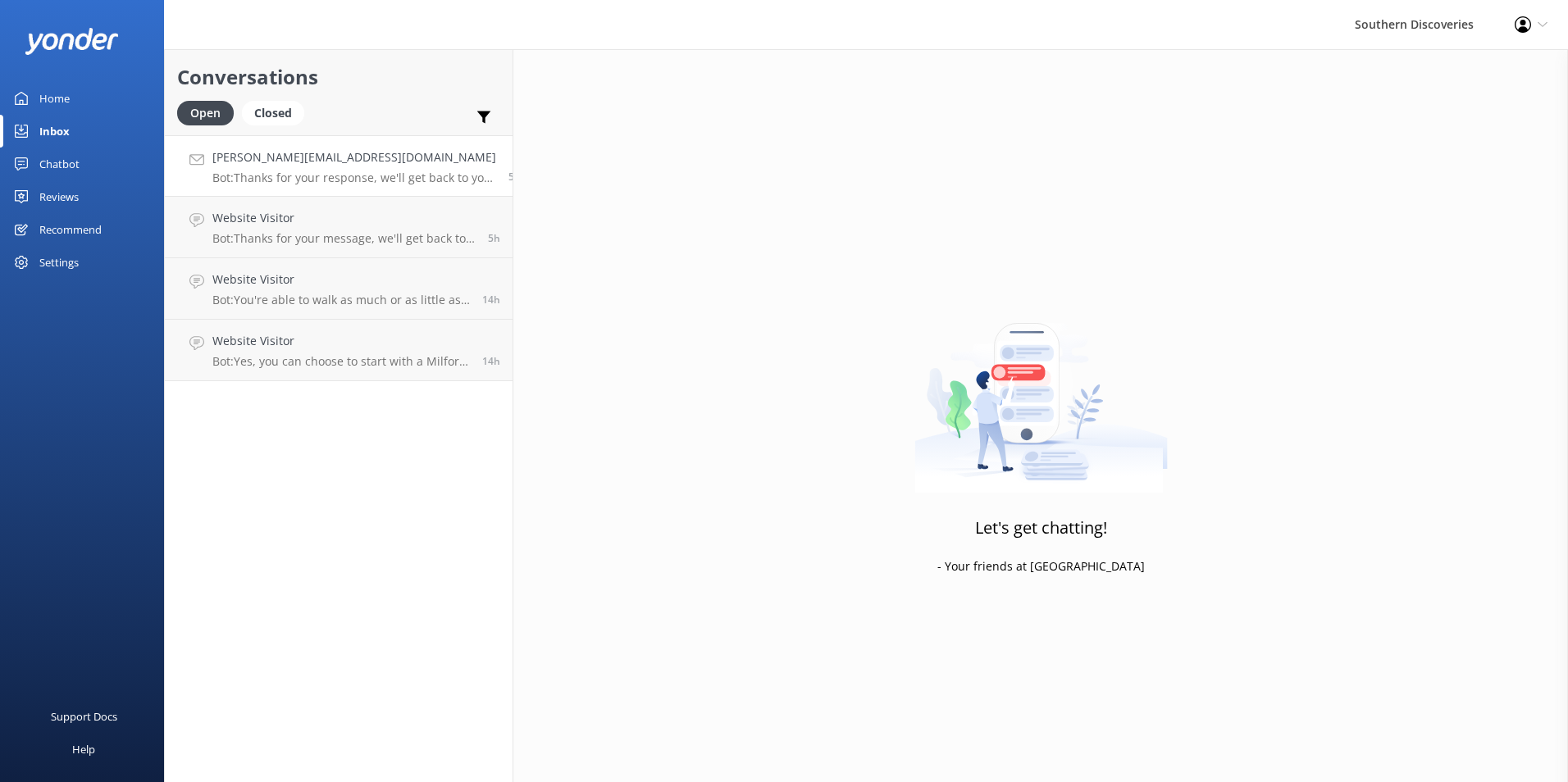
click at [339, 172] on p "Bot: Thanks for your response, we'll get back to you as soon as we can during o…" at bounding box center [354, 178] width 284 height 15
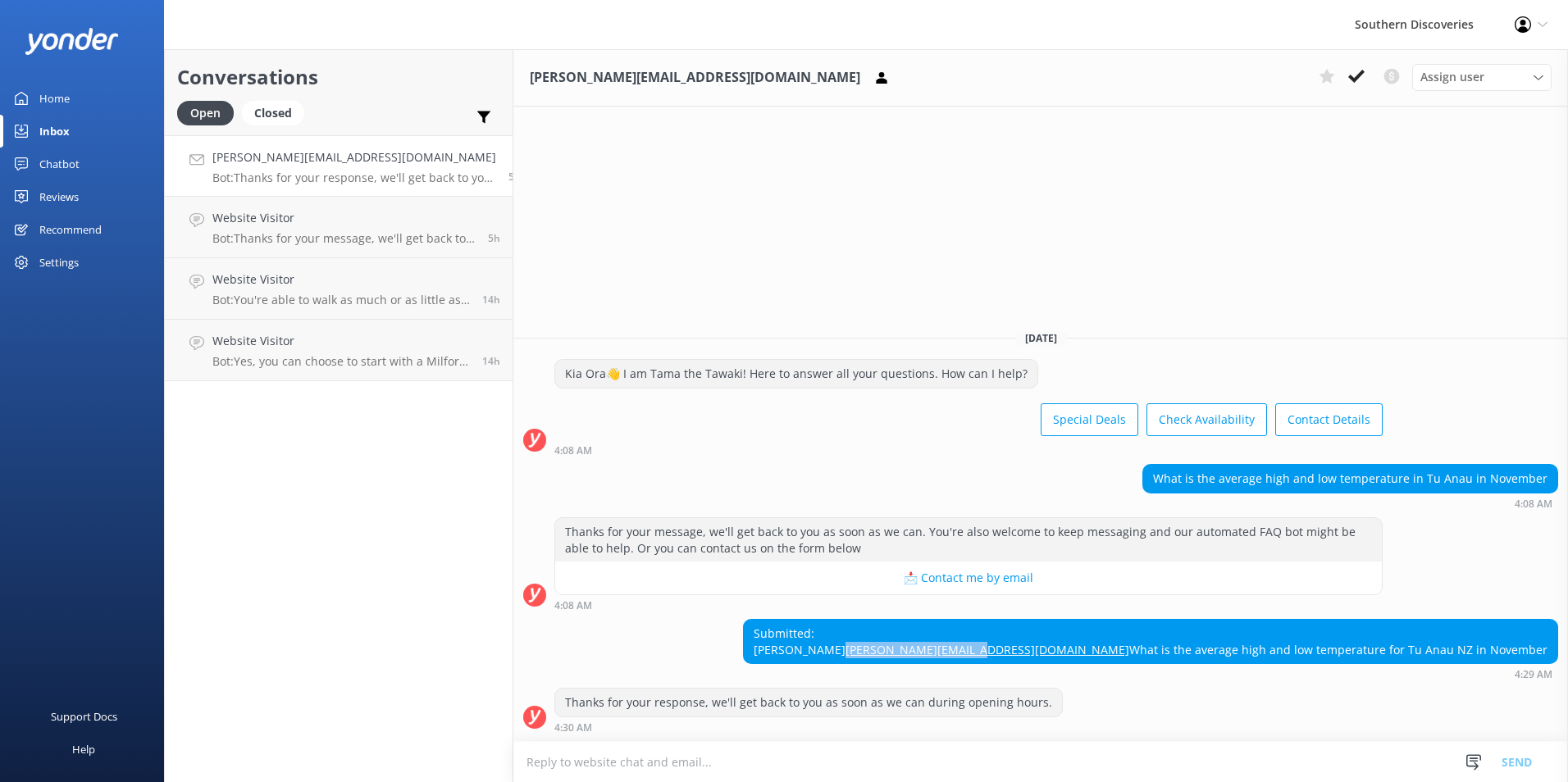
drag, startPoint x: 1280, startPoint y: 629, endPoint x: 1137, endPoint y: 634, distance: 143.1
click at [1137, 634] on div "Submitted: [PERSON_NAME] [PERSON_NAME][EMAIL_ADDRESS][DOMAIN_NAME] What is the …" at bounding box center [1150, 642] width 814 height 43
drag, startPoint x: 1137, startPoint y: 634, endPoint x: 1164, endPoint y: 627, distance: 27.9
copy link "[PERSON_NAME][EMAIL_ADDRESS][DOMAIN_NAME]"
click at [1133, 317] on div "[DATE] Kia Ora👋 I am Tama the Tawaki! Here to answer all your questions. How ca…" at bounding box center [1041, 529] width 1055 height 425
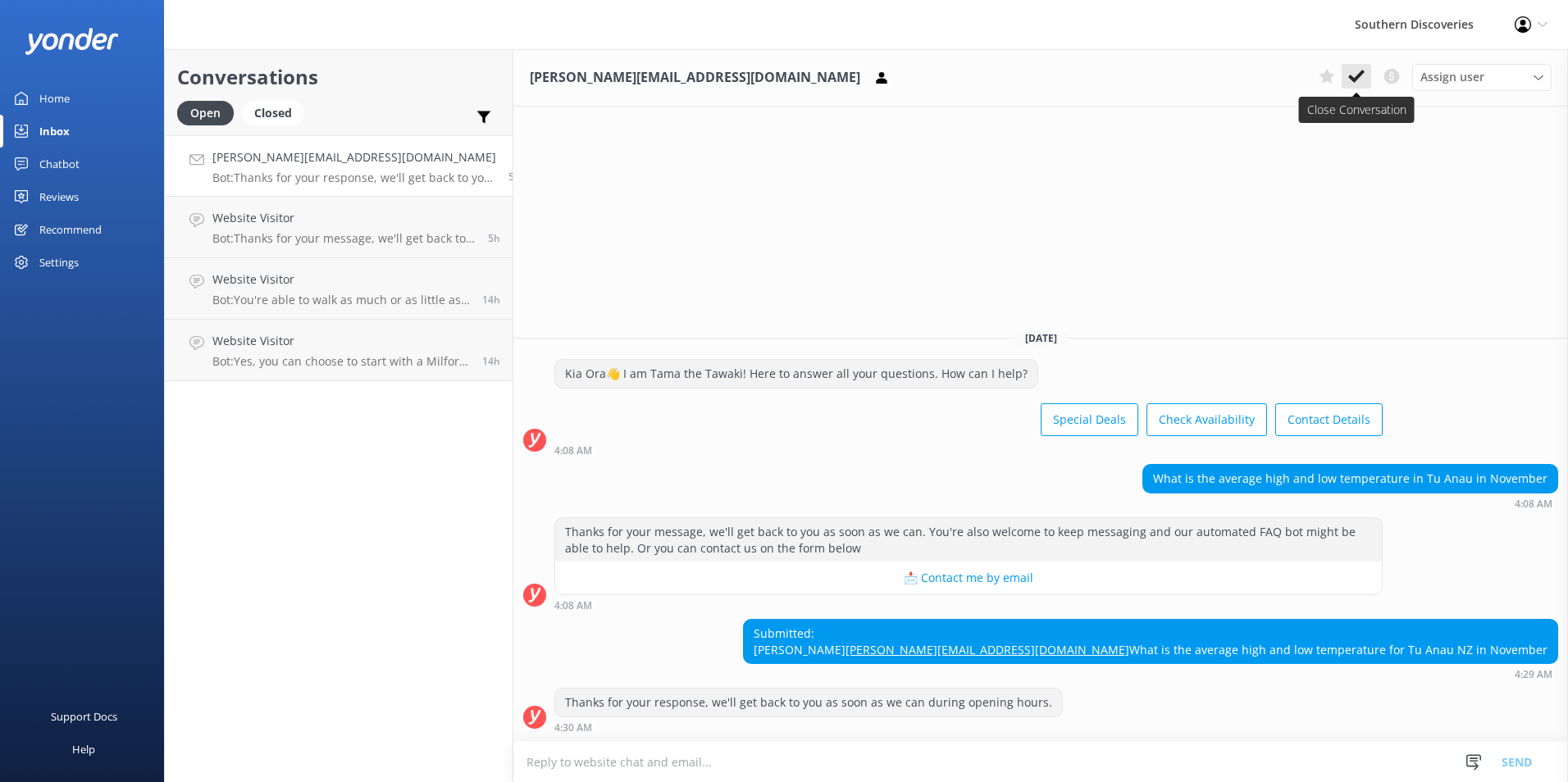
click at [1357, 73] on icon at bounding box center [1356, 77] width 17 height 17
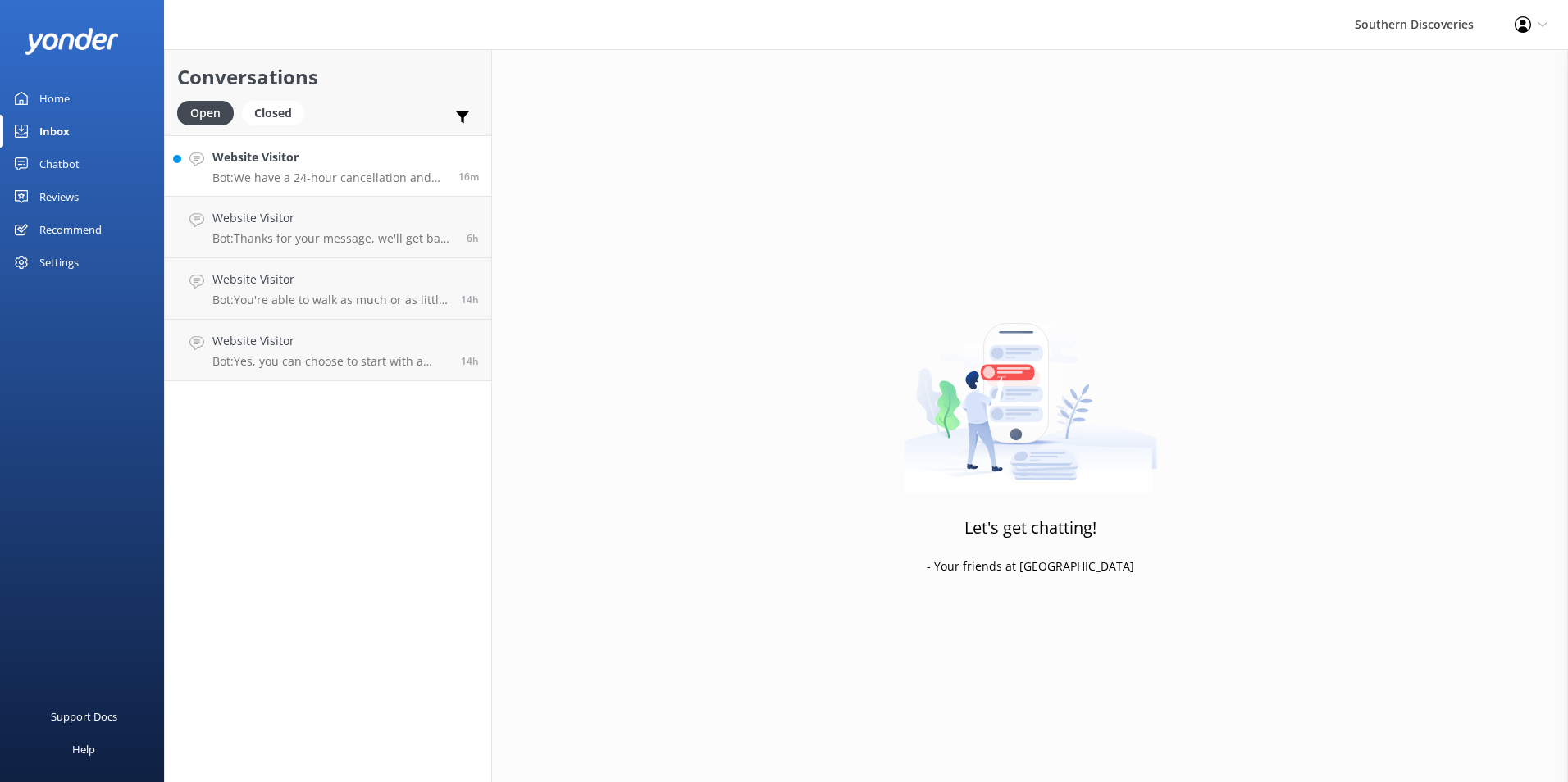
click at [372, 160] on h4 "Website Visitor" at bounding box center [330, 156] width 234 height 18
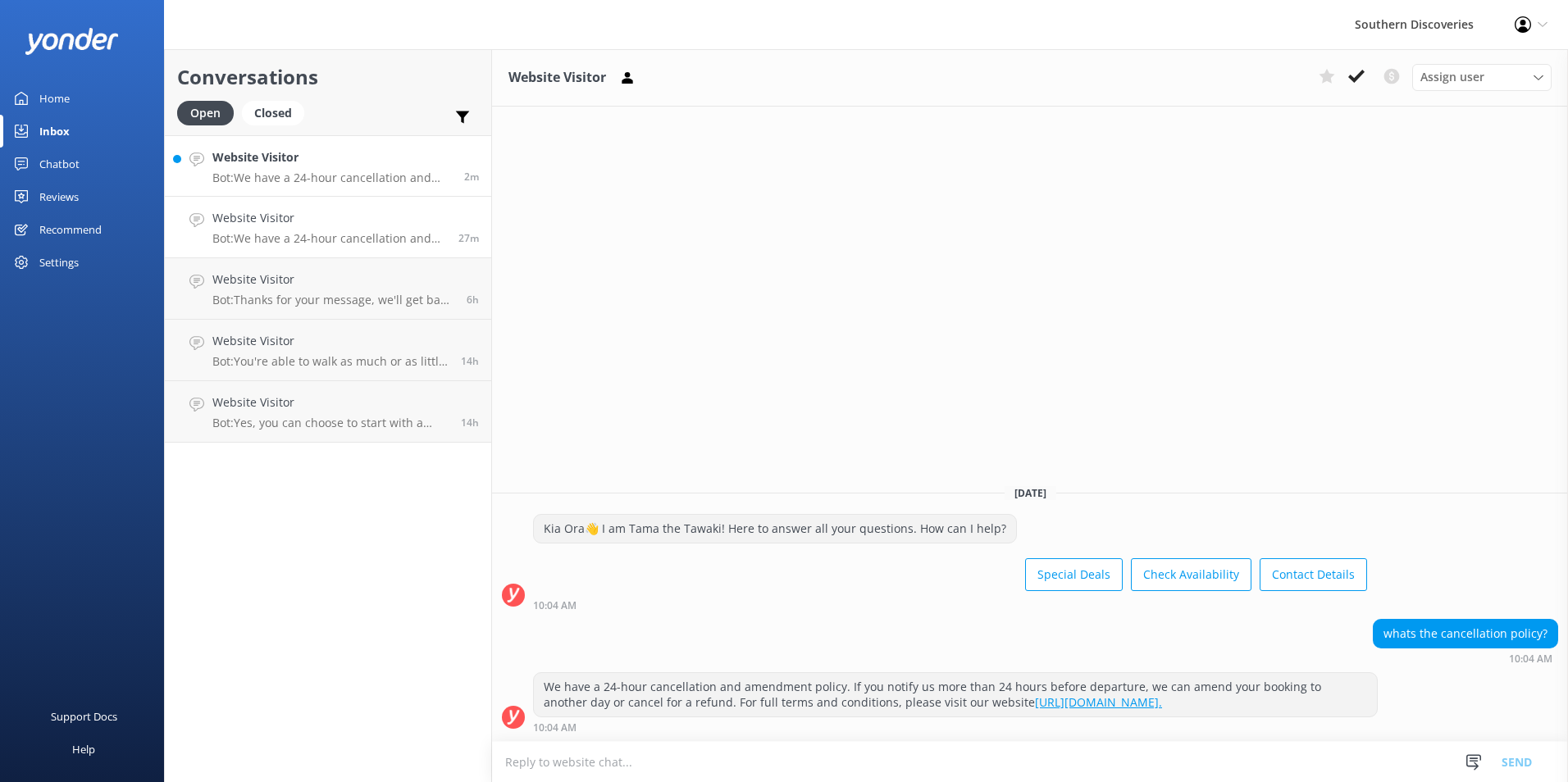
click at [318, 169] on div "Website Visitor Bot: We have a 24-hour cancellation and amendment policy. If yo…" at bounding box center [333, 166] width 240 height 36
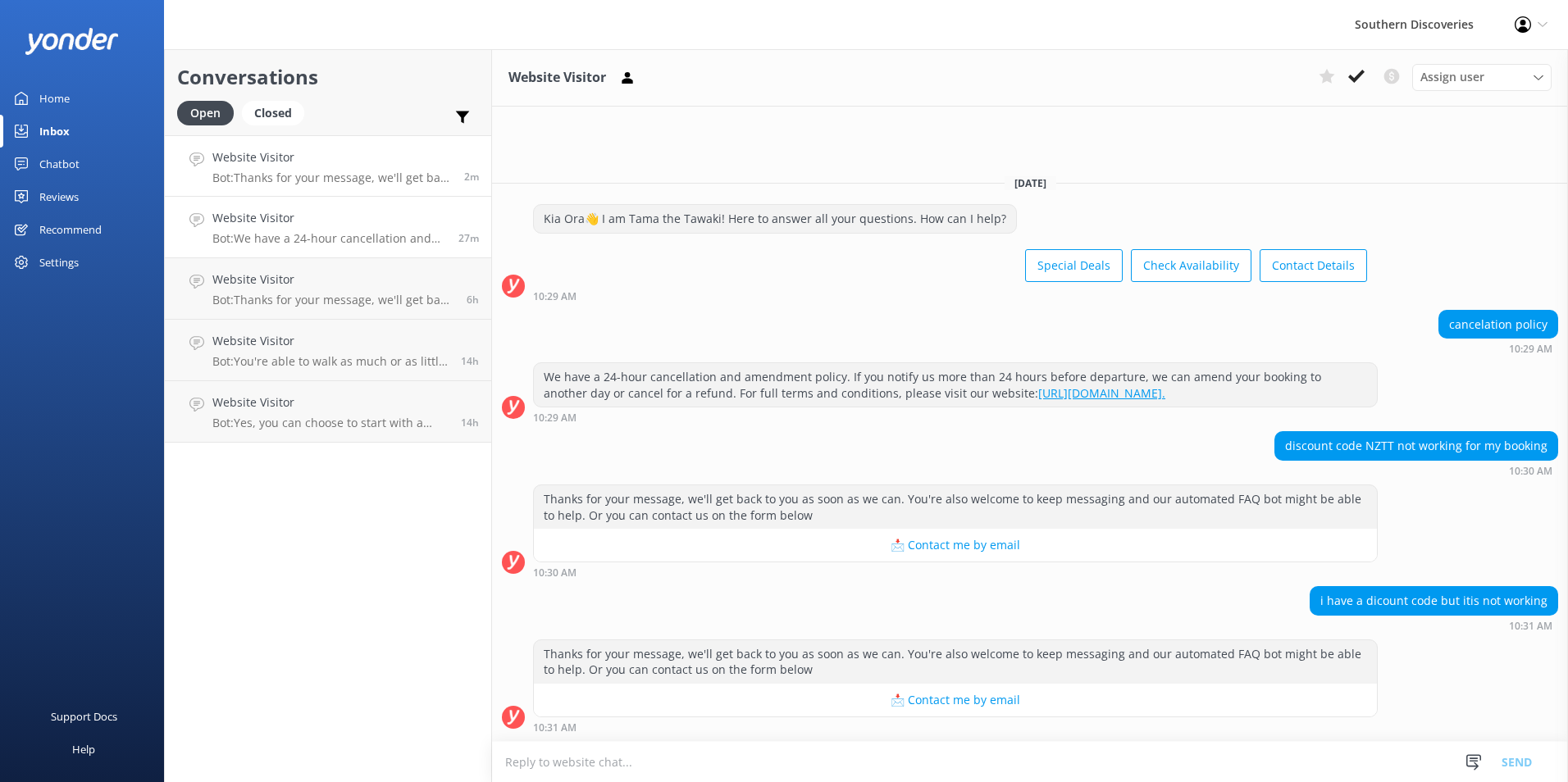
click at [347, 242] on p "Bot: We have a 24-hour cancellation and amendment policy. If you notify us more…" at bounding box center [330, 239] width 234 height 15
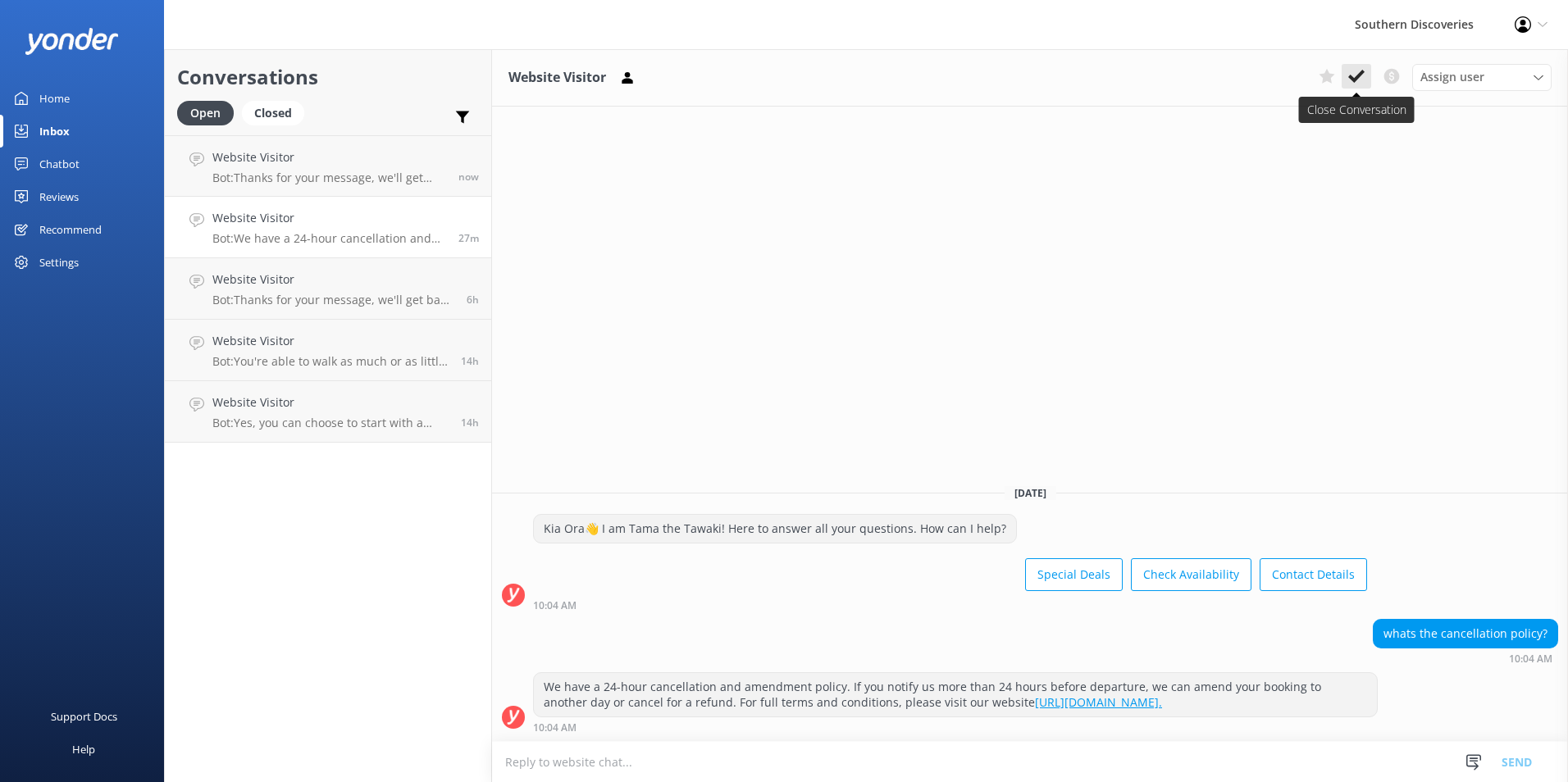
click at [1354, 76] on icon at bounding box center [1356, 77] width 17 height 17
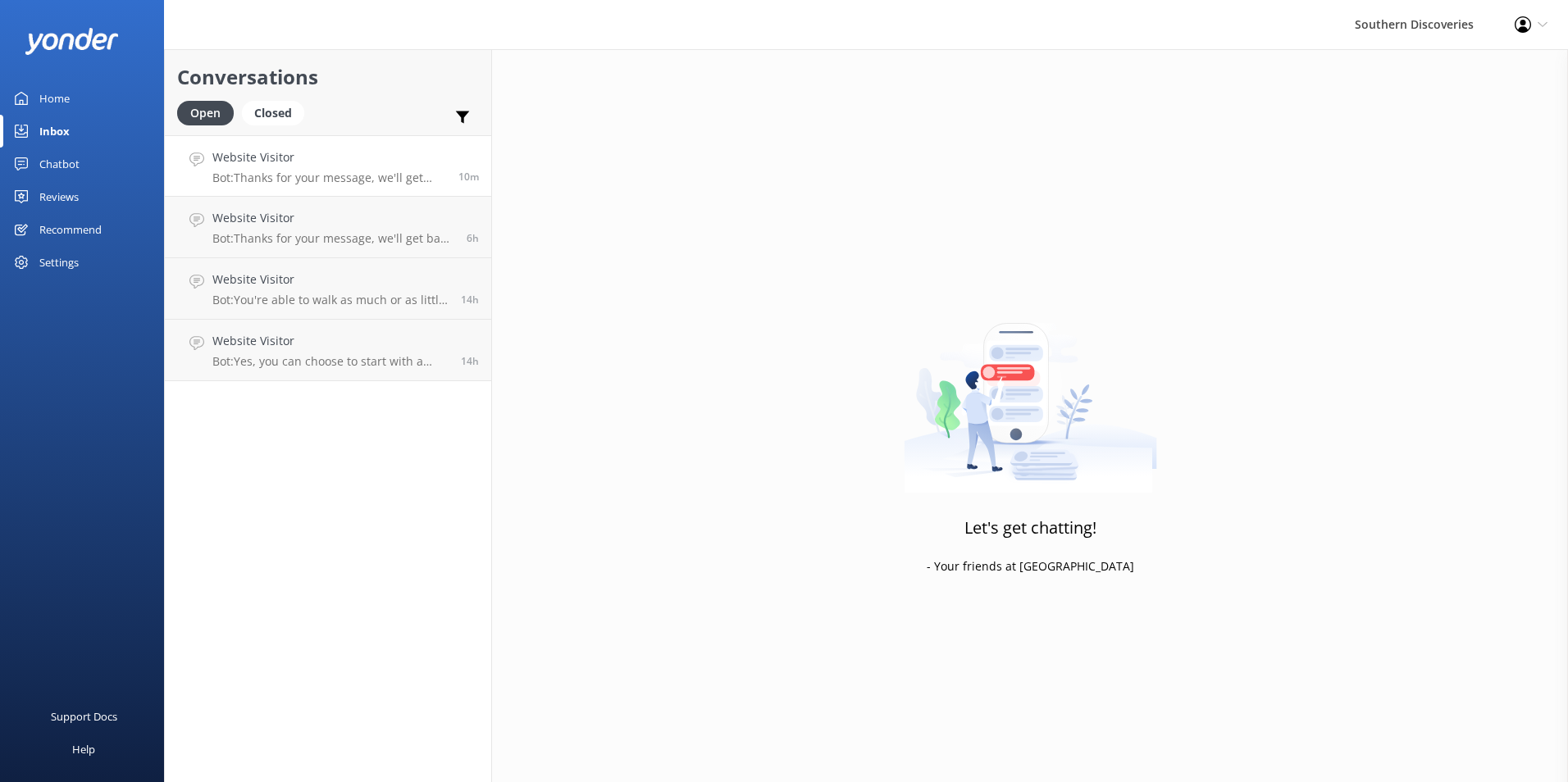
click at [293, 170] on p "Bot: Thanks for your message, we'll get back to you as soon as we can. You're a…" at bounding box center [330, 178] width 234 height 15
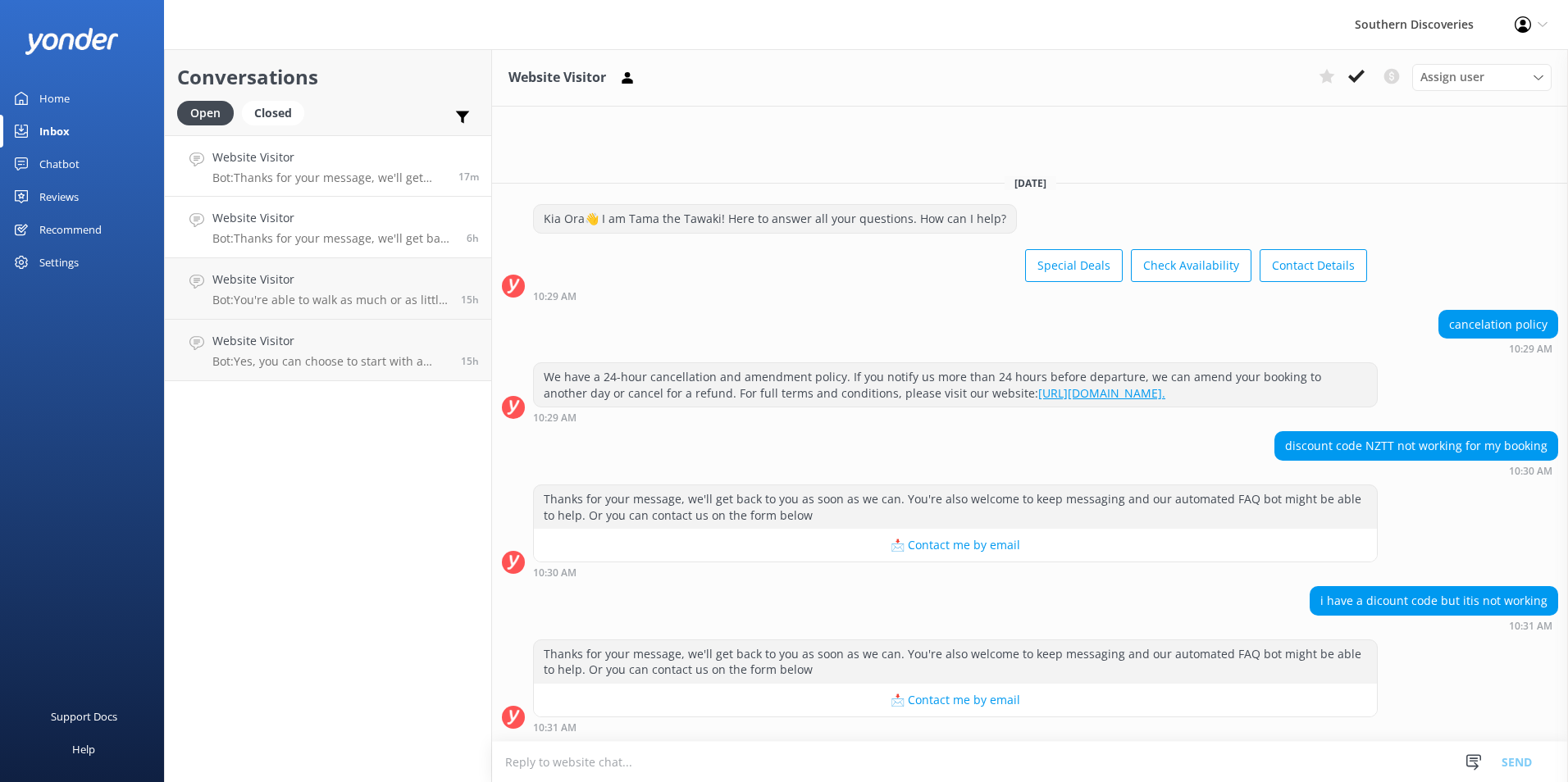
click at [371, 206] on link "Website Visitor Bot: Thanks for your message, we'll get back to you as soon as …" at bounding box center [328, 228] width 326 height 62
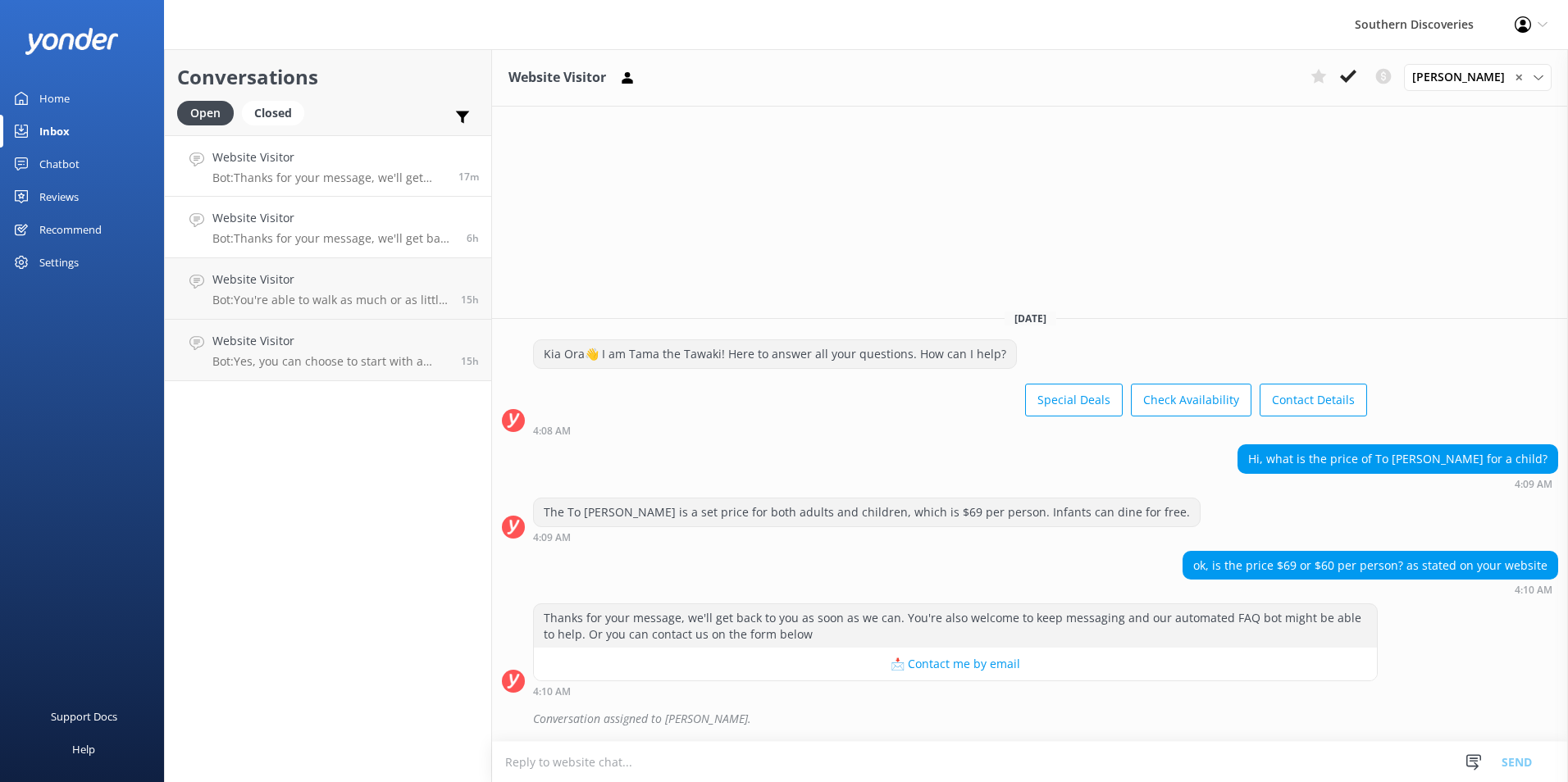
click at [326, 163] on h4 "Website Visitor" at bounding box center [330, 156] width 234 height 18
